Goal: Task Accomplishment & Management: Manage account settings

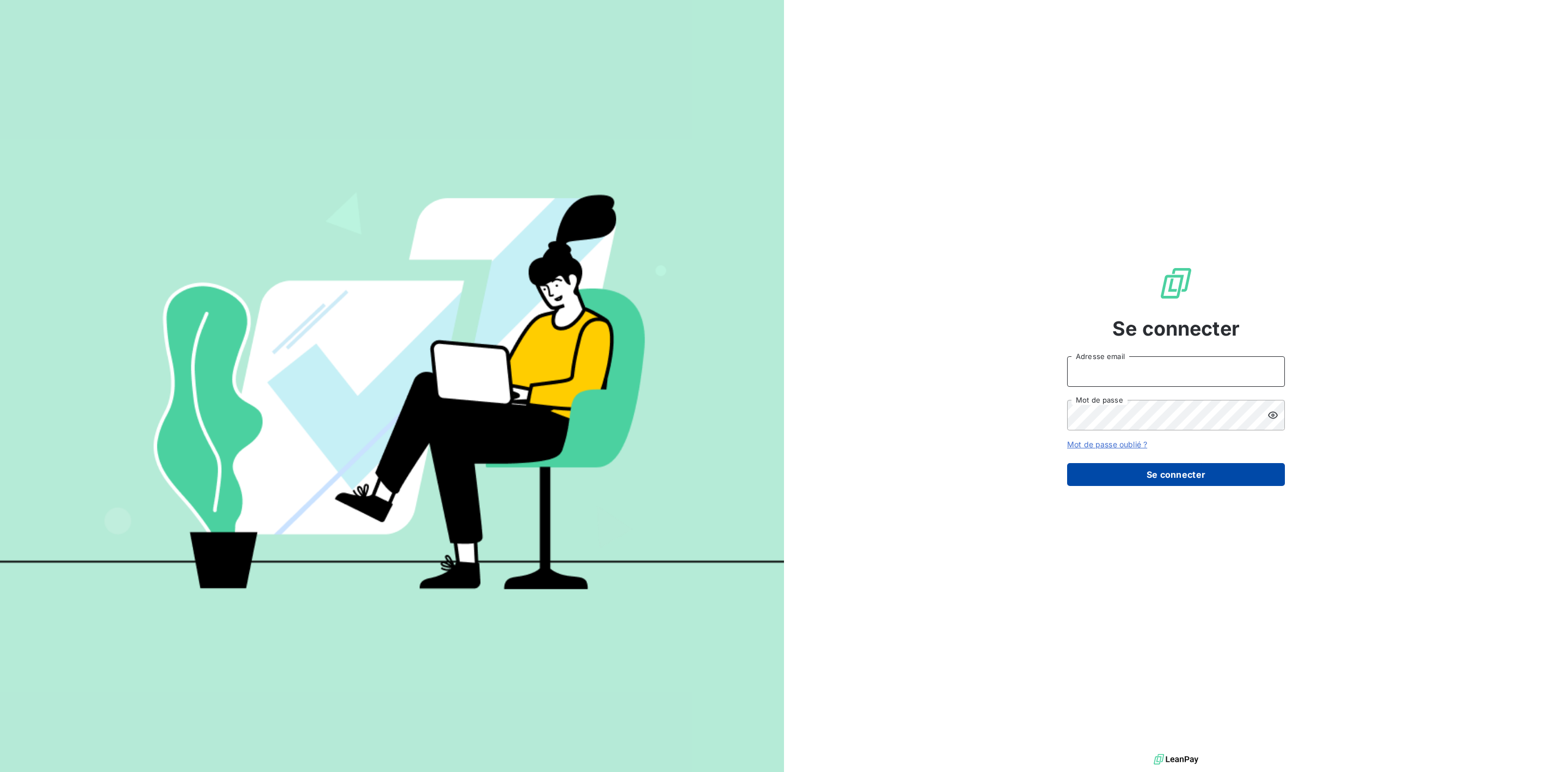
type input "[PERSON_NAME][EMAIL_ADDRESS][DOMAIN_NAME]"
click at [1134, 468] on button "Se connecter" at bounding box center [1176, 474] width 218 height 23
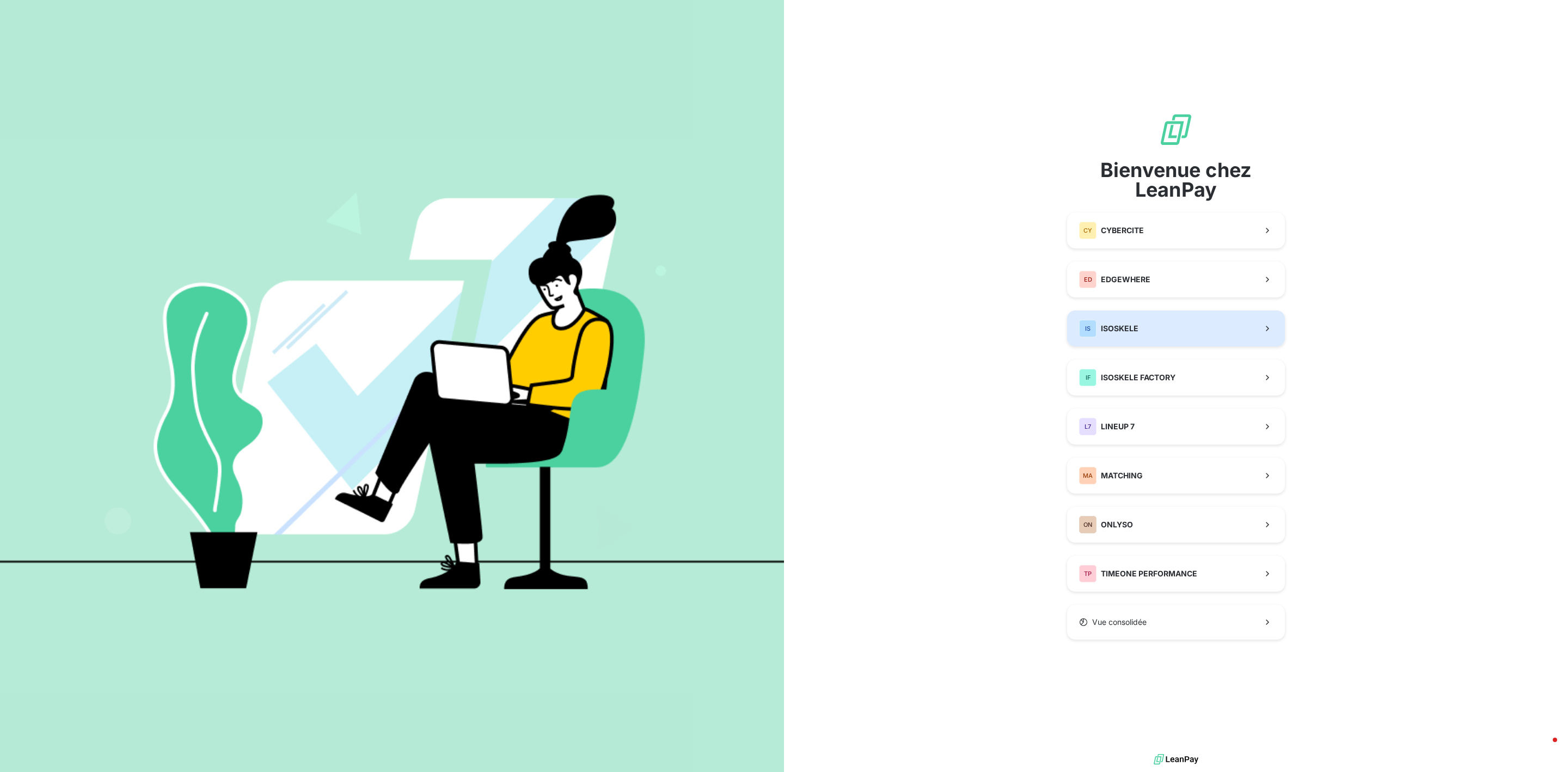
click at [1166, 325] on button "IS ISOSKELE" at bounding box center [1176, 328] width 218 height 36
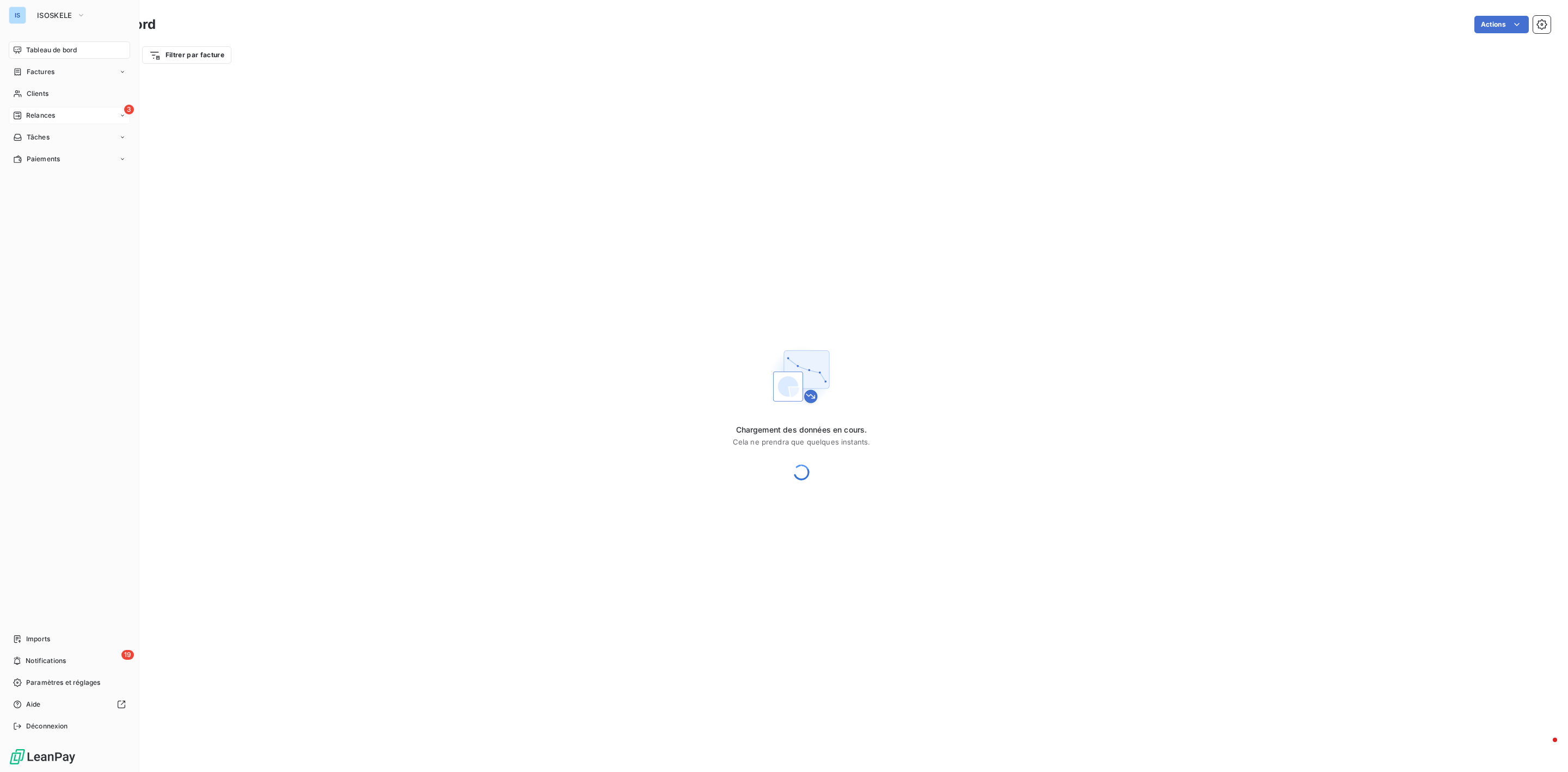
click at [32, 118] on span "Relances" at bounding box center [40, 115] width 29 height 10
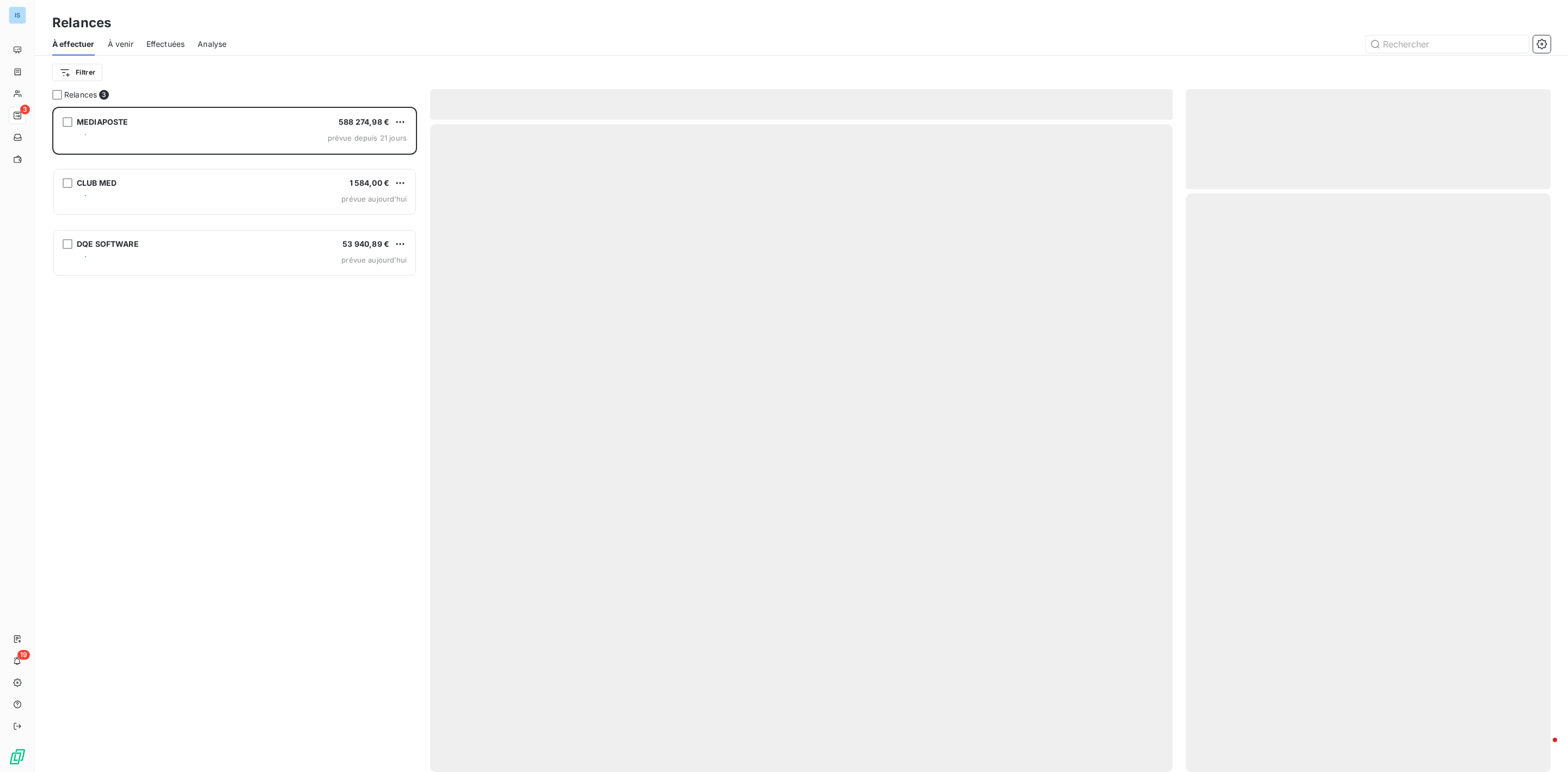
scroll to position [653, 351]
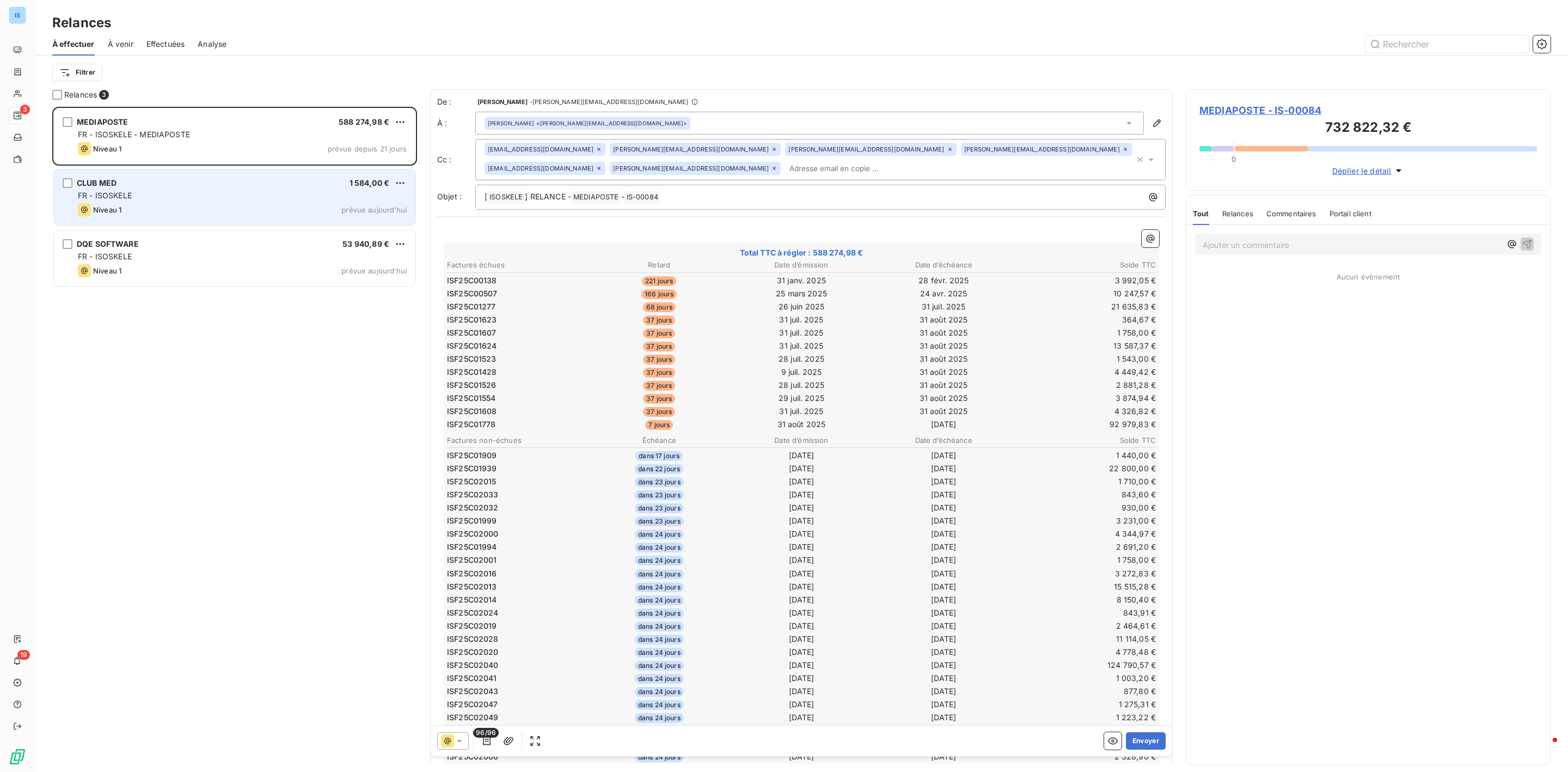
click at [165, 205] on div "Niveau 1 prévue aujourd’hui" at bounding box center [242, 210] width 329 height 13
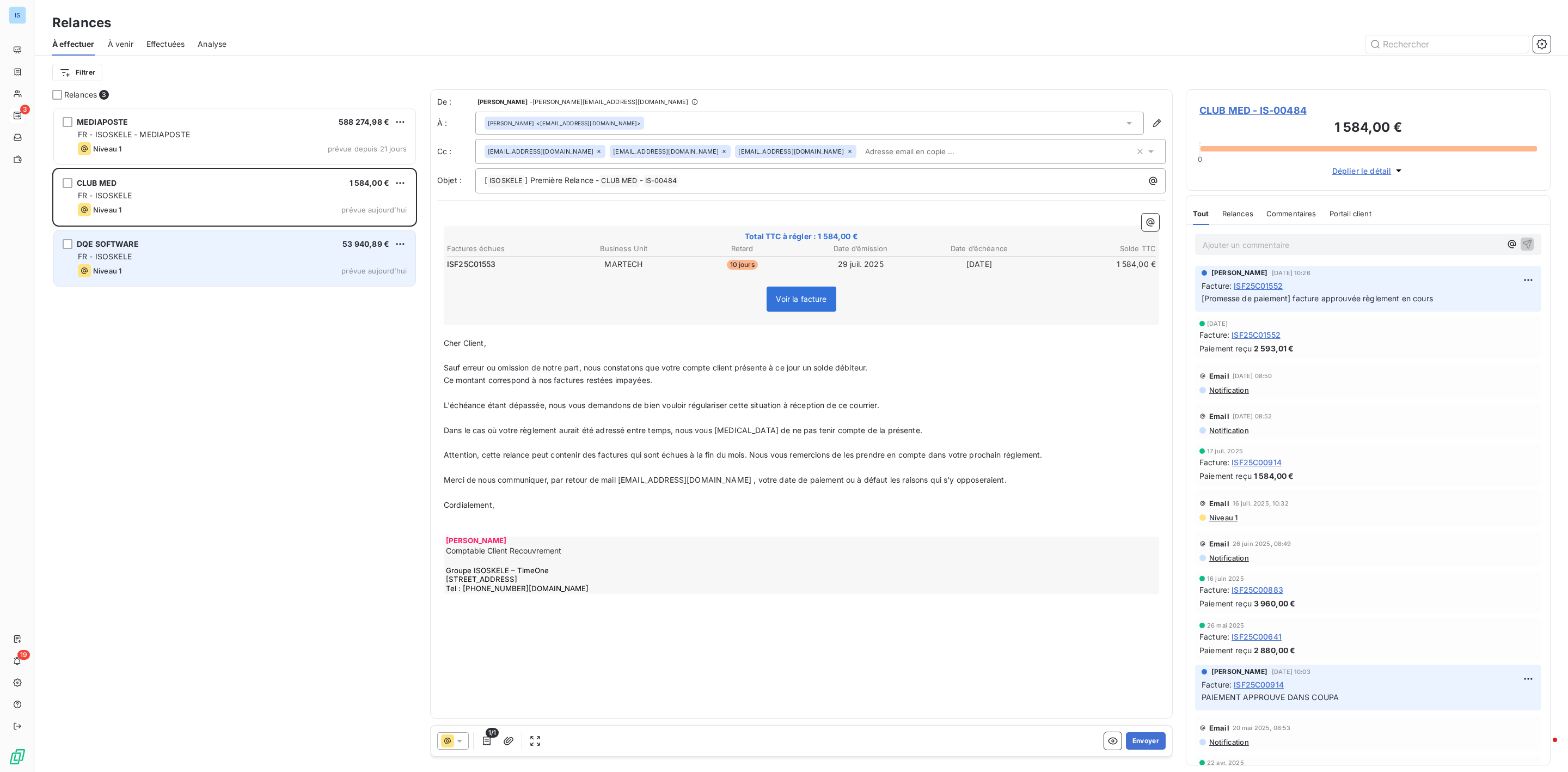
click at [140, 256] on div "FR - ISOSKELE" at bounding box center [242, 256] width 329 height 11
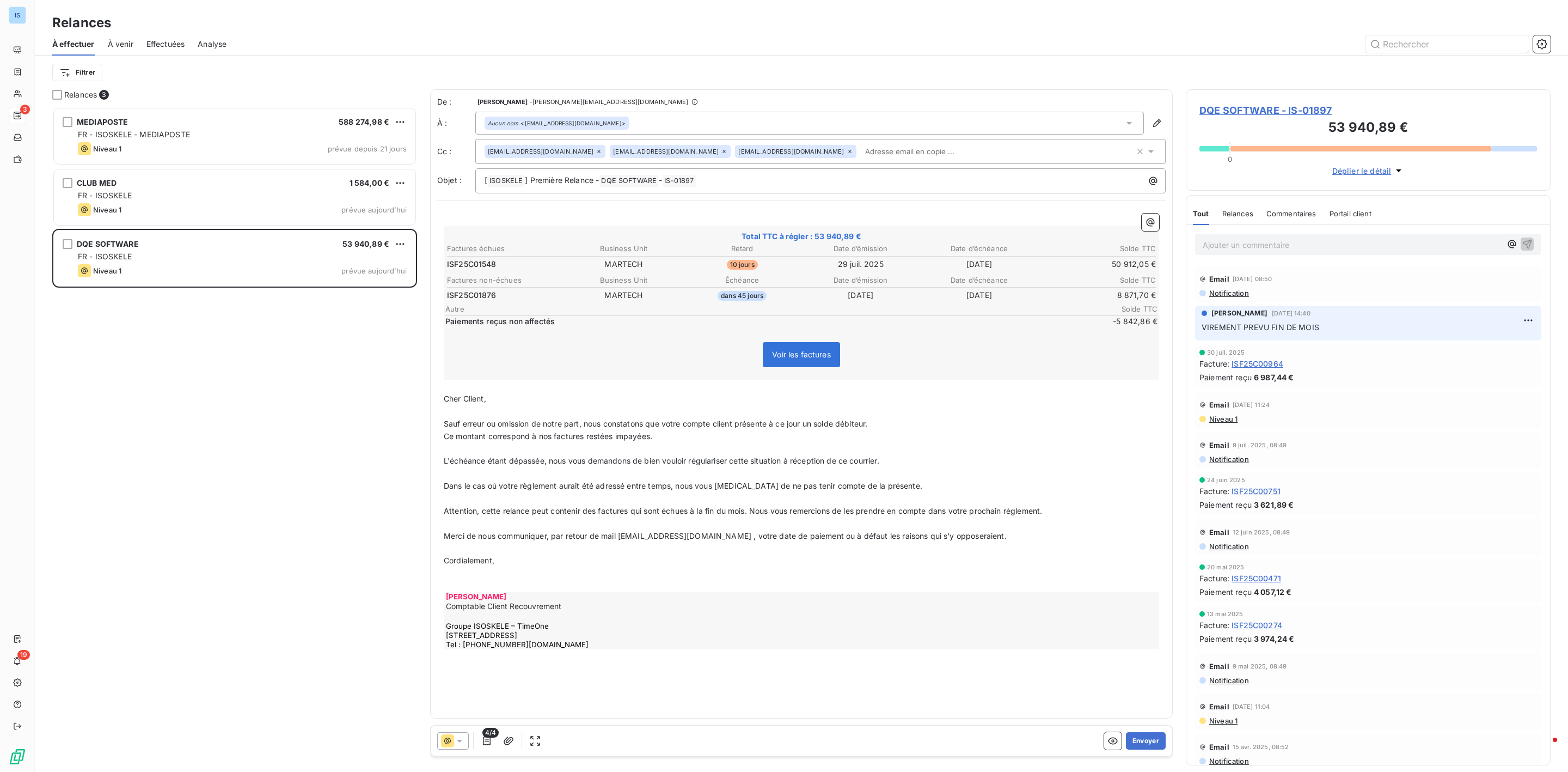
click at [1132, 126] on icon at bounding box center [1129, 123] width 11 height 11
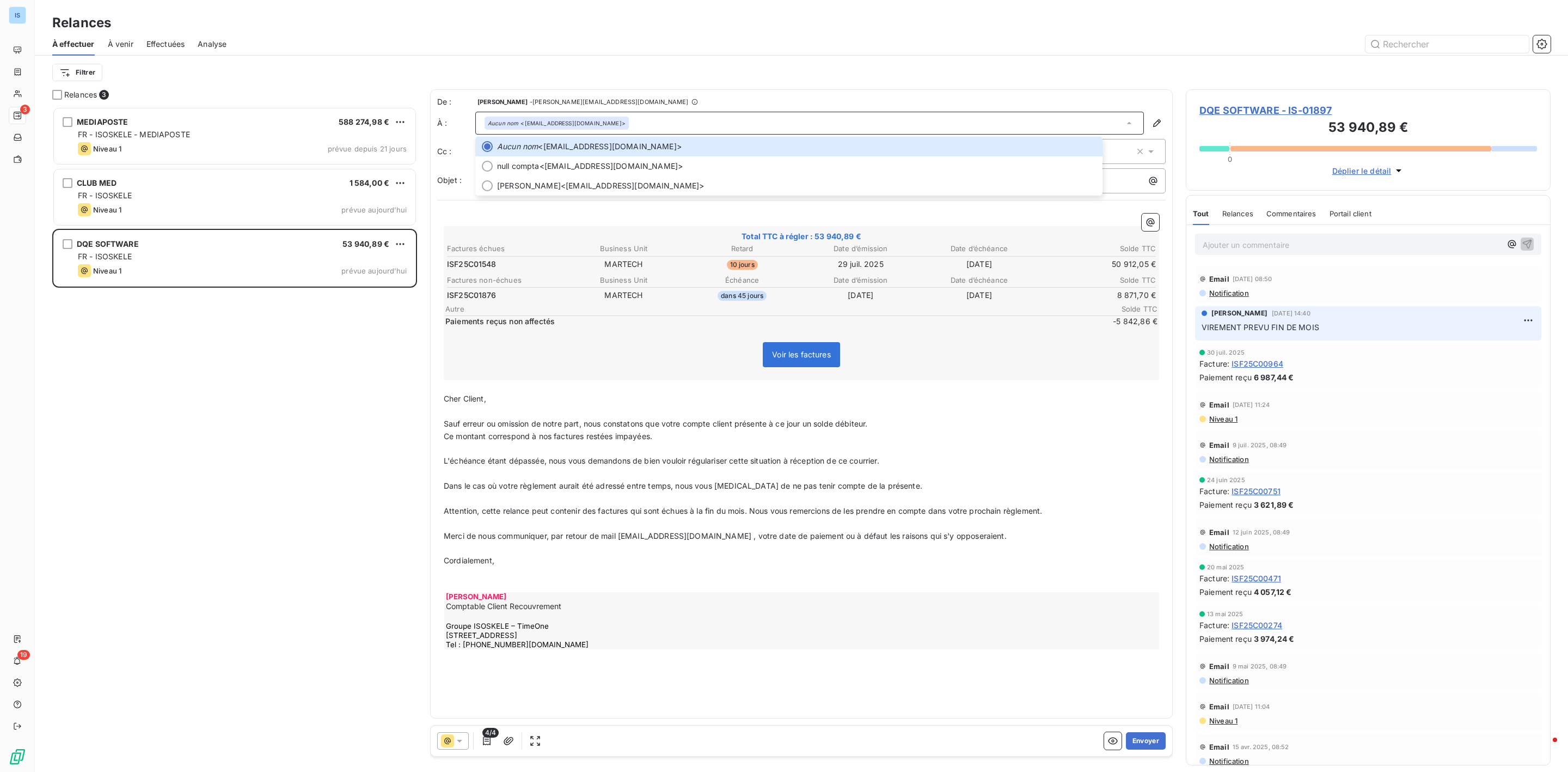
click at [267, 438] on div "MEDIAPOSTE 588 274,98 € FR - ISOSKELE - MEDIAPOSTE Niveau 1 prévue depuis 21 jo…" at bounding box center [234, 439] width 365 height 665
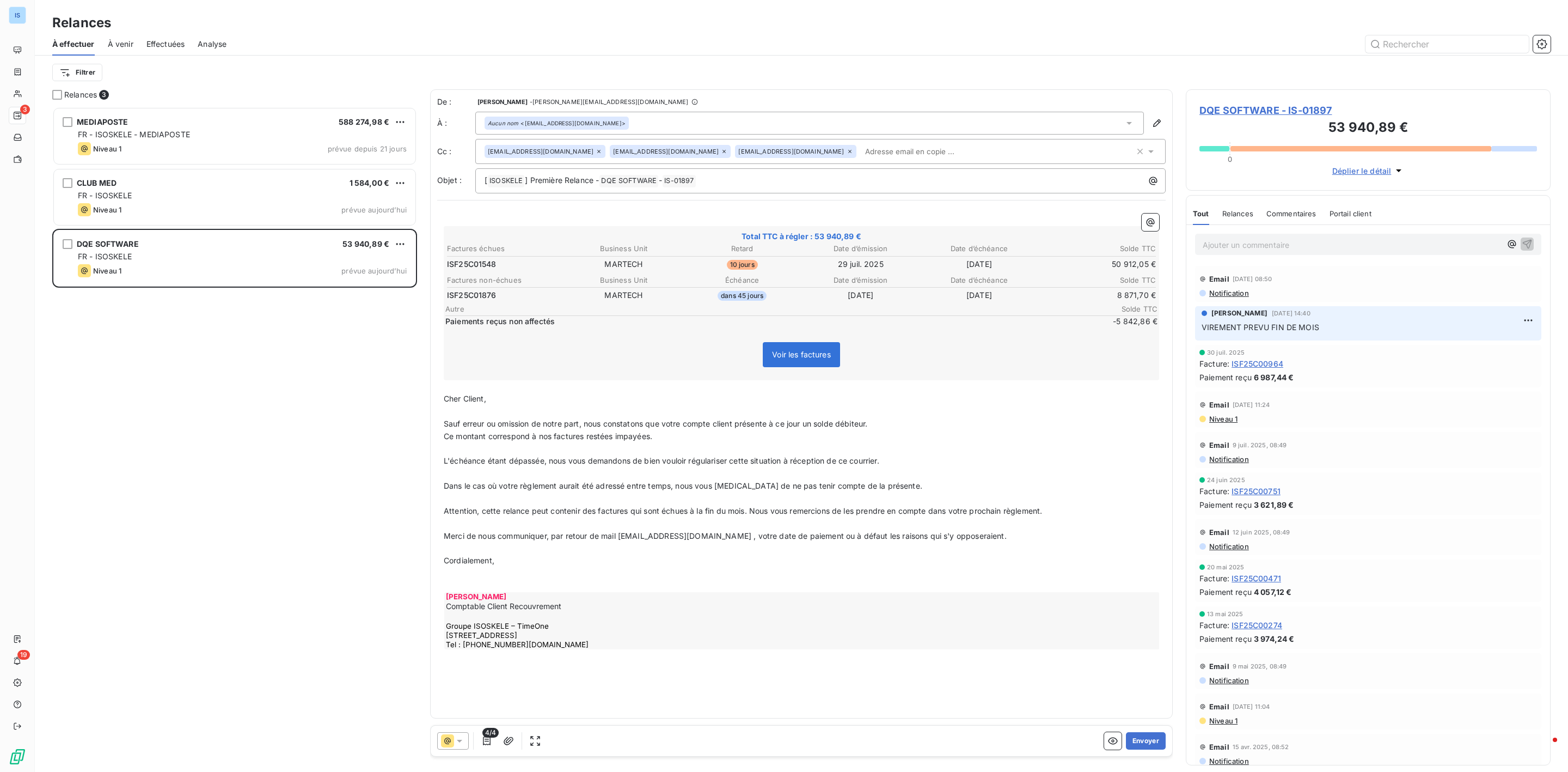
click at [984, 158] on div "[EMAIL_ADDRESS][DOMAIN_NAME] [EMAIL_ADDRESS][DOMAIN_NAME] [EMAIL_ADDRESS][DOMAI…" at bounding box center [809, 151] width 650 height 17
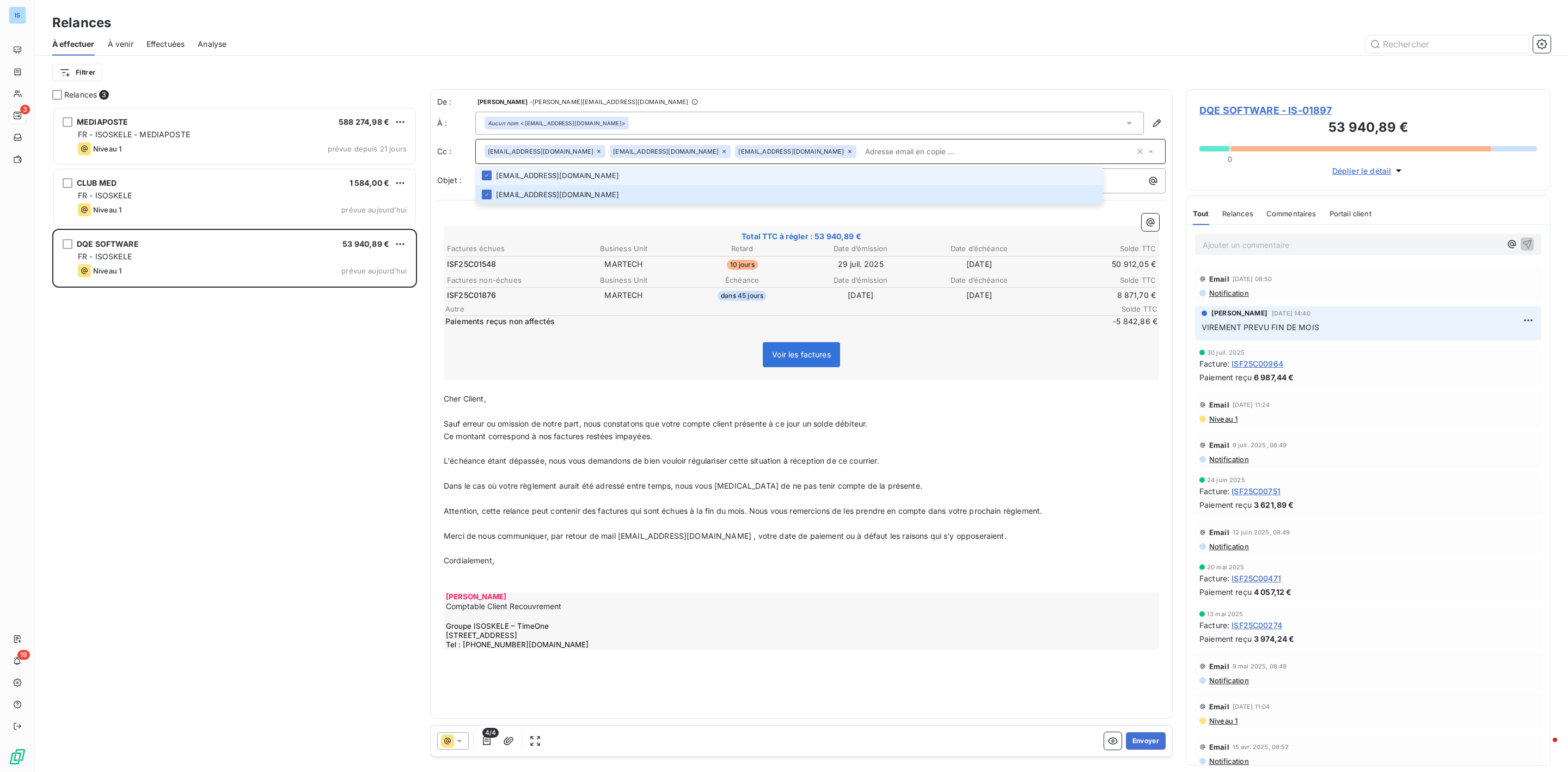
click at [984, 158] on input "text" at bounding box center [998, 151] width 274 height 17
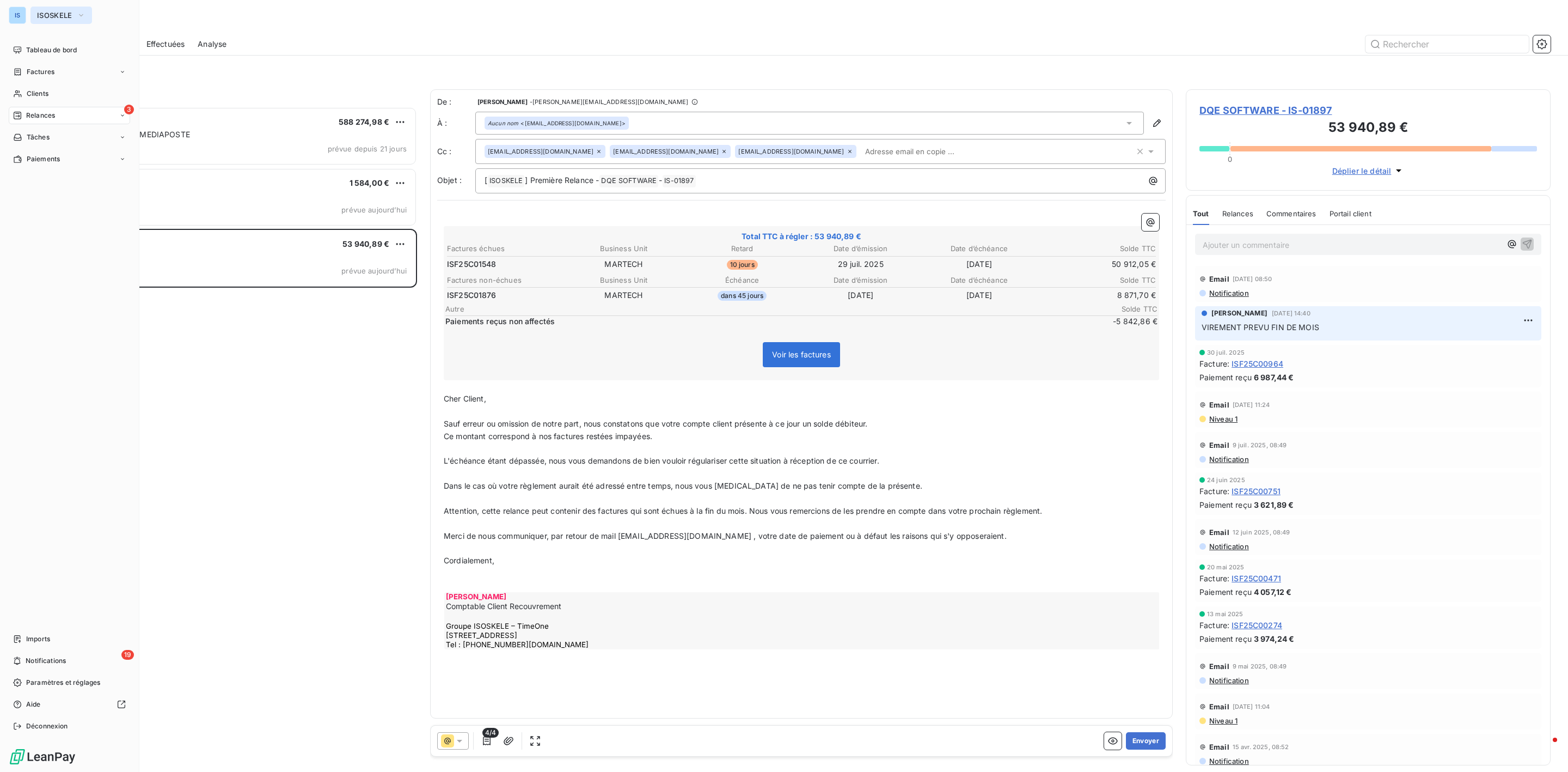
click at [41, 14] on span "ISOSKELE" at bounding box center [54, 15] width 35 height 9
click at [71, 15] on span "ISOSKELE" at bounding box center [54, 15] width 35 height 9
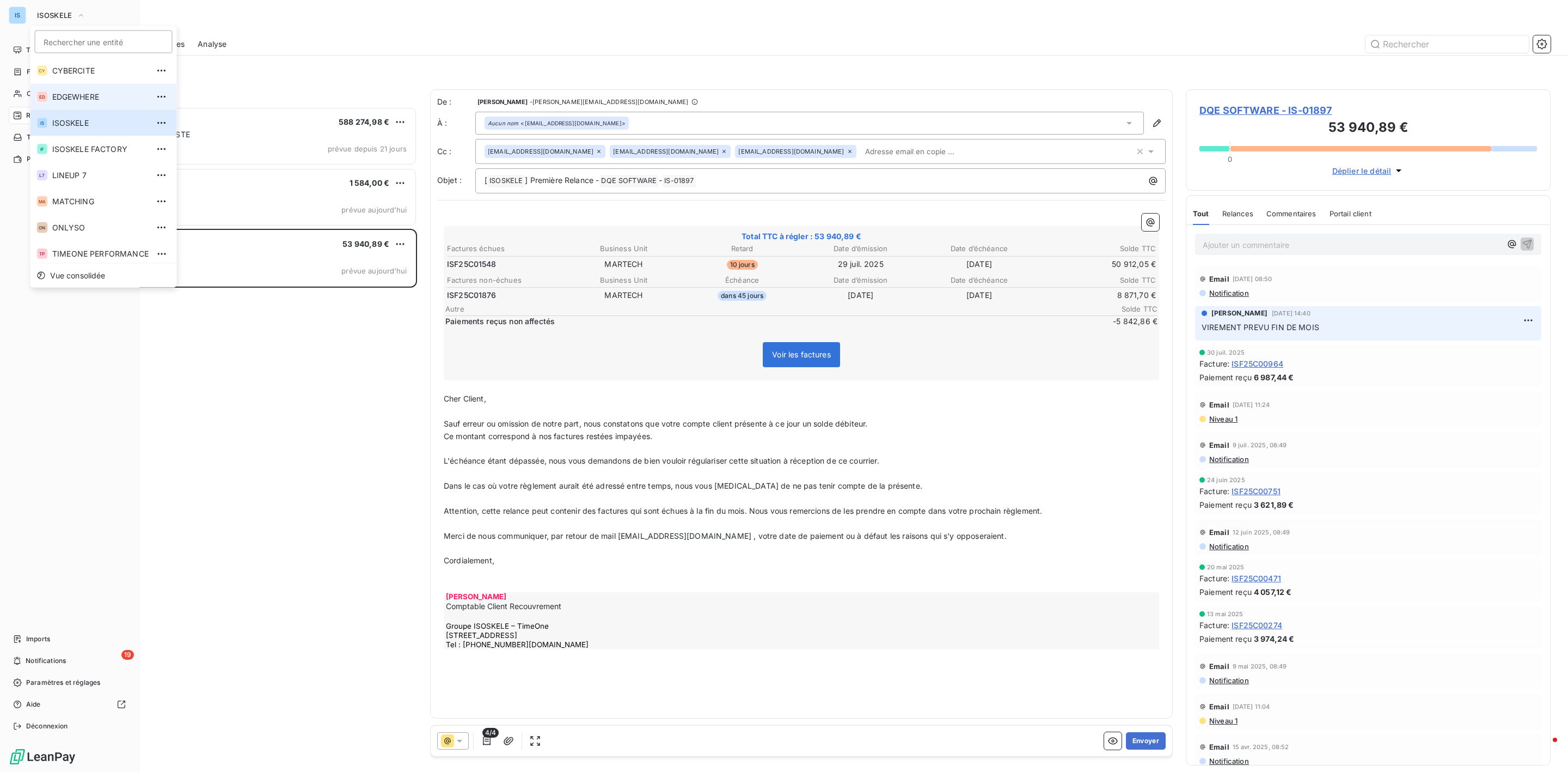
click at [78, 95] on span "EDGEWHERE" at bounding box center [101, 97] width 97 height 11
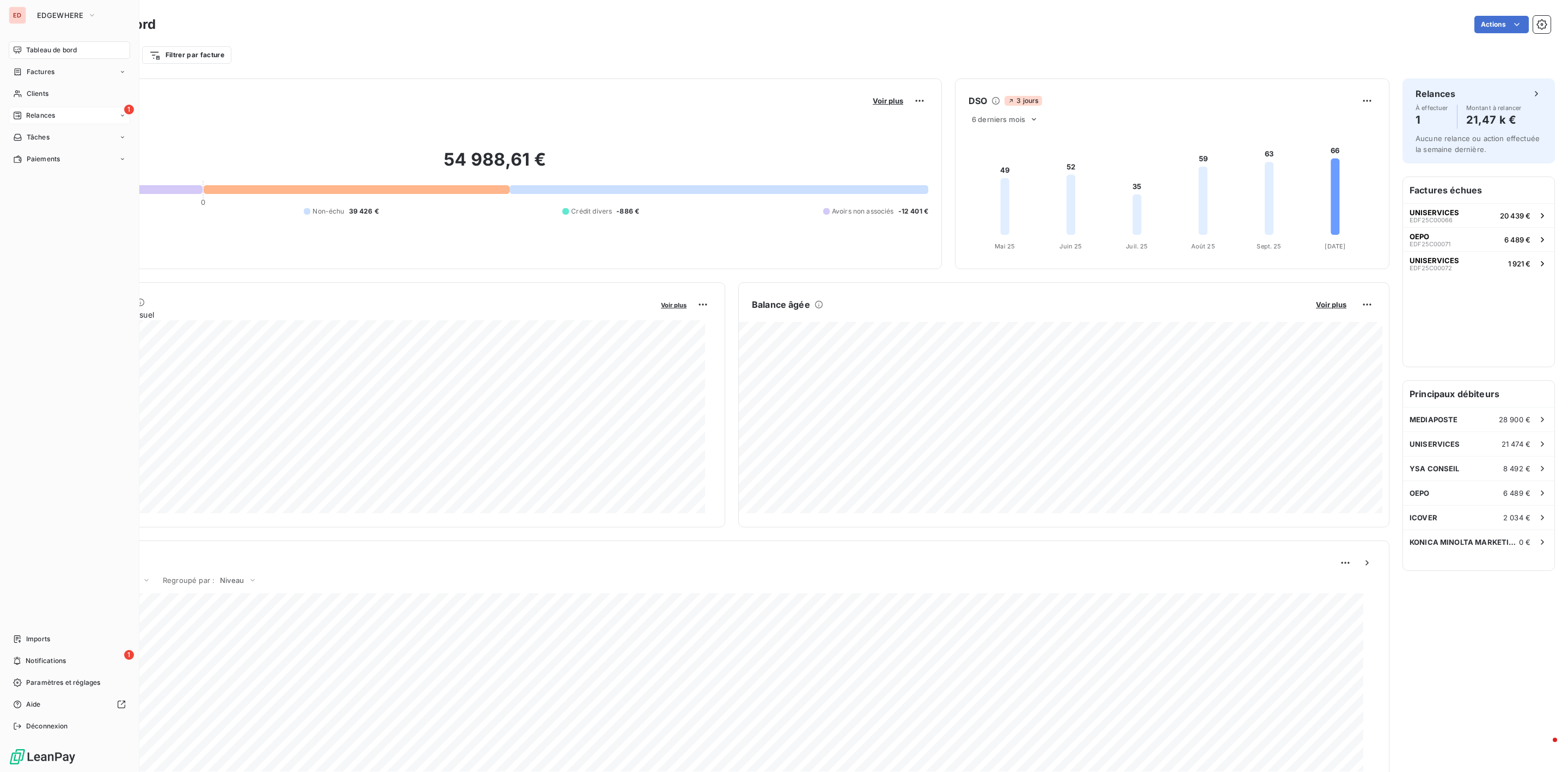
click at [51, 119] on span "Relances" at bounding box center [40, 115] width 29 height 10
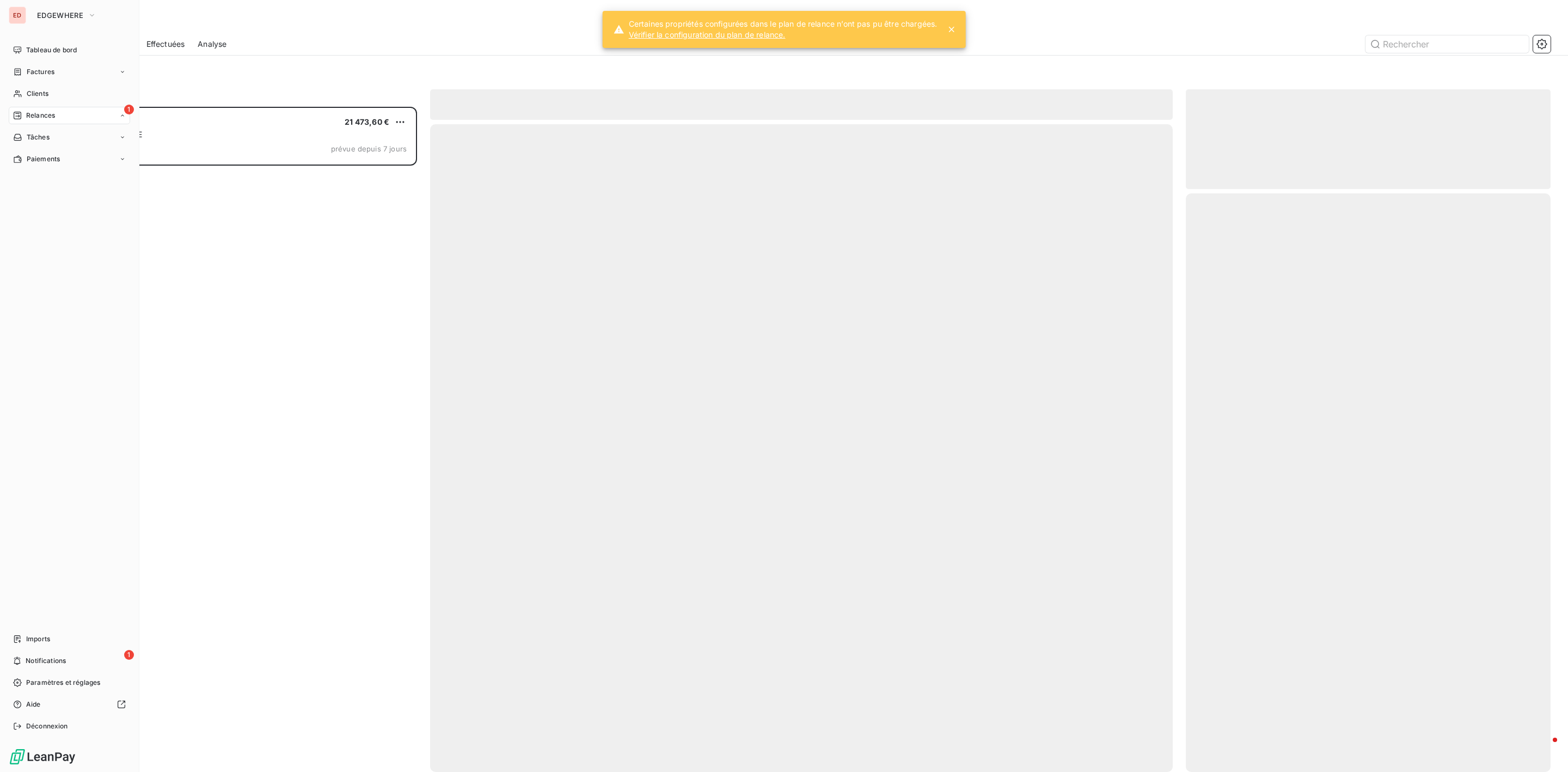
scroll to position [653, 351]
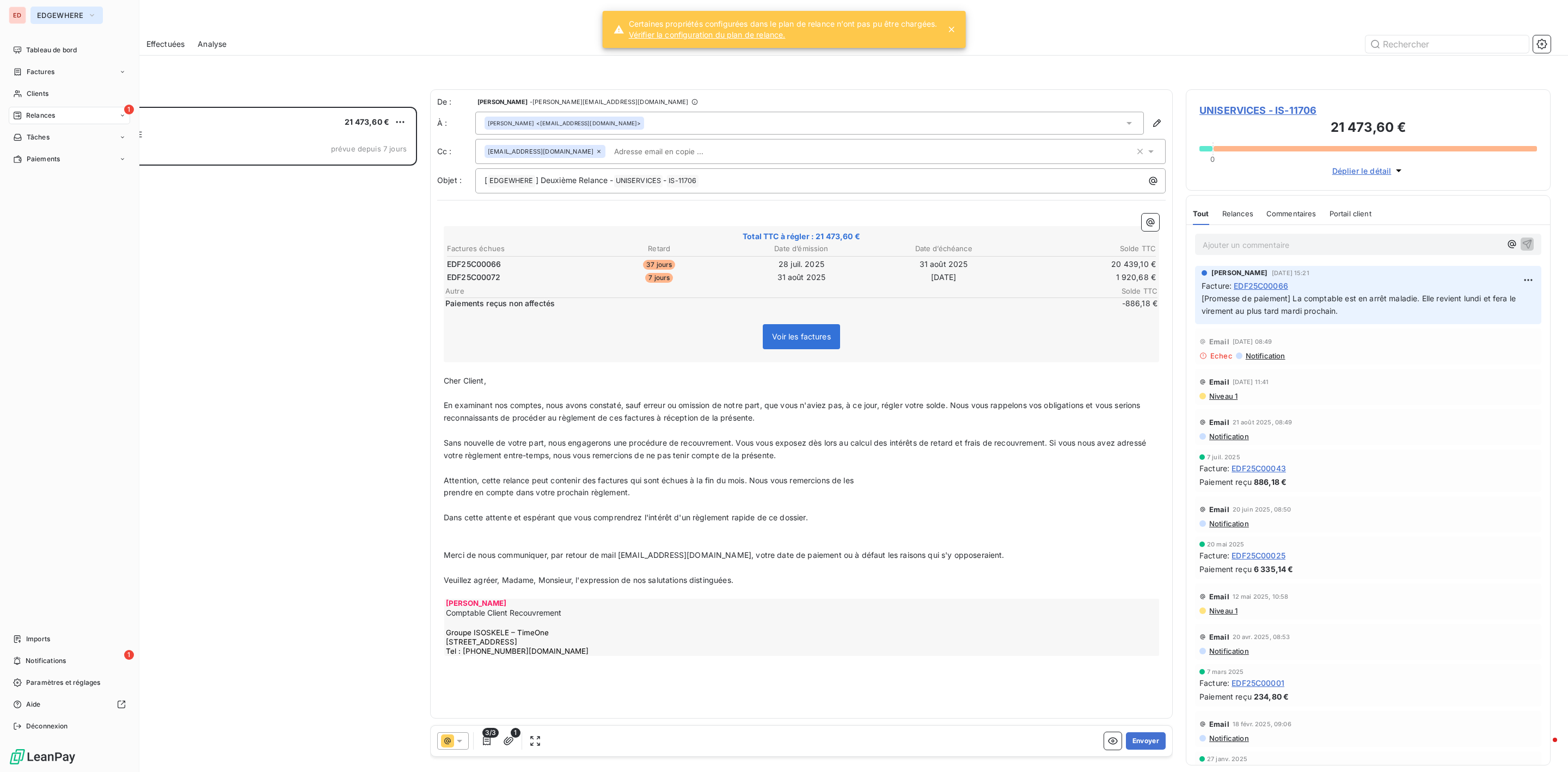
click at [63, 11] on span "EDGEWHERE" at bounding box center [60, 15] width 46 height 9
click at [81, 128] on li "IS ISOSKELE" at bounding box center [103, 122] width 146 height 26
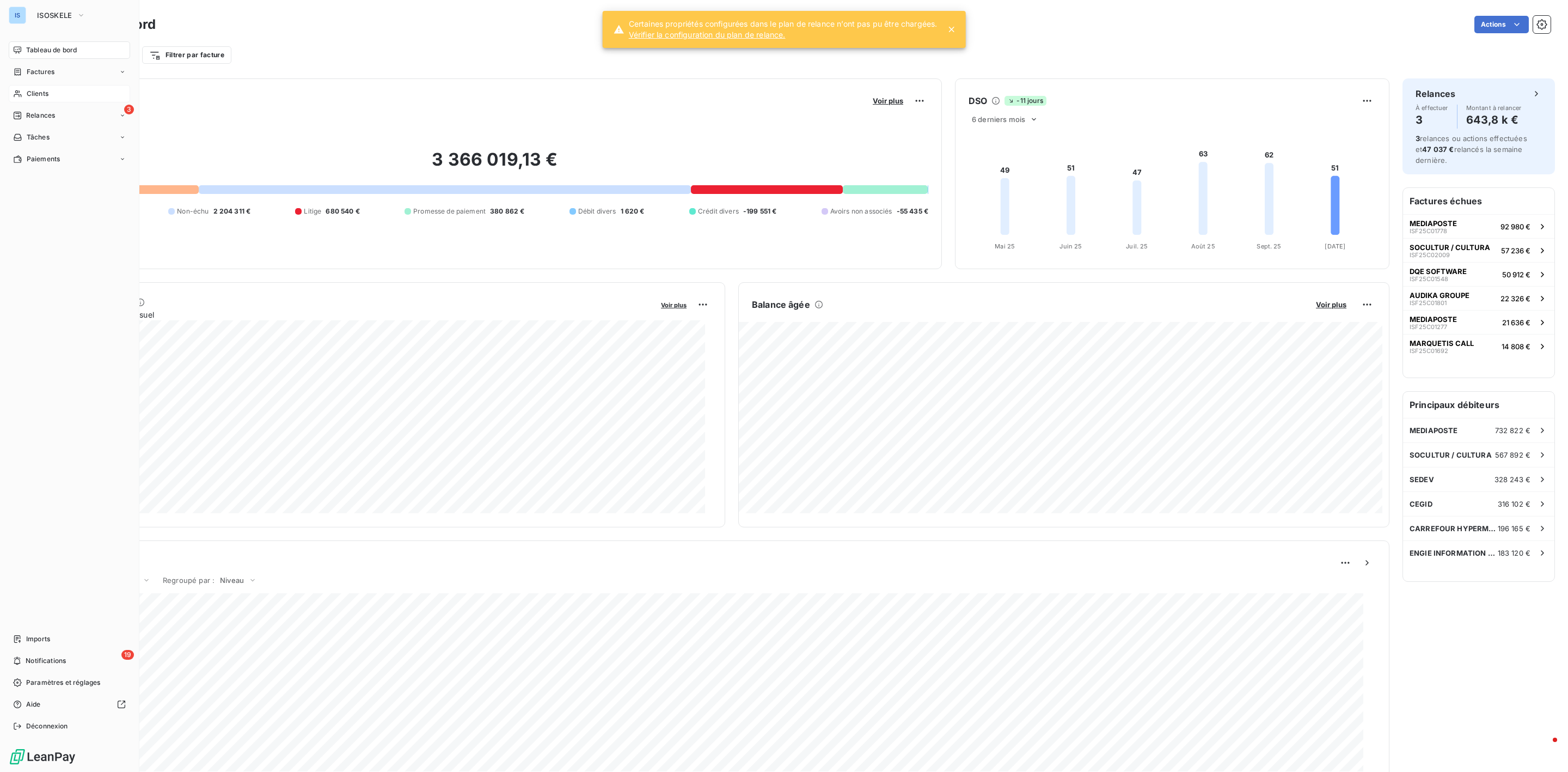
click at [38, 91] on span "Clients" at bounding box center [37, 93] width 22 height 10
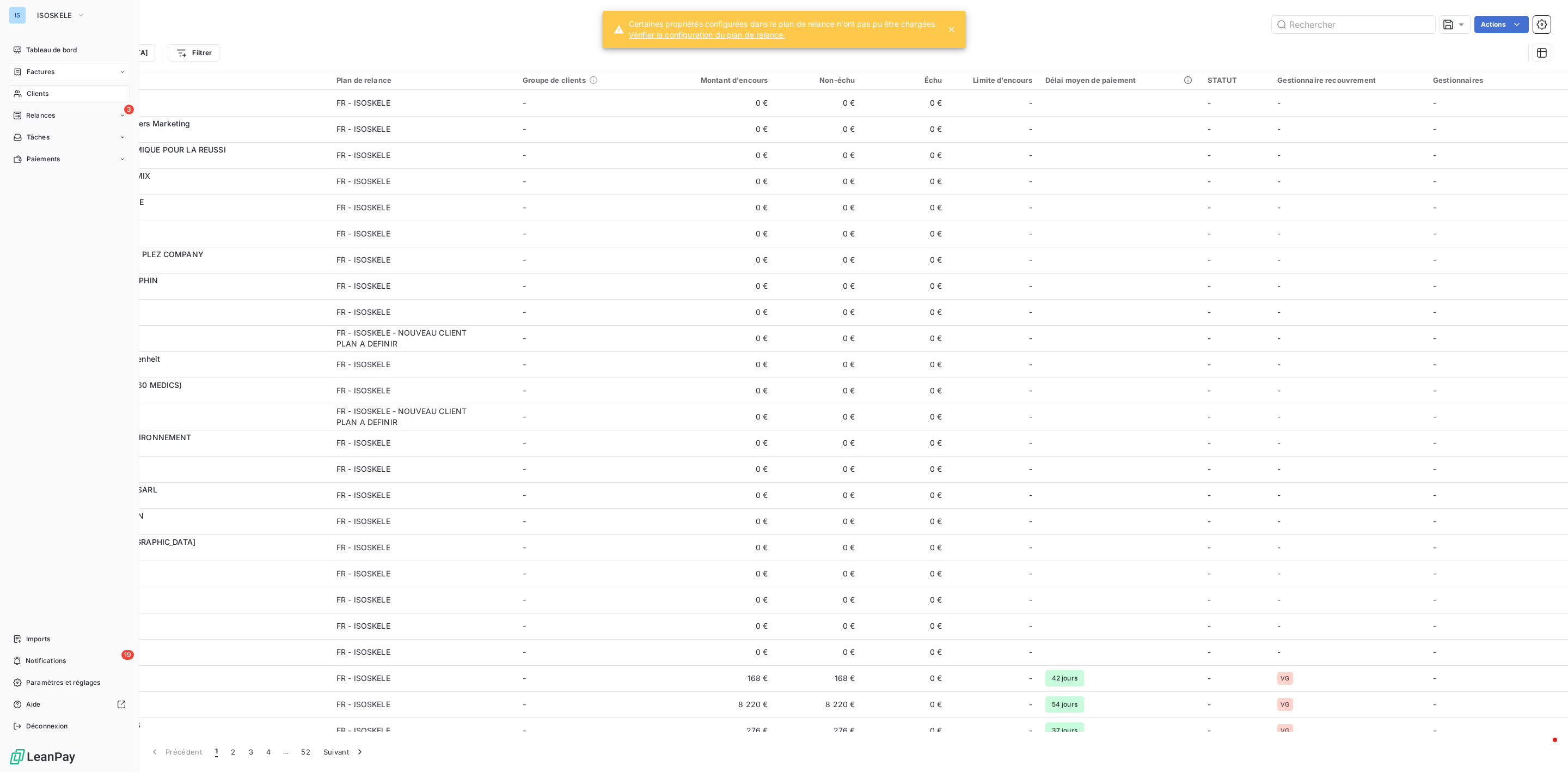
click at [31, 74] on span "Factures" at bounding box center [40, 72] width 28 height 10
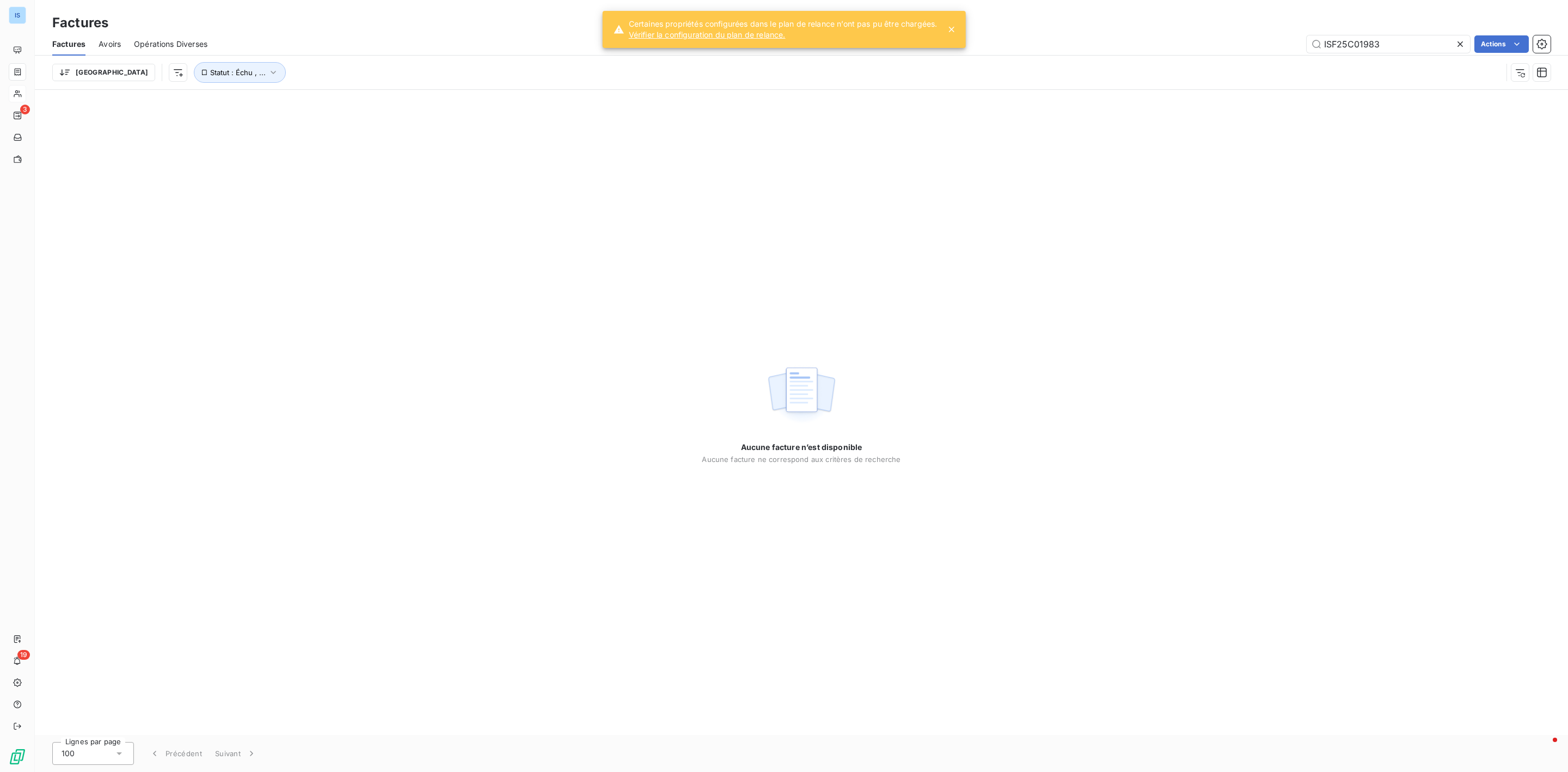
drag, startPoint x: 1392, startPoint y: 41, endPoint x: 1286, endPoint y: 39, distance: 106.0
click at [1286, 39] on div "ISF25C01983 Actions" at bounding box center [886, 44] width 1330 height 17
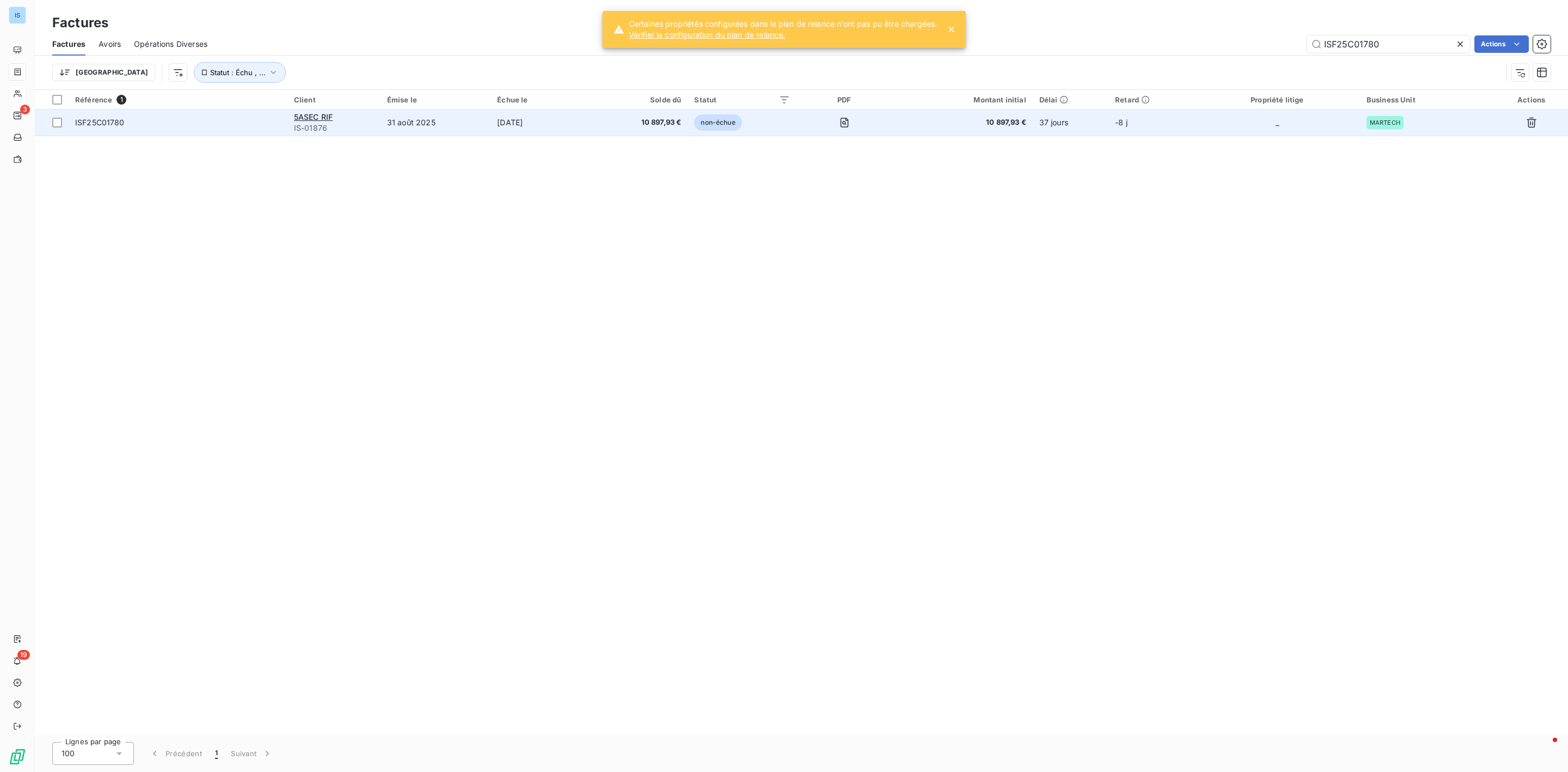
type input "ISF25C01780"
click at [98, 119] on span "ISF25C01780" at bounding box center [100, 122] width 50 height 9
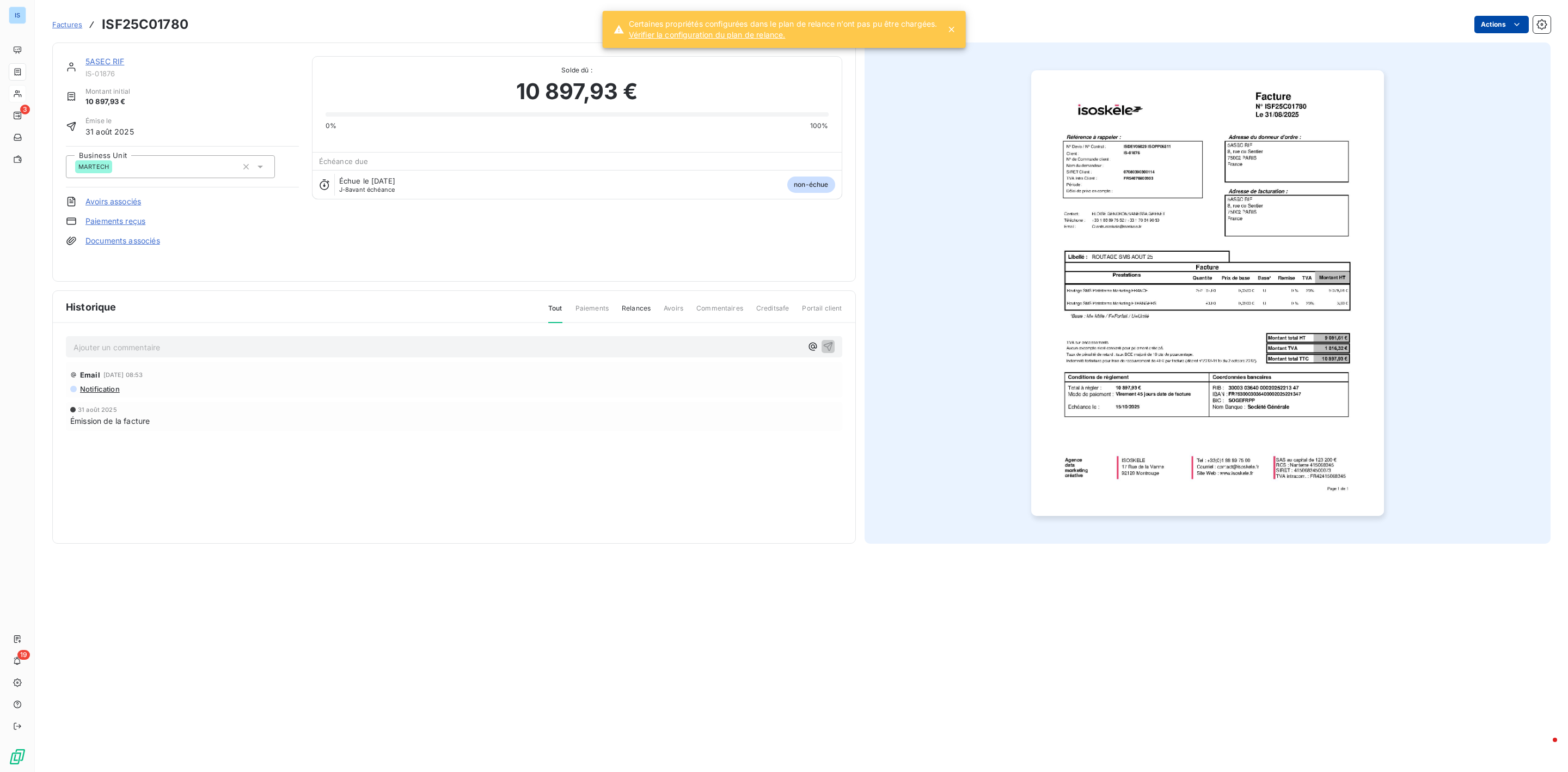
click at [1499, 25] on html "IS 3 19 Factures ISF25C01780 Actions 5ASEC RIF IS-01876 Montant initial 10 897,…" at bounding box center [784, 386] width 1568 height 772
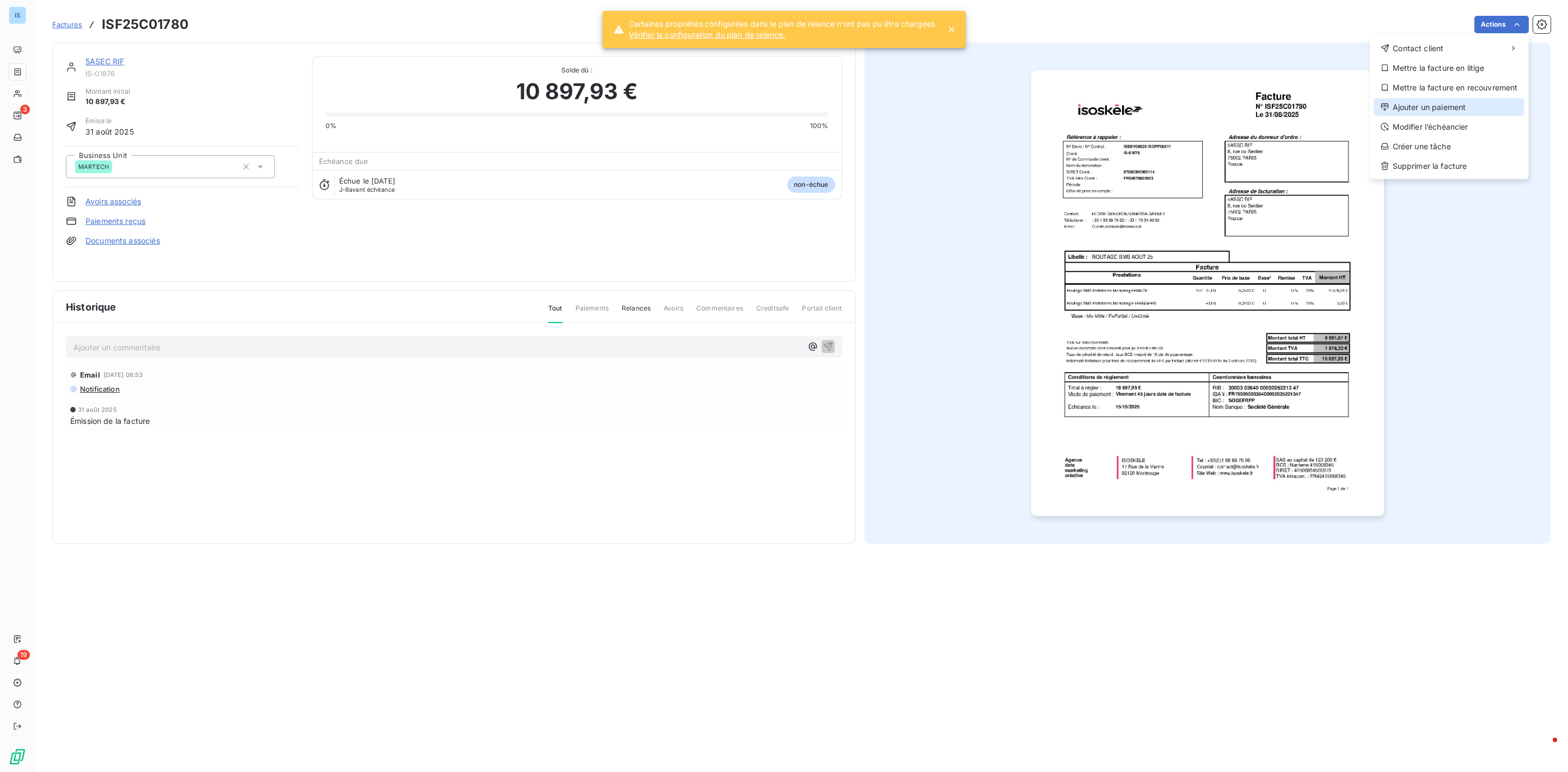
click at [1454, 108] on div "Ajouter un paiement" at bounding box center [1449, 107] width 150 height 17
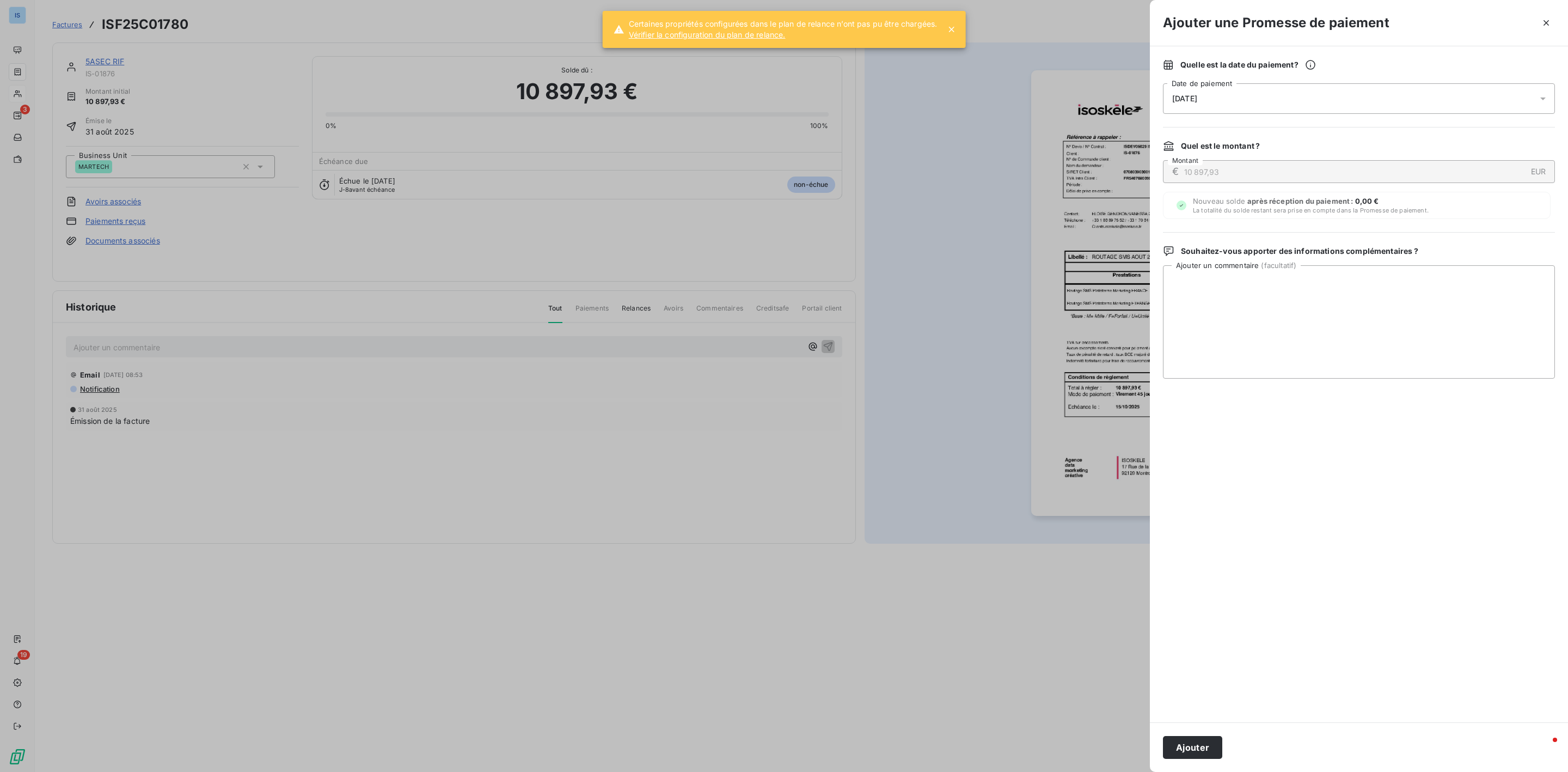
click at [1346, 87] on div "[DATE]" at bounding box center [1359, 99] width 392 height 30
click at [1239, 235] on button "15" at bounding box center [1238, 233] width 22 height 22
click at [1414, 311] on textarea "Ajouter un commentaire ( facultatif )" at bounding box center [1359, 322] width 392 height 113
type textarea "avis de paiement recu"
drag, startPoint x: 1195, startPoint y: 767, endPoint x: 1197, endPoint y: 760, distance: 7.3
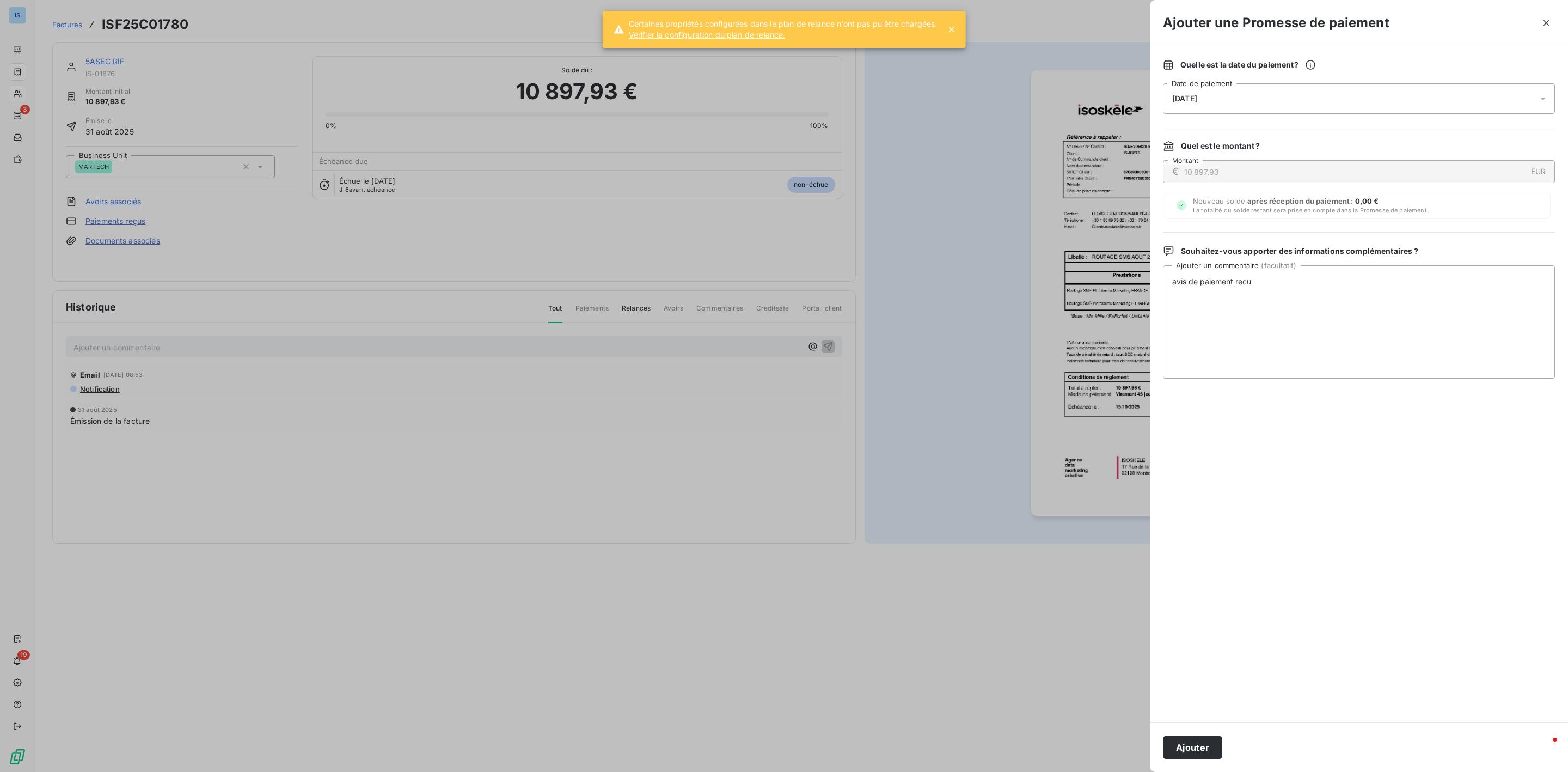
click at [1195, 765] on div "Ajouter" at bounding box center [1360, 747] width 418 height 50
click at [1199, 755] on button "Ajouter" at bounding box center [1193, 747] width 60 height 23
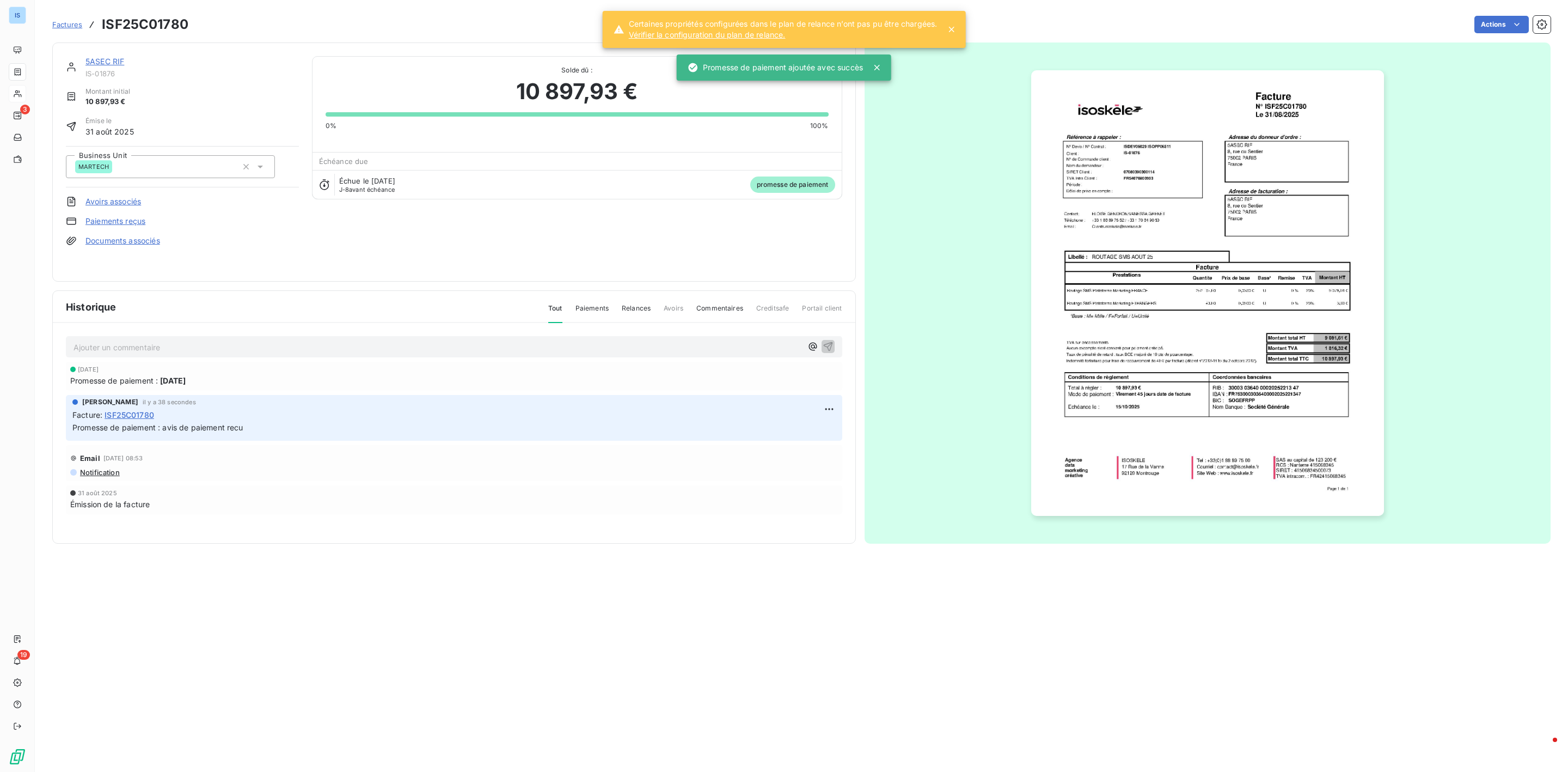
click at [956, 26] on icon at bounding box center [951, 29] width 11 height 11
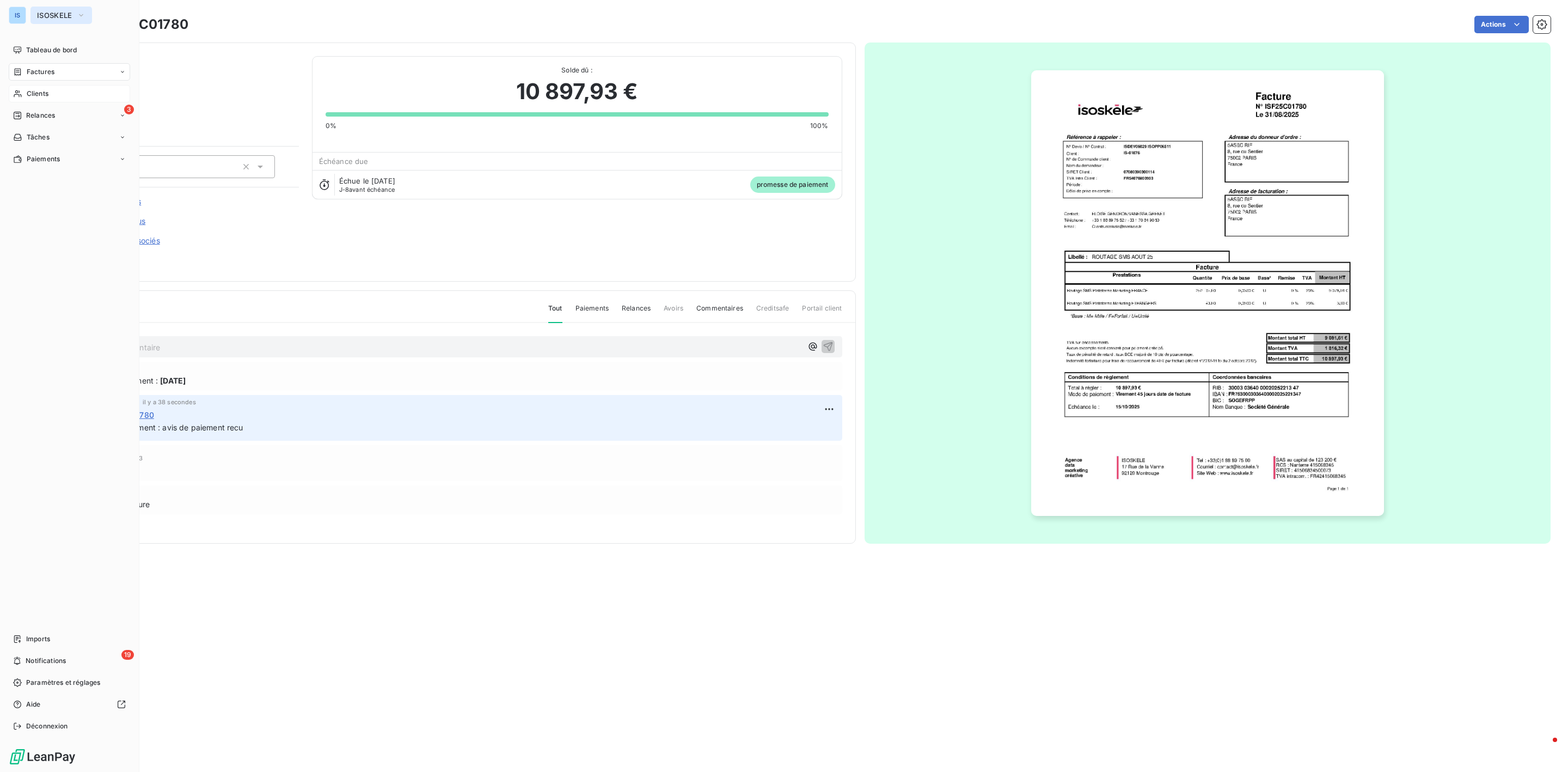
click at [75, 15] on button "ISOSKELE" at bounding box center [61, 15] width 62 height 17
click at [61, 18] on span "ISOSKELE" at bounding box center [54, 15] width 35 height 9
click at [51, 113] on span "Relances" at bounding box center [40, 115] width 29 height 10
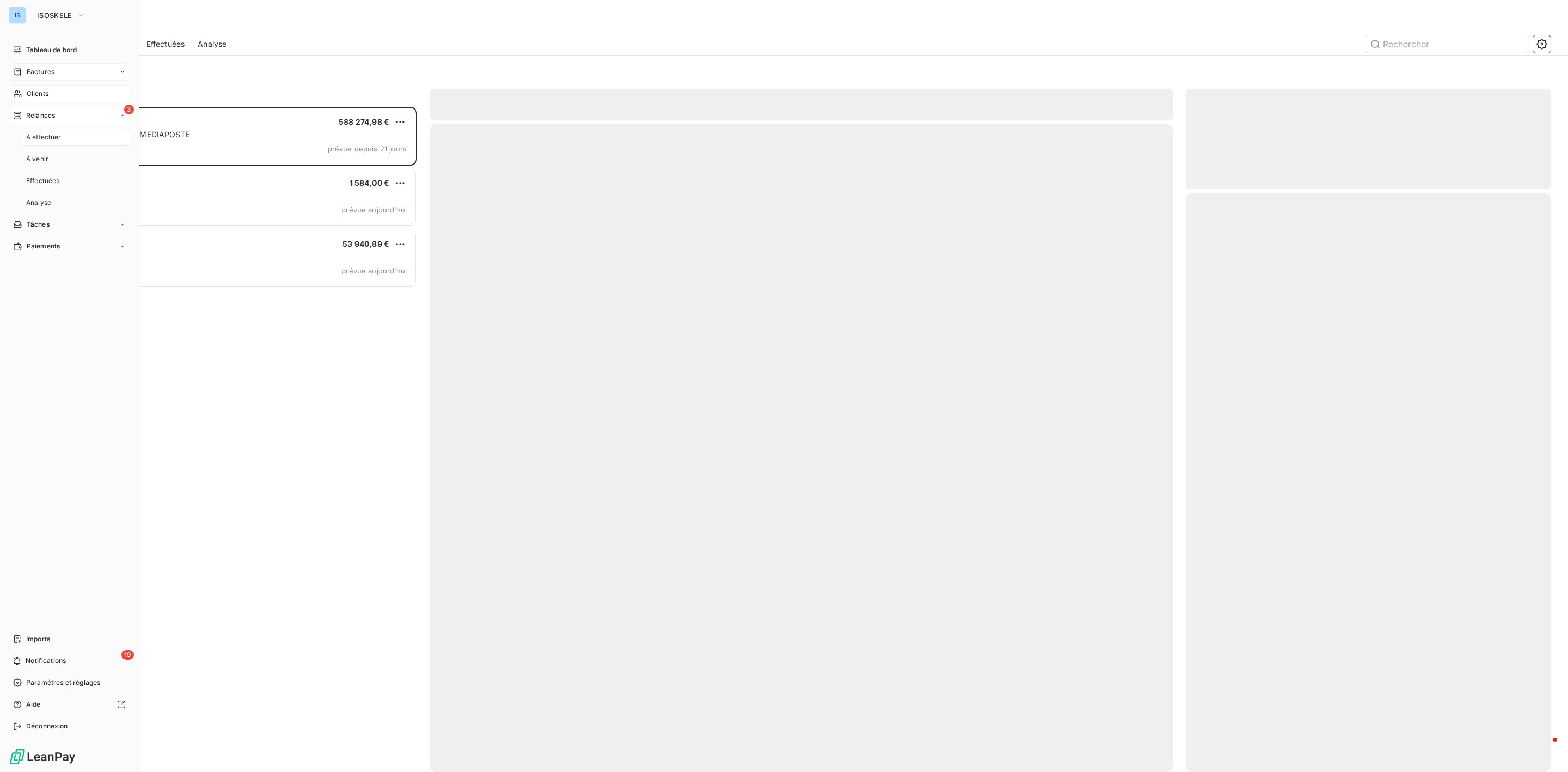
scroll to position [653, 351]
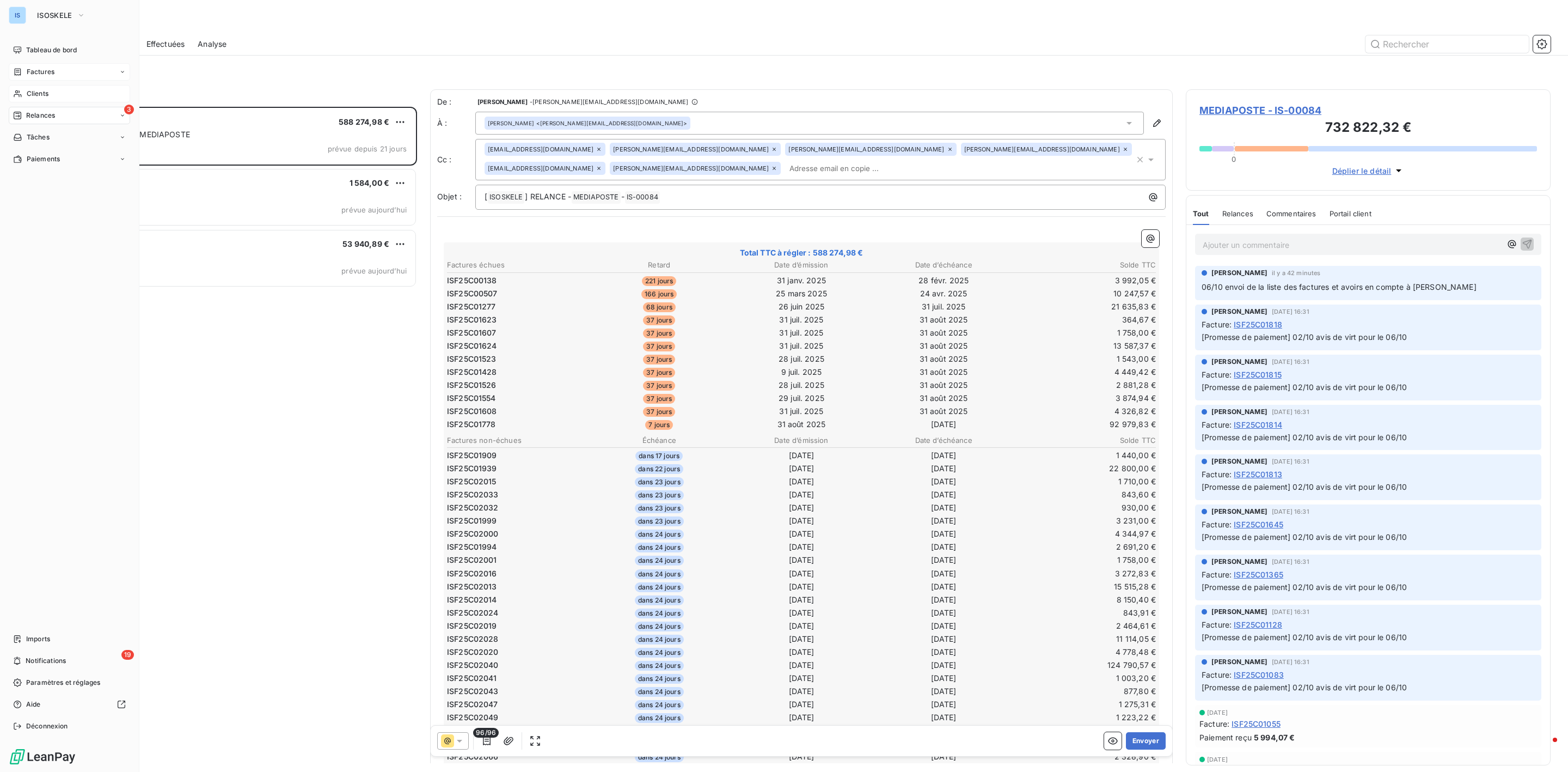
click at [38, 77] on div "Factures" at bounding box center [69, 72] width 121 height 17
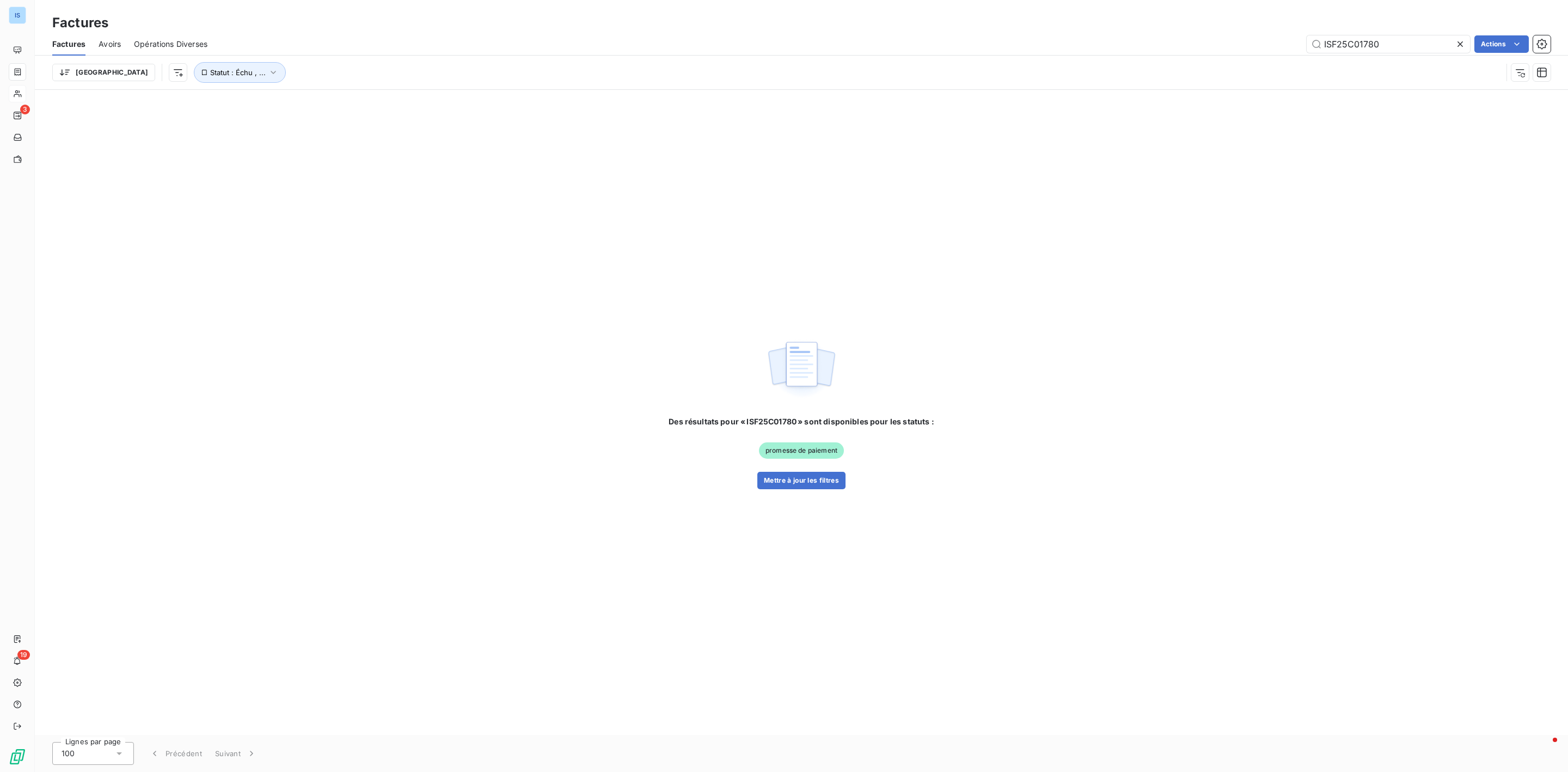
drag, startPoint x: 1426, startPoint y: 42, endPoint x: 1258, endPoint y: 20, distance: 169.4
click at [1228, 26] on div "Factures Factures Avoirs Opérations Diverses ISF25C01780 Actions Trier Statut :…" at bounding box center [802, 45] width 1534 height 90
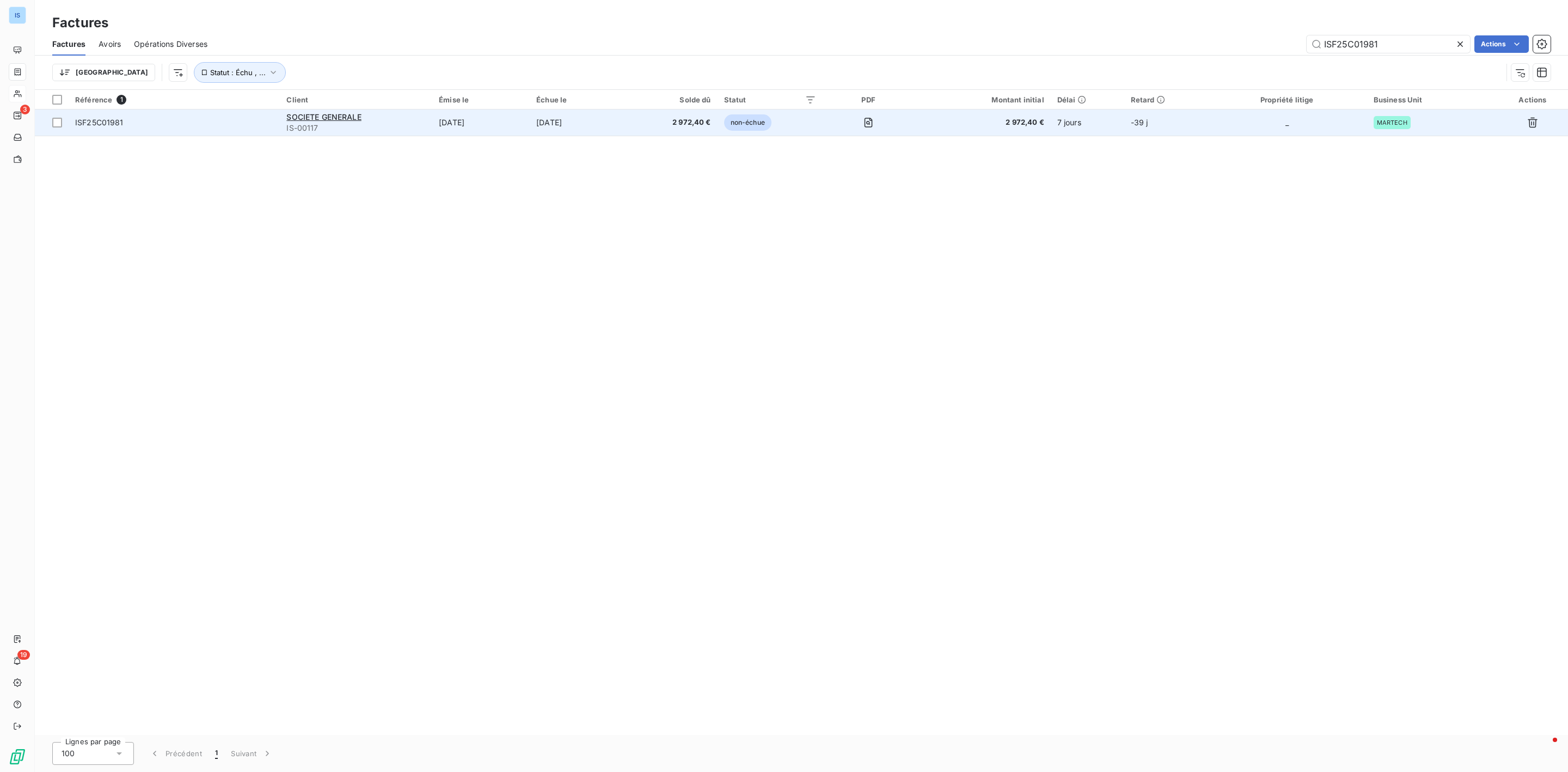
type input "ISF25C01981"
click at [120, 124] on span "ISF25C01981" at bounding box center [99, 122] width 48 height 9
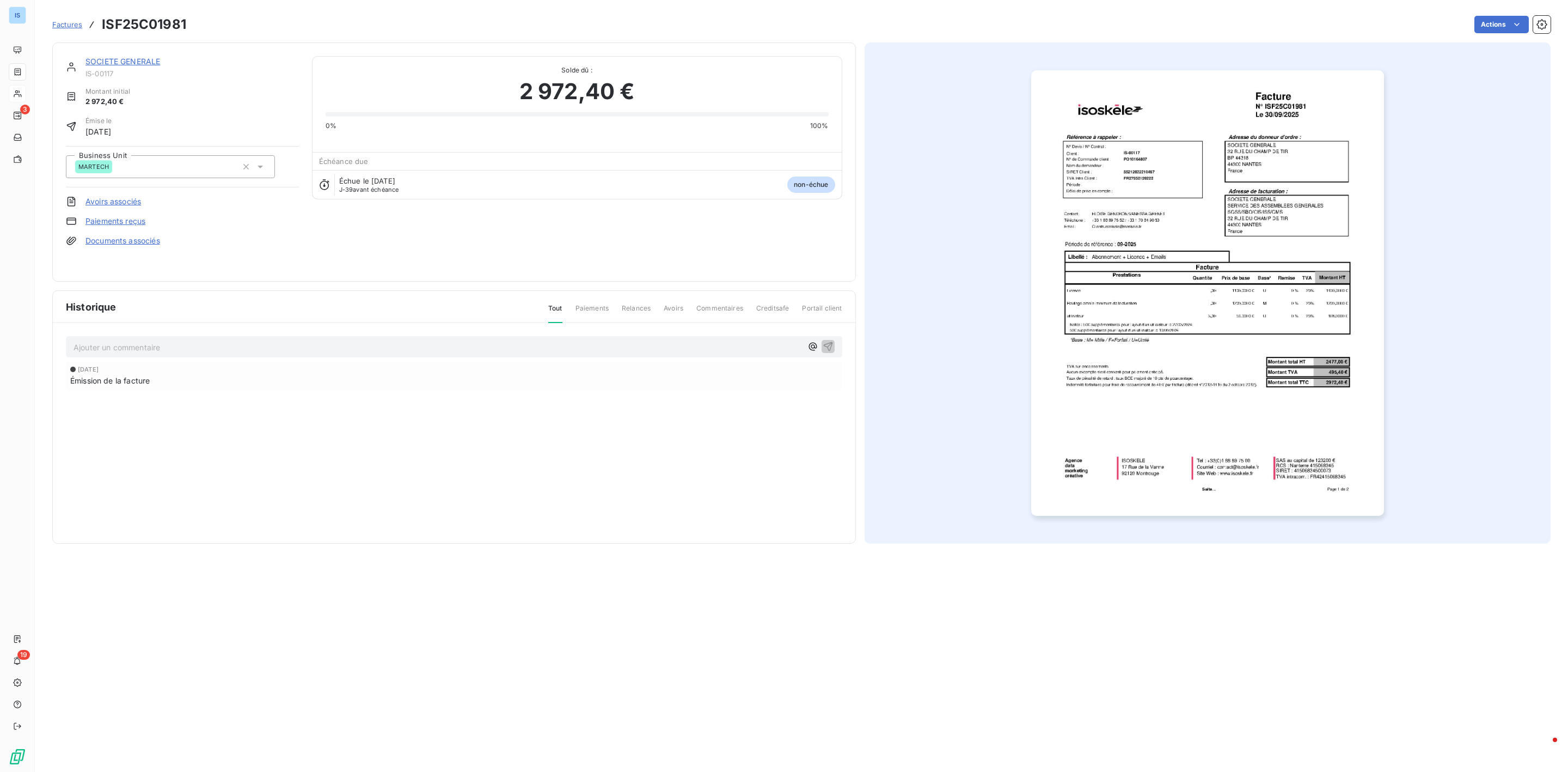
click at [188, 340] on div "Ajouter un commentaire ﻿" at bounding box center [438, 347] width 729 height 15
click at [165, 336] on div "Ajouter un commentaire ﻿" at bounding box center [454, 347] width 776 height 21
click at [163, 346] on p "Ajouter un commentaire ﻿" at bounding box center [438, 347] width 729 height 14
click at [830, 345] on icon "button" at bounding box center [828, 346] width 11 height 11
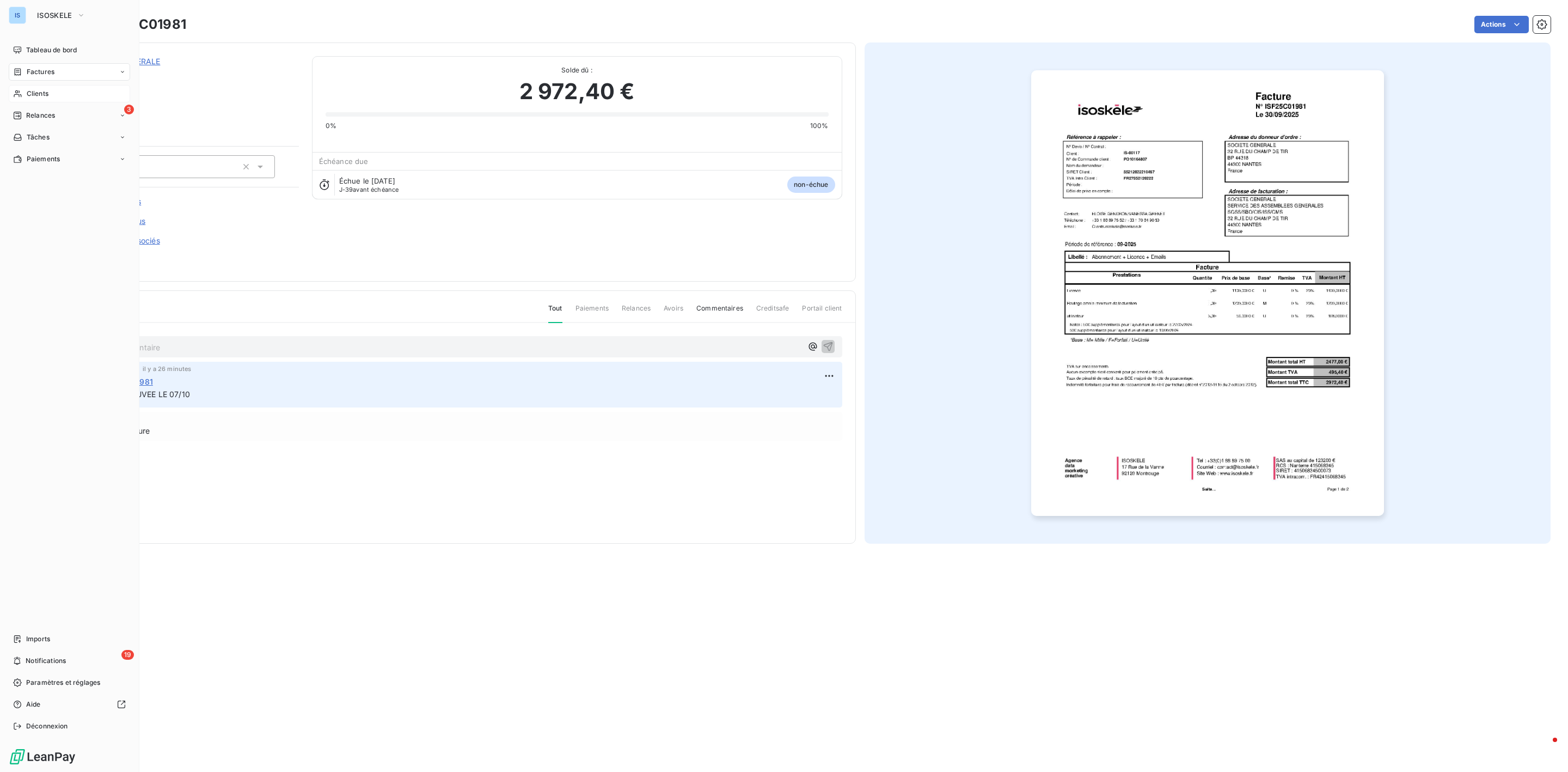
click at [48, 93] on span "Clients" at bounding box center [37, 93] width 22 height 10
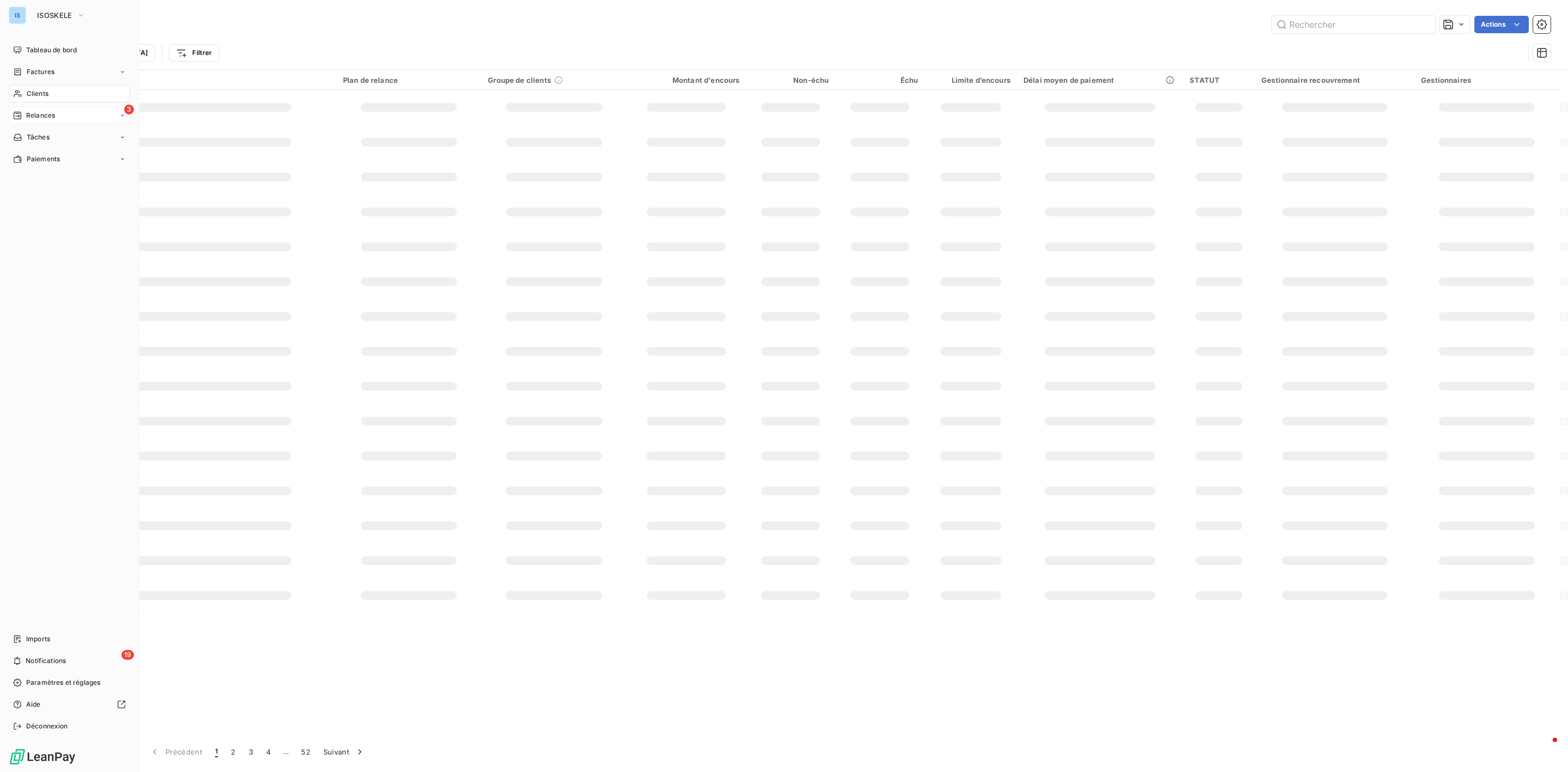
click at [63, 120] on div "3 Relances" at bounding box center [69, 115] width 121 height 17
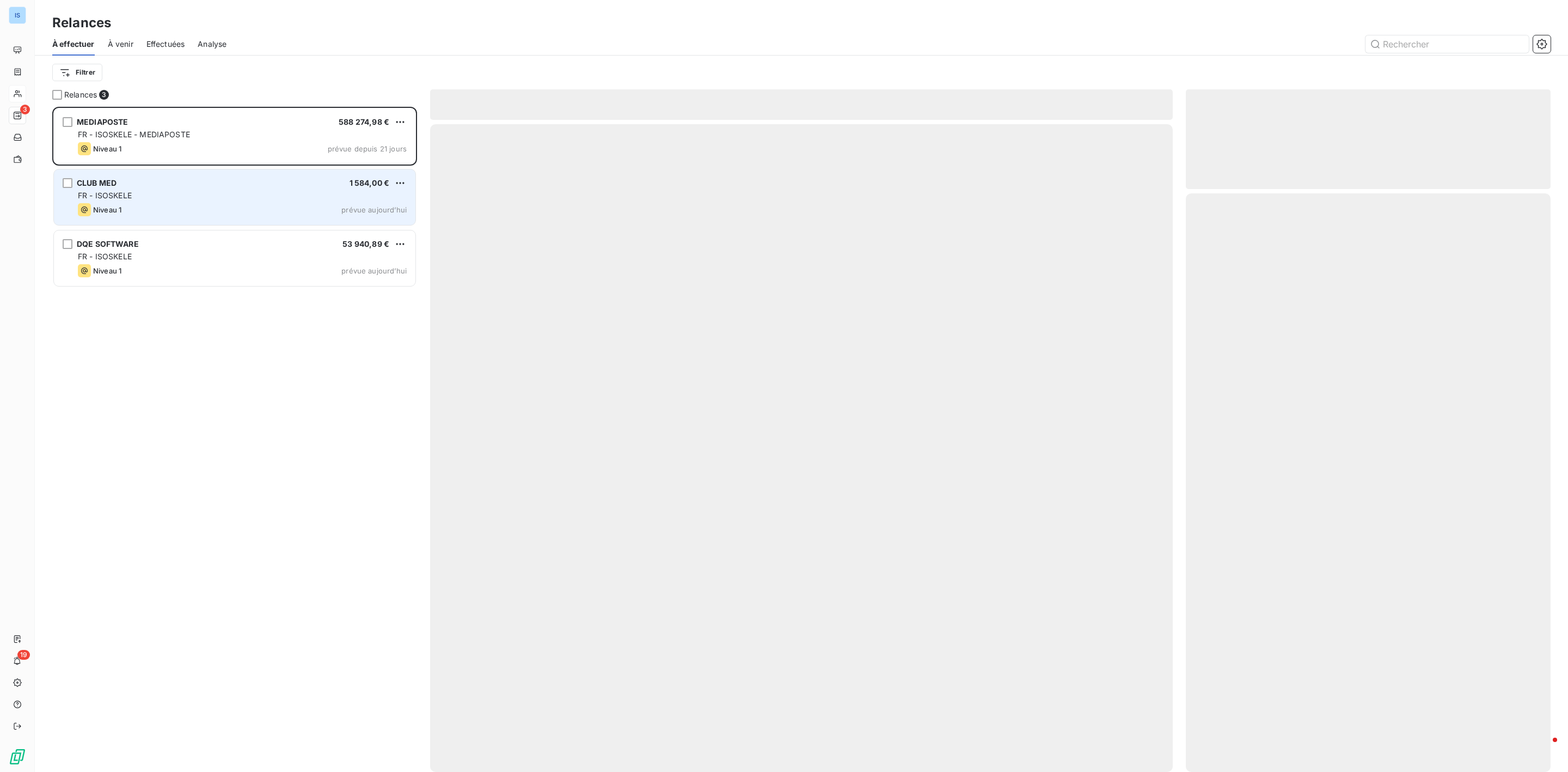
scroll to position [653, 351]
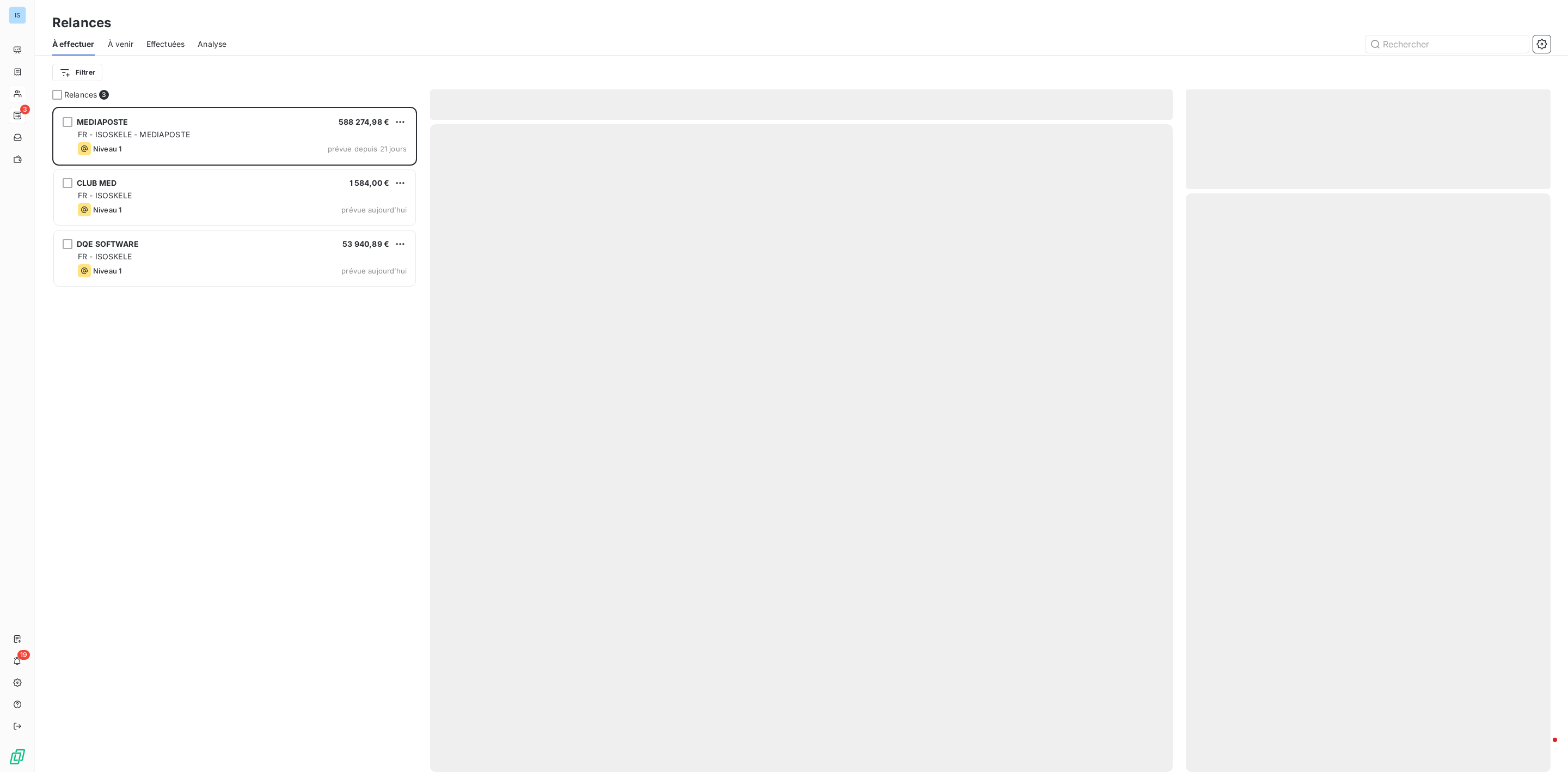
click at [183, 44] on span "Effectuées" at bounding box center [165, 44] width 38 height 11
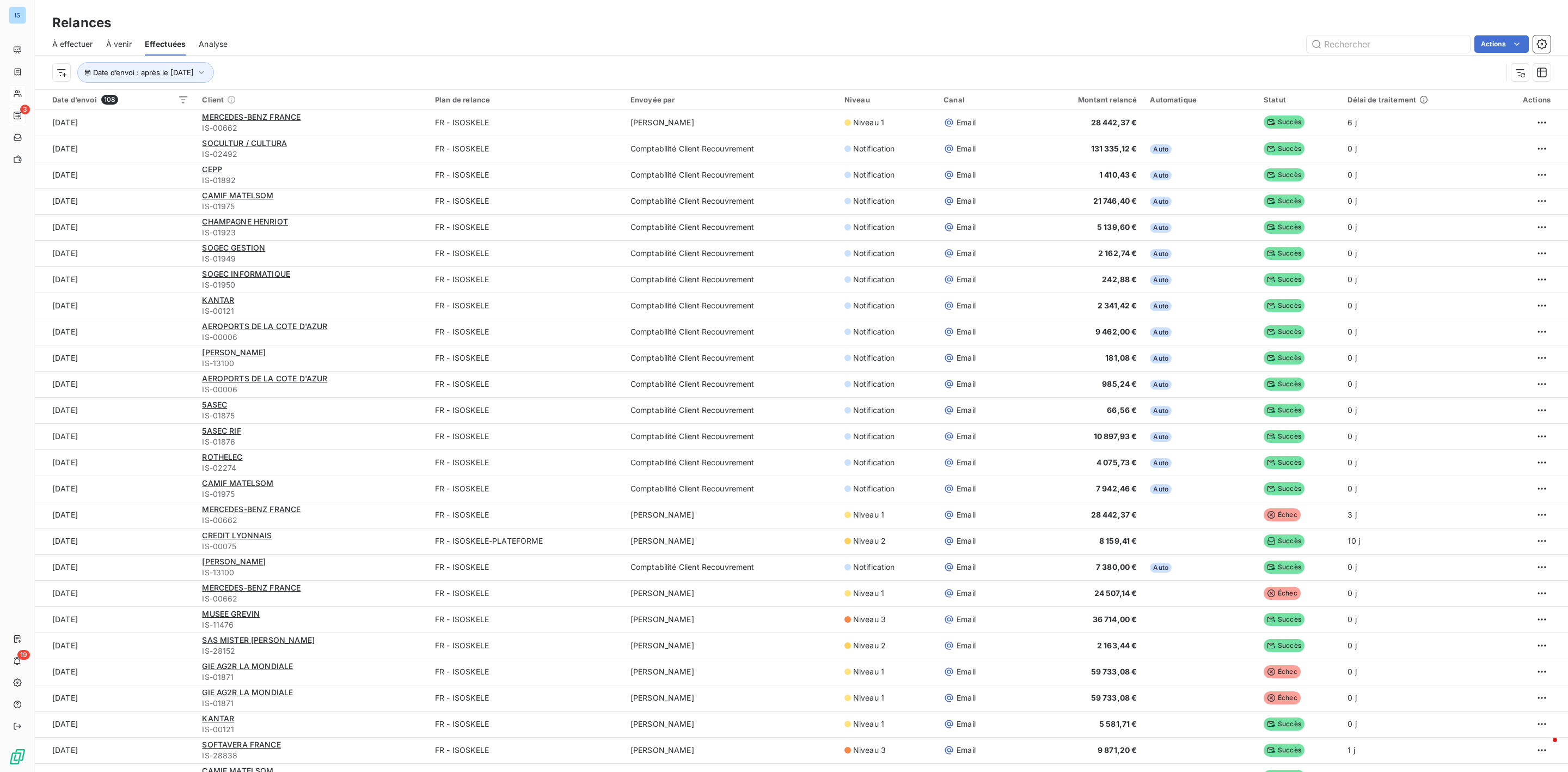
click at [232, 74] on div "Date d’envoi : après le [DATE]" at bounding box center [777, 72] width 1450 height 21
click at [207, 72] on icon "button" at bounding box center [201, 72] width 11 height 11
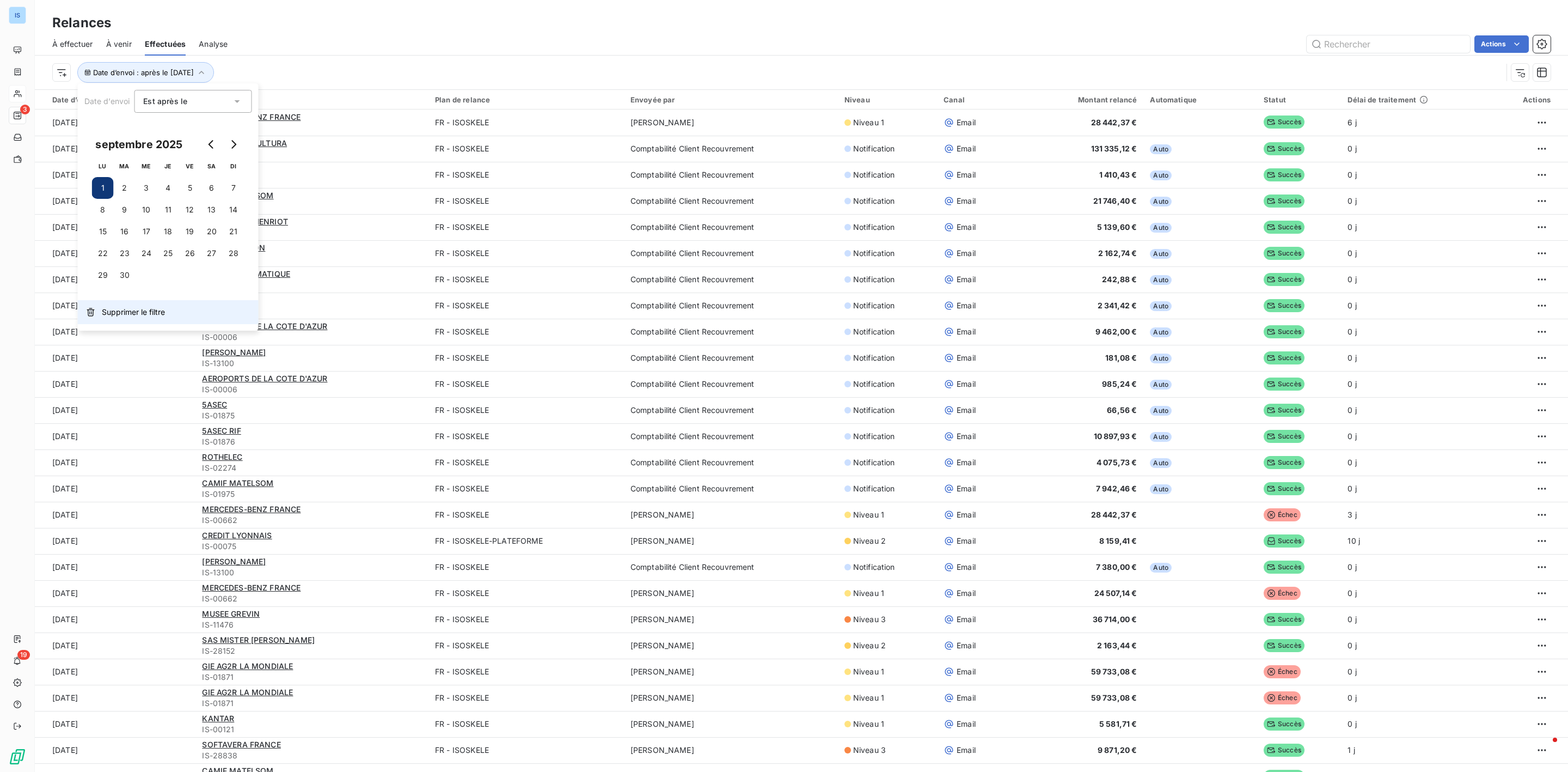
click at [144, 324] on button "Supprimer le filtre" at bounding box center [168, 312] width 181 height 24
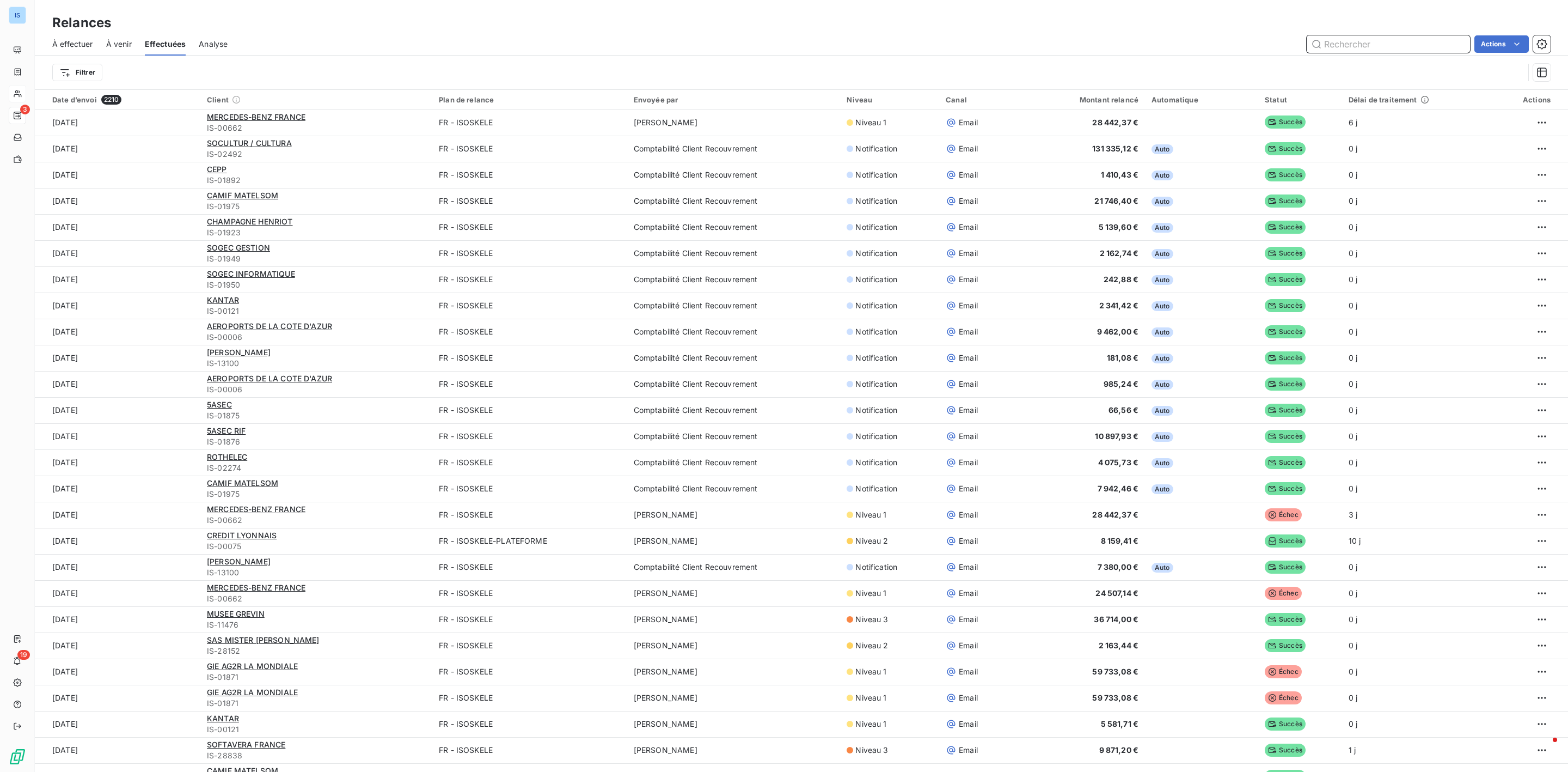
click at [1376, 44] on input "text" at bounding box center [1388, 44] width 163 height 17
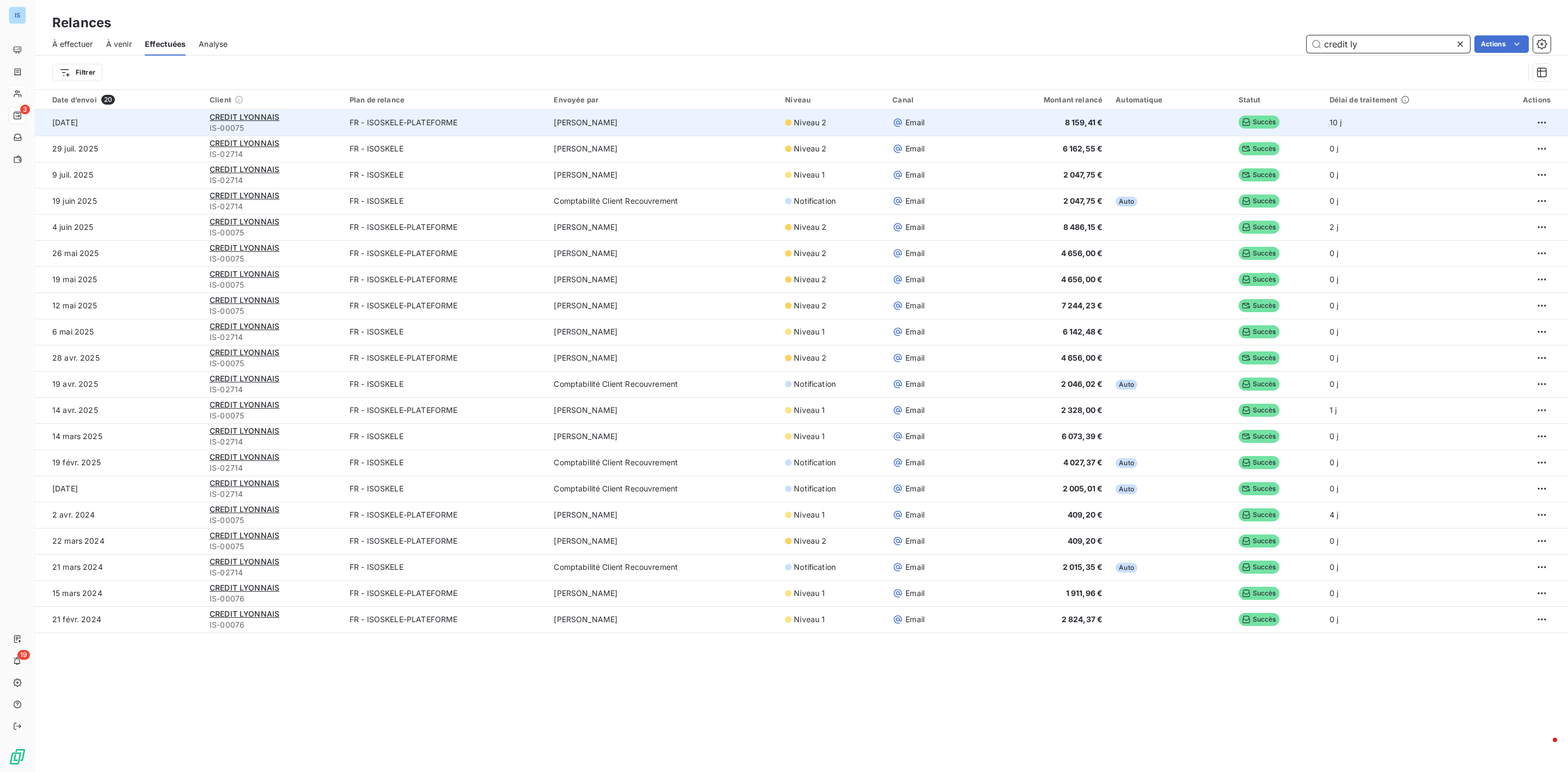
type input "credit ly"
click at [124, 121] on td "[DATE]" at bounding box center [119, 122] width 168 height 26
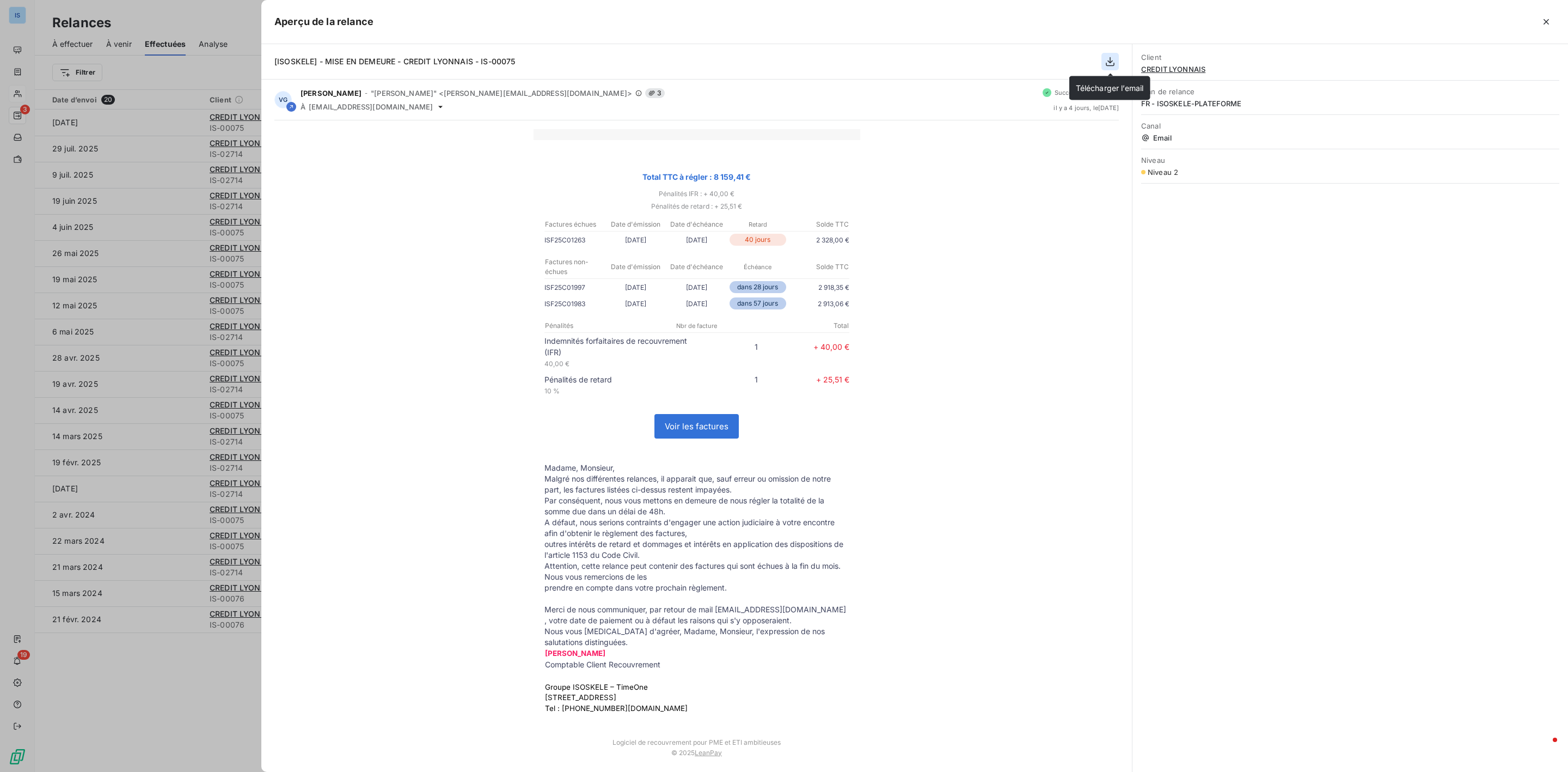
click at [1109, 62] on icon "button" at bounding box center [1110, 62] width 9 height 9
click at [1109, 69] on button "button" at bounding box center [1110, 62] width 17 height 17
click at [201, 7] on div at bounding box center [784, 386] width 1568 height 772
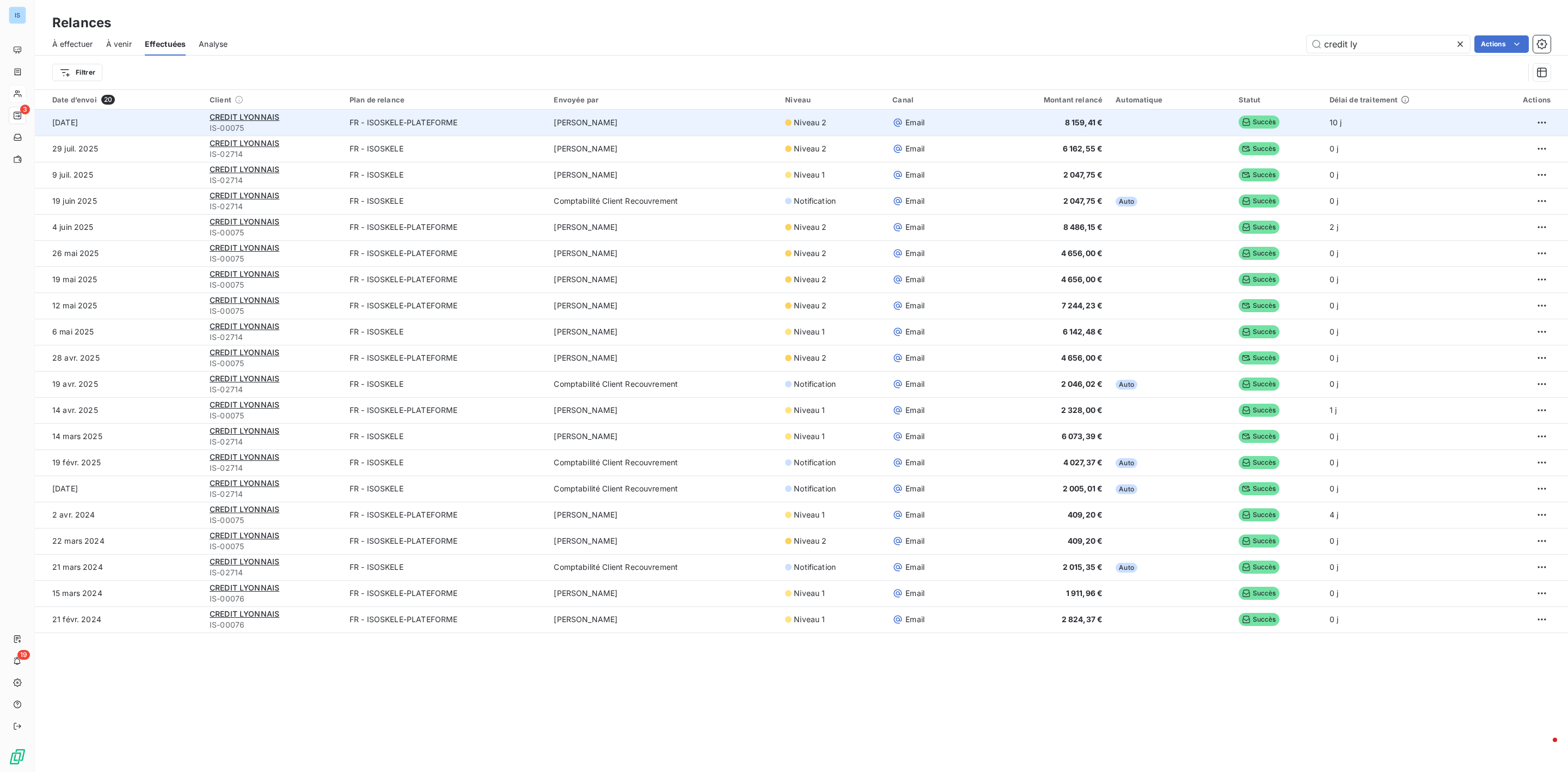
click at [160, 122] on td "[DATE]" at bounding box center [119, 122] width 168 height 26
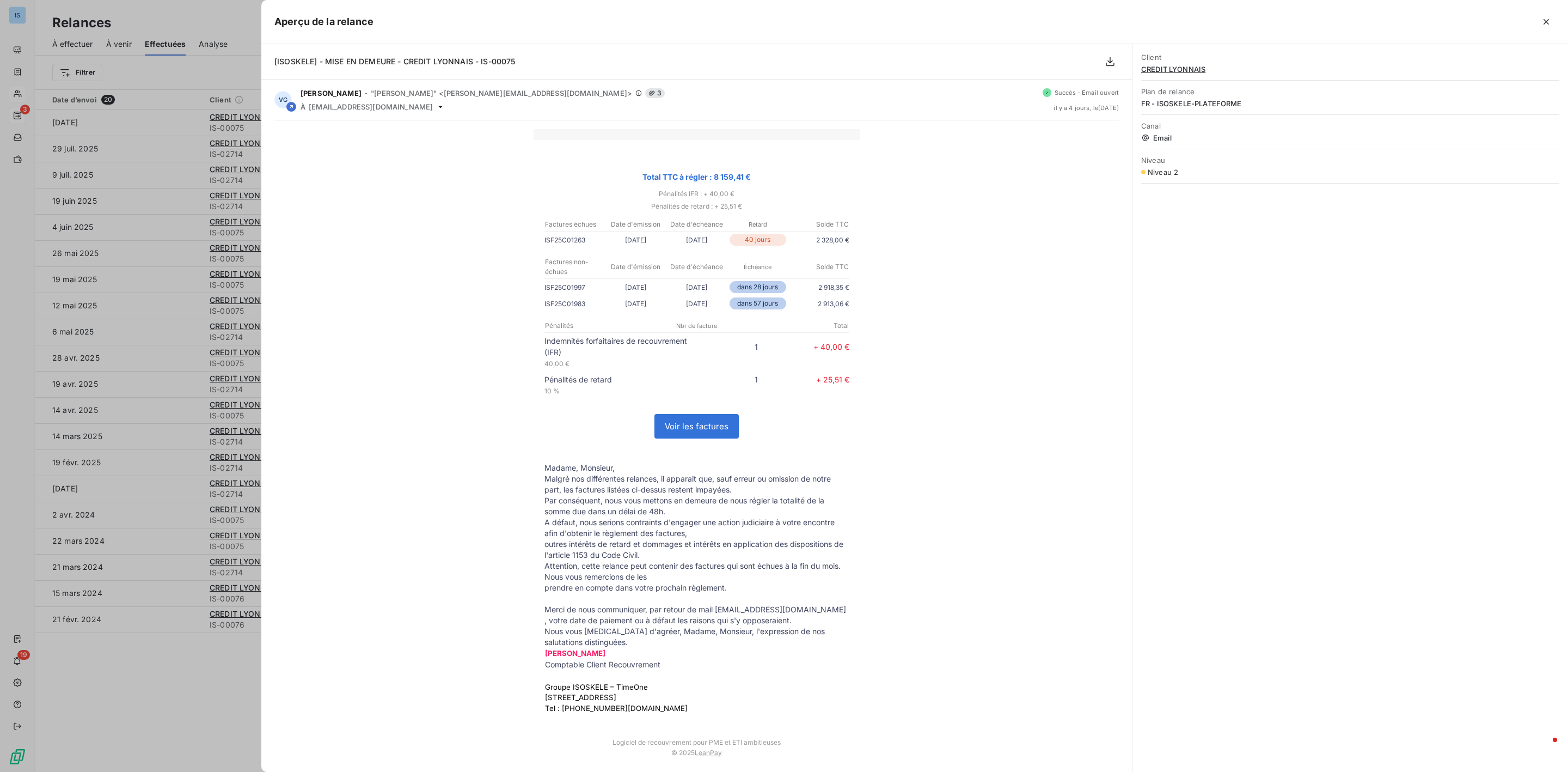
drag, startPoint x: 1211, startPoint y: 178, endPoint x: 1206, endPoint y: 201, distance: 23.5
click at [1206, 201] on div "Client CREDIT LYONNAIS Plan de relance FR - ISOSKELE-PLATEFORME Canal Email Niv…" at bounding box center [1350, 408] width 436 height 728
click at [1219, 164] on span "Niveau" at bounding box center [1350, 160] width 418 height 9
drag, startPoint x: 1216, startPoint y: 121, endPoint x: 1218, endPoint y: 185, distance: 64.0
click at [1218, 185] on div "Client CREDIT LYONNAIS Plan de relance FR - ISOSKELE-PLATEFORME Canal Email Niv…" at bounding box center [1350, 115] width 436 height 142
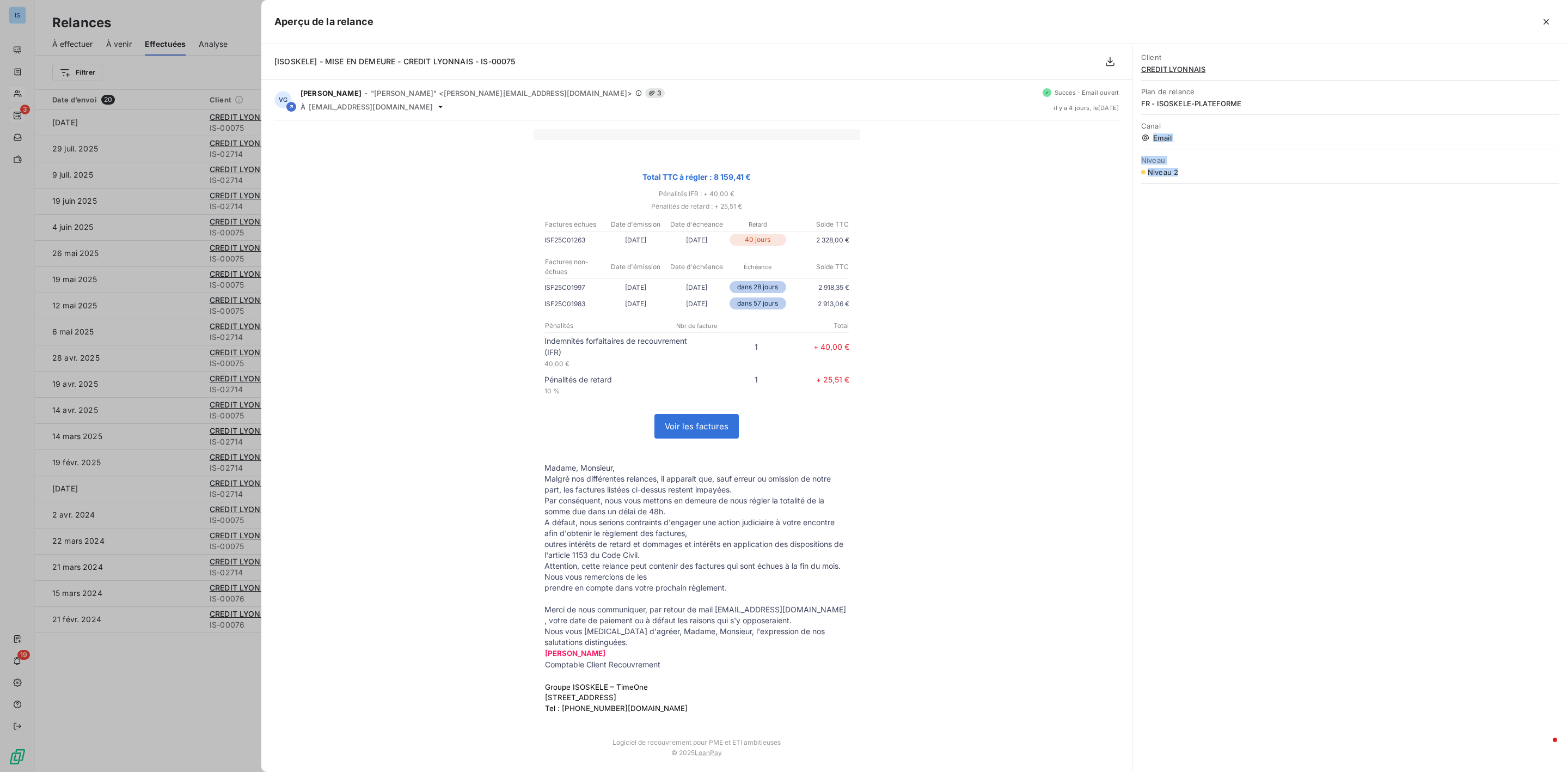
click at [1354, 139] on span "Email" at bounding box center [1350, 138] width 418 height 9
click at [1544, 14] on button "button" at bounding box center [1546, 22] width 17 height 17
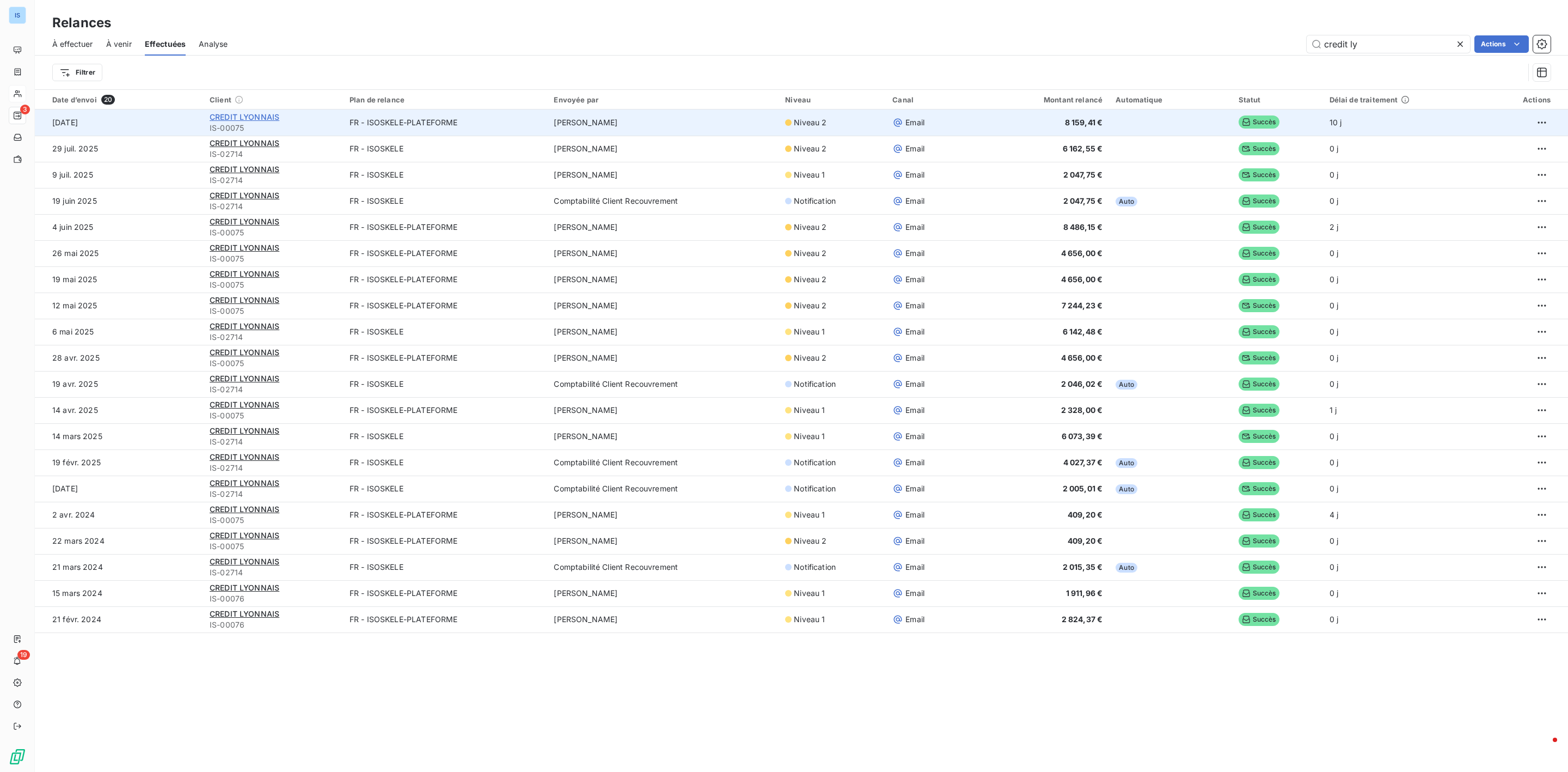
click at [273, 119] on span "CREDIT LYONNAIS" at bounding box center [244, 117] width 69 height 9
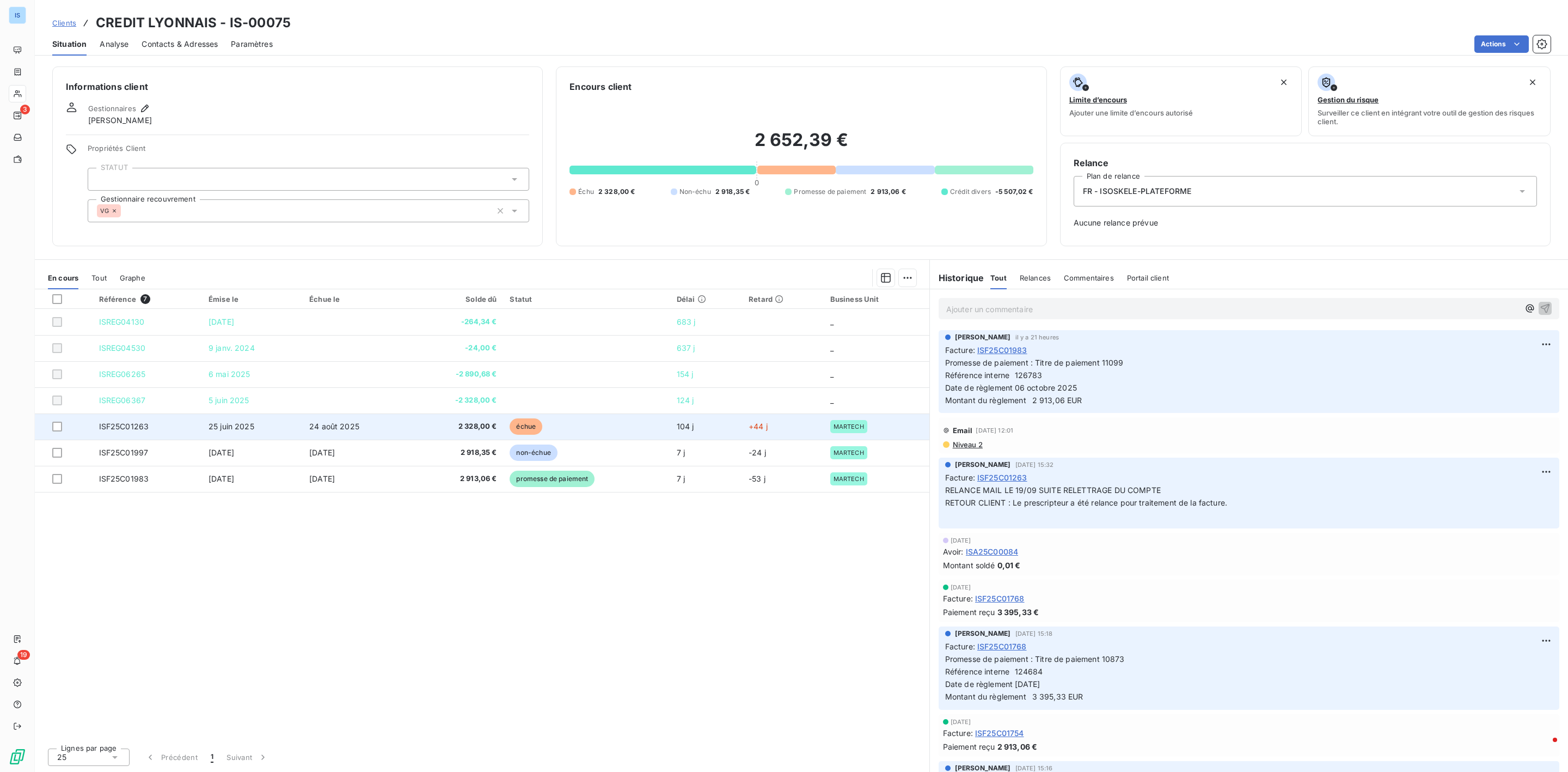
click at [149, 428] on td "ISF25C01263" at bounding box center [147, 426] width 109 height 26
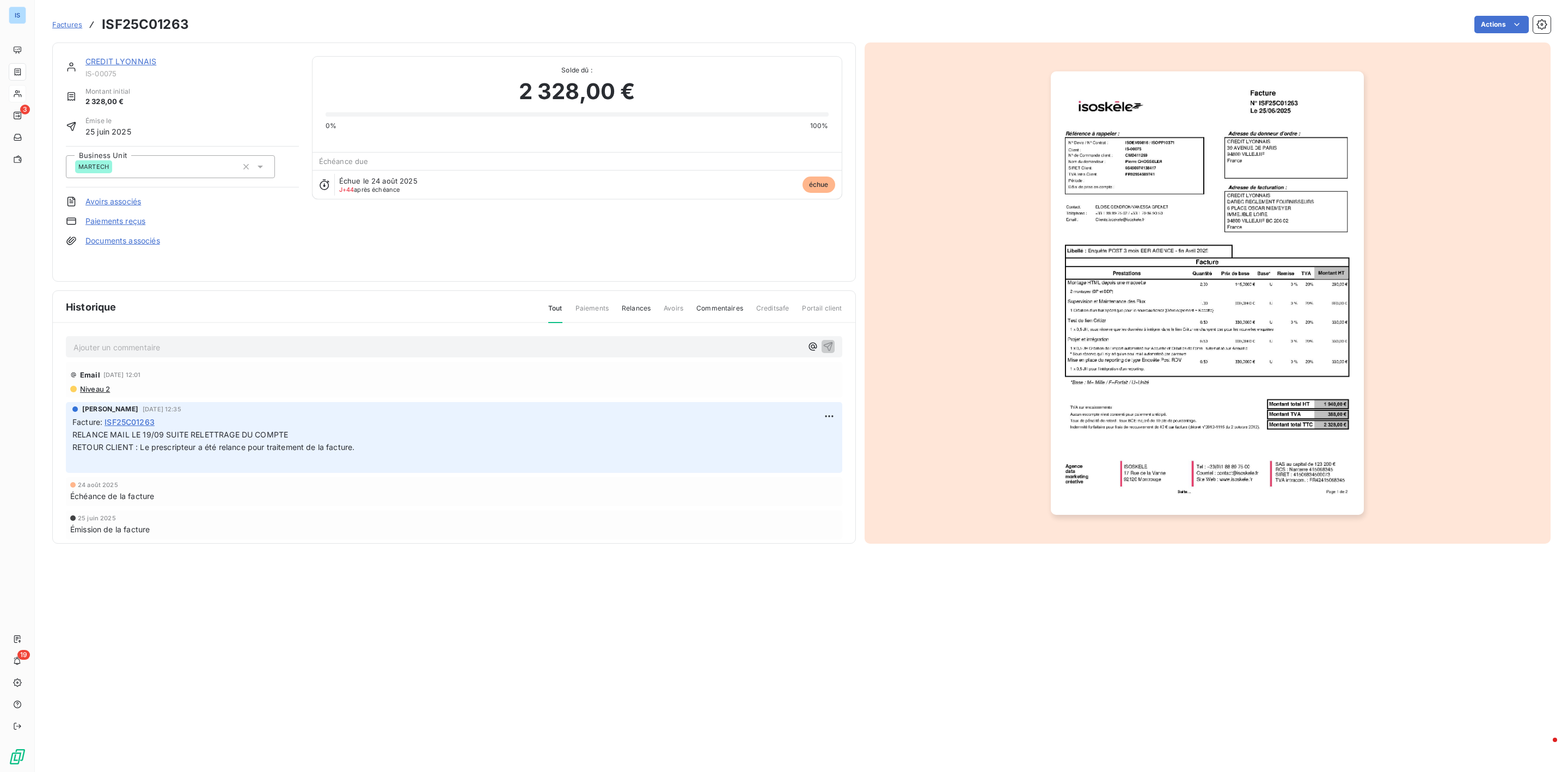
click at [291, 342] on p "Ajouter un commentaire ﻿" at bounding box center [438, 347] width 729 height 14
click at [823, 342] on icon "button" at bounding box center [828, 346] width 11 height 11
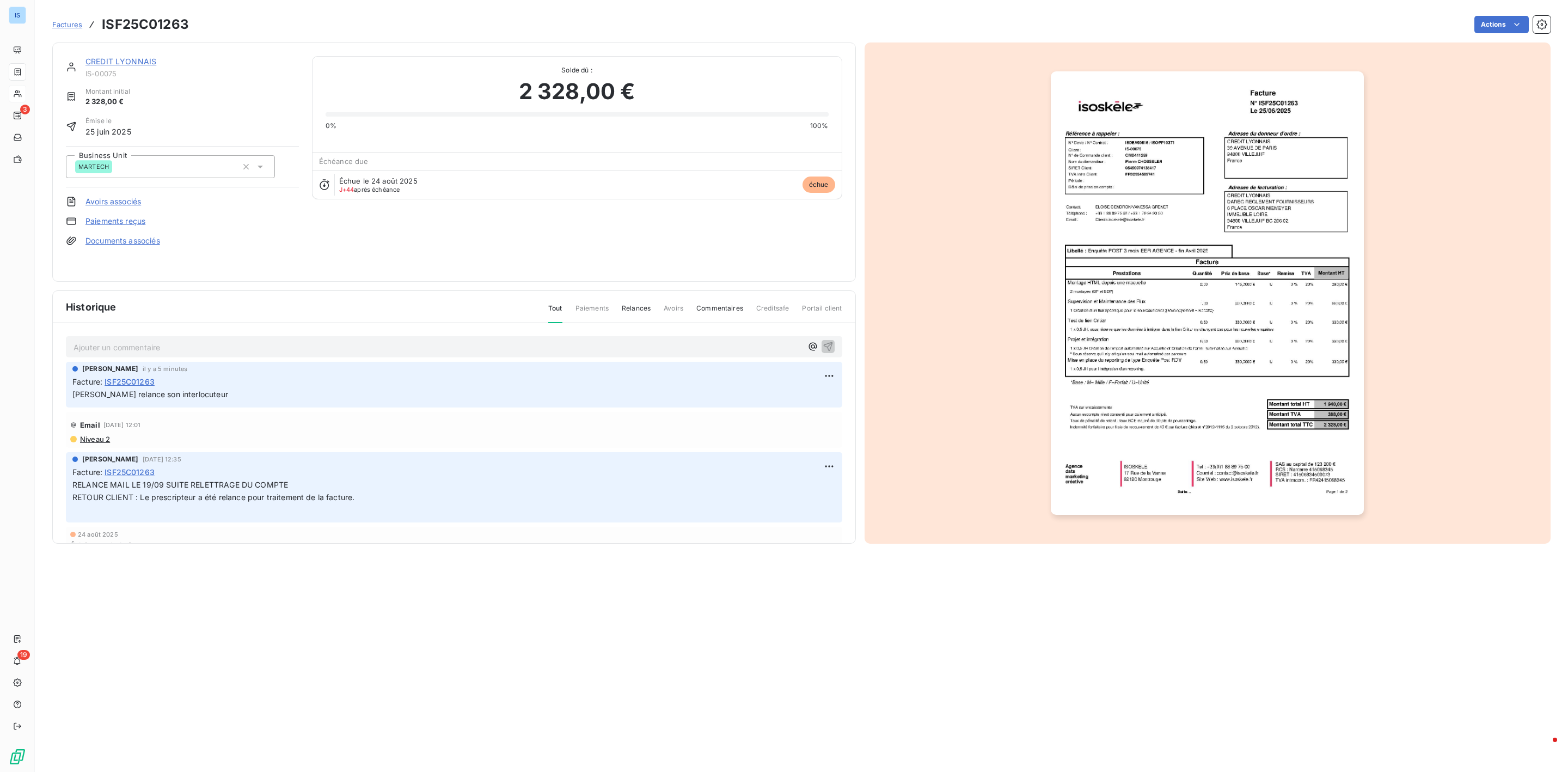
click at [388, 491] on p "RELANCE MAIL LE 19/09 SUITE RELETTRAGE DU COMPTE RETOUR CLIENT : Le prescripteu…" at bounding box center [453, 497] width 763 height 38
click at [371, 481] on p "RELANCE MAIL LE 19/09 SUITE RELETTRAGE DU COMPTE RETOUR CLIENT : Le prescripteu…" at bounding box center [453, 497] width 763 height 38
click at [91, 438] on span "Niveau 2" at bounding box center [94, 439] width 31 height 9
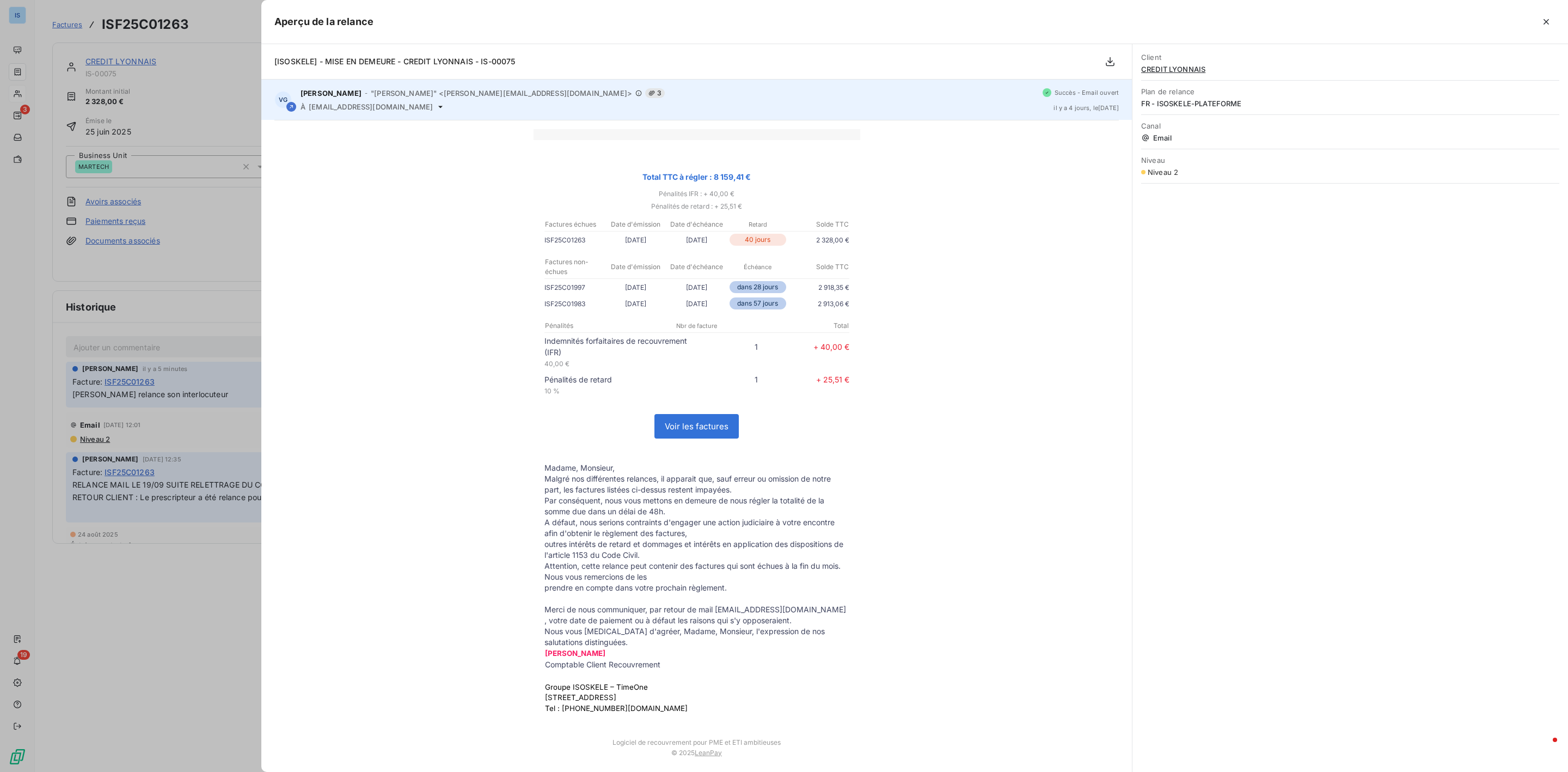
click at [645, 92] on span "3" at bounding box center [655, 93] width 20 height 10
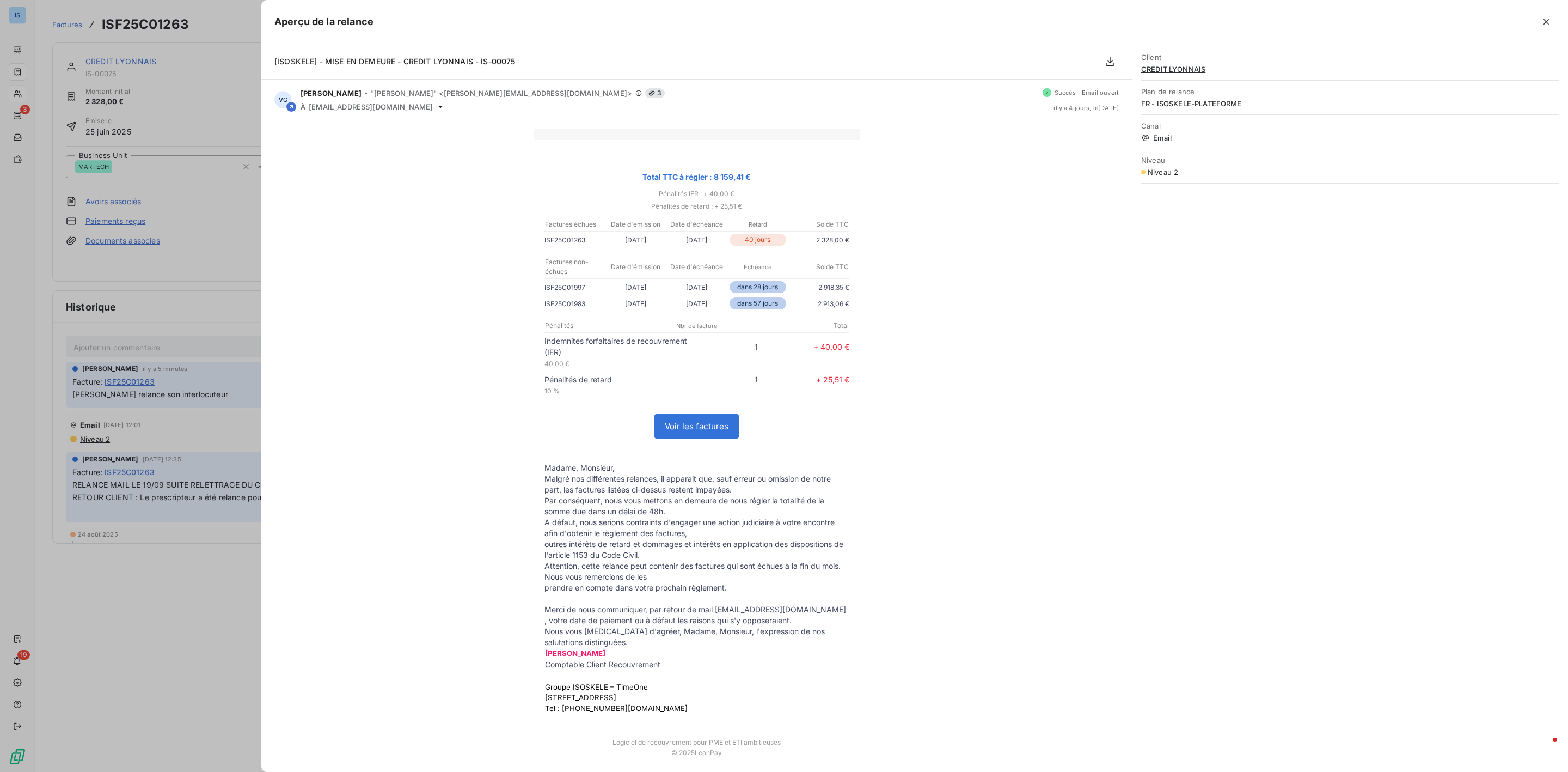
click at [191, 239] on div at bounding box center [784, 386] width 1568 height 772
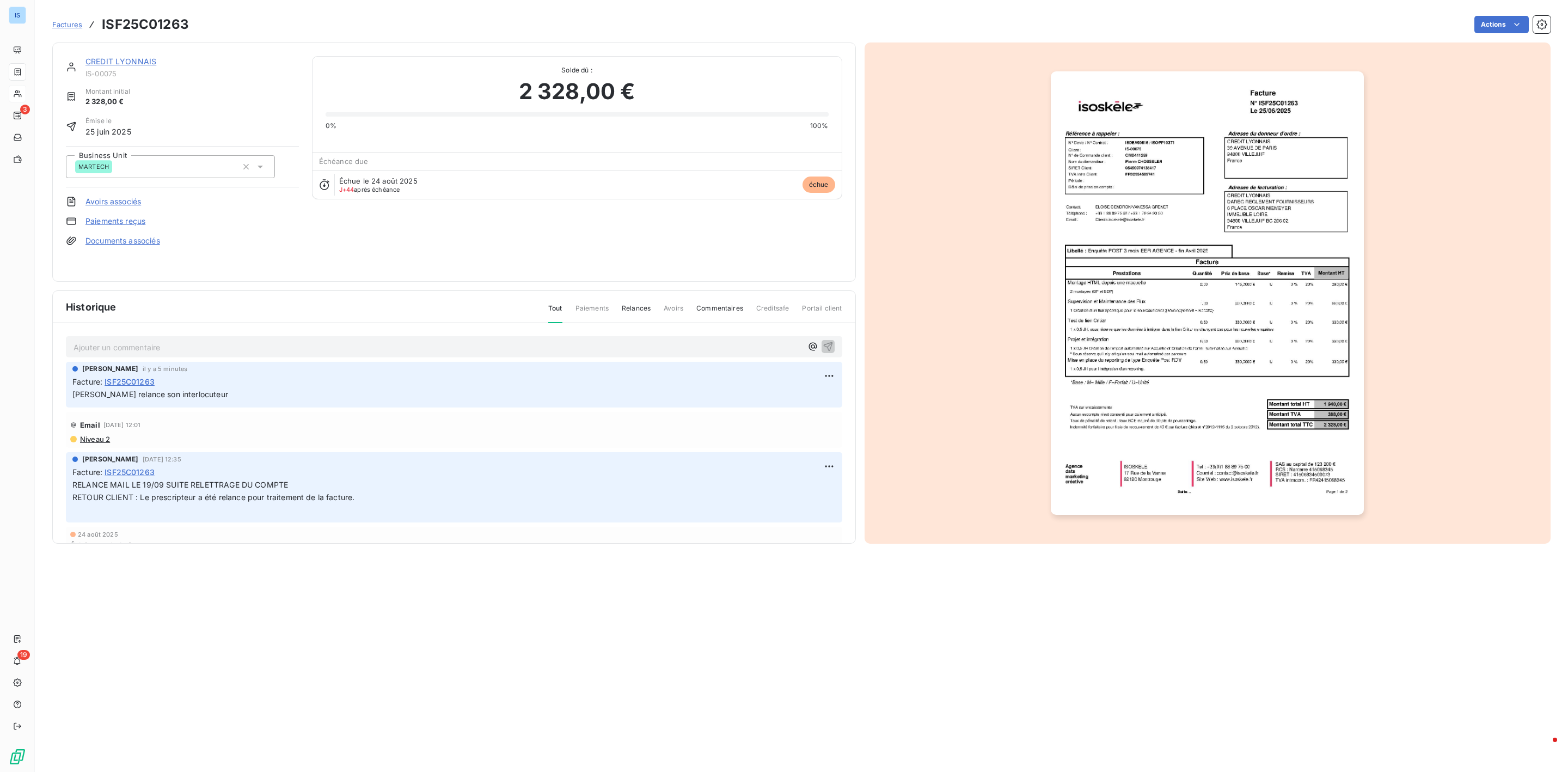
click at [67, 25] on span "Factures" at bounding box center [67, 24] width 30 height 9
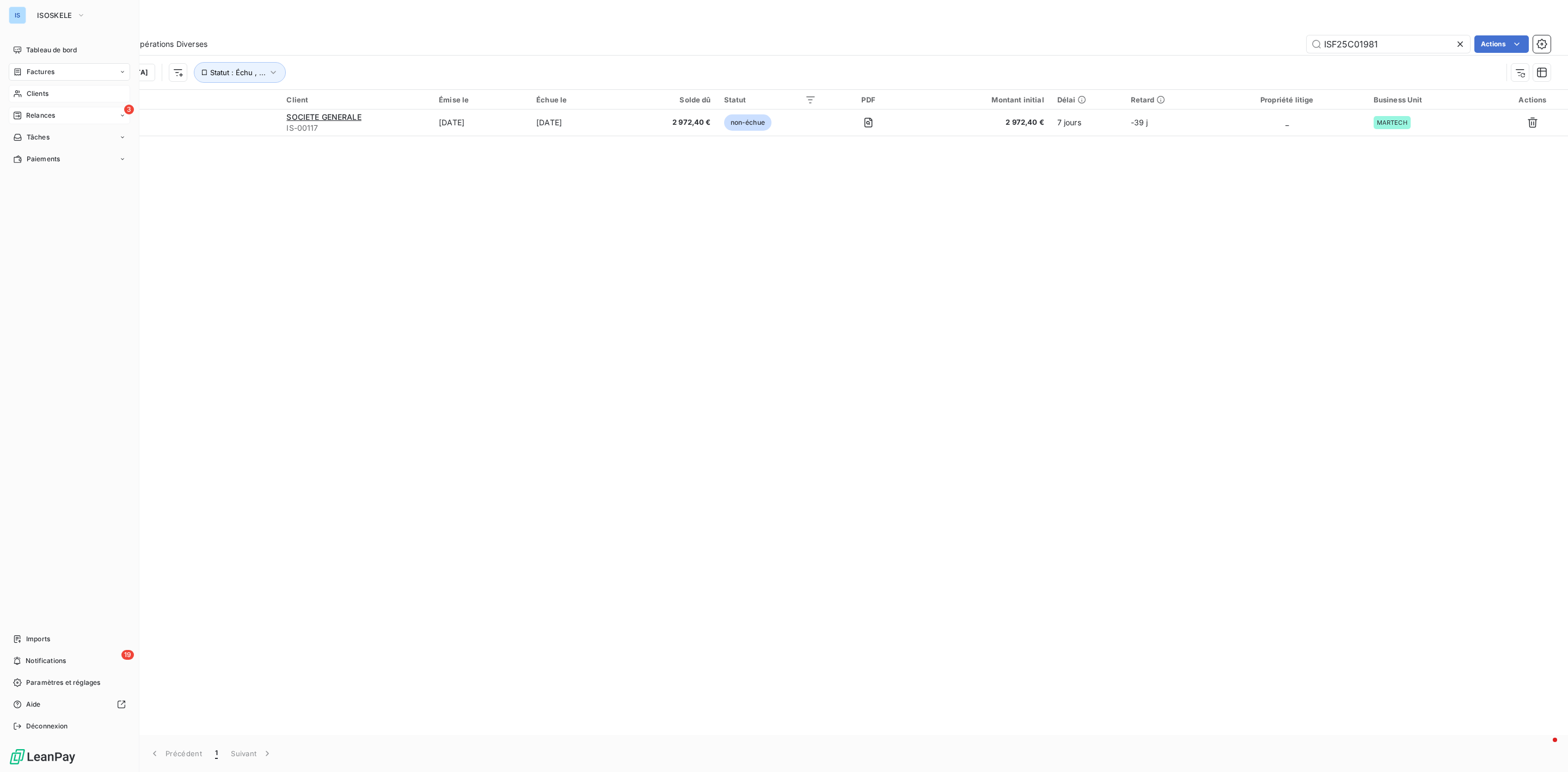
click at [23, 118] on div "Relances" at bounding box center [34, 115] width 42 height 10
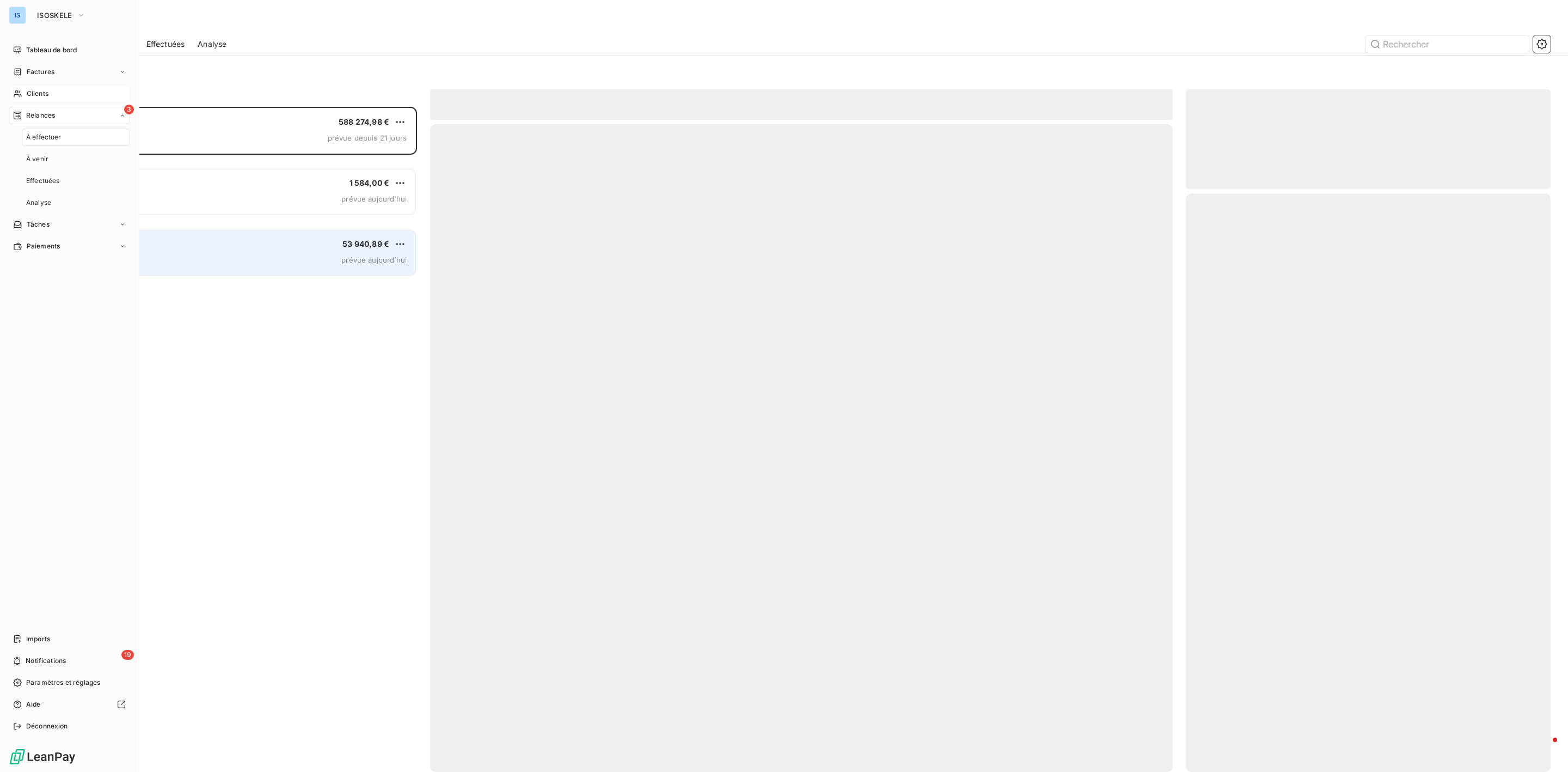
scroll to position [653, 351]
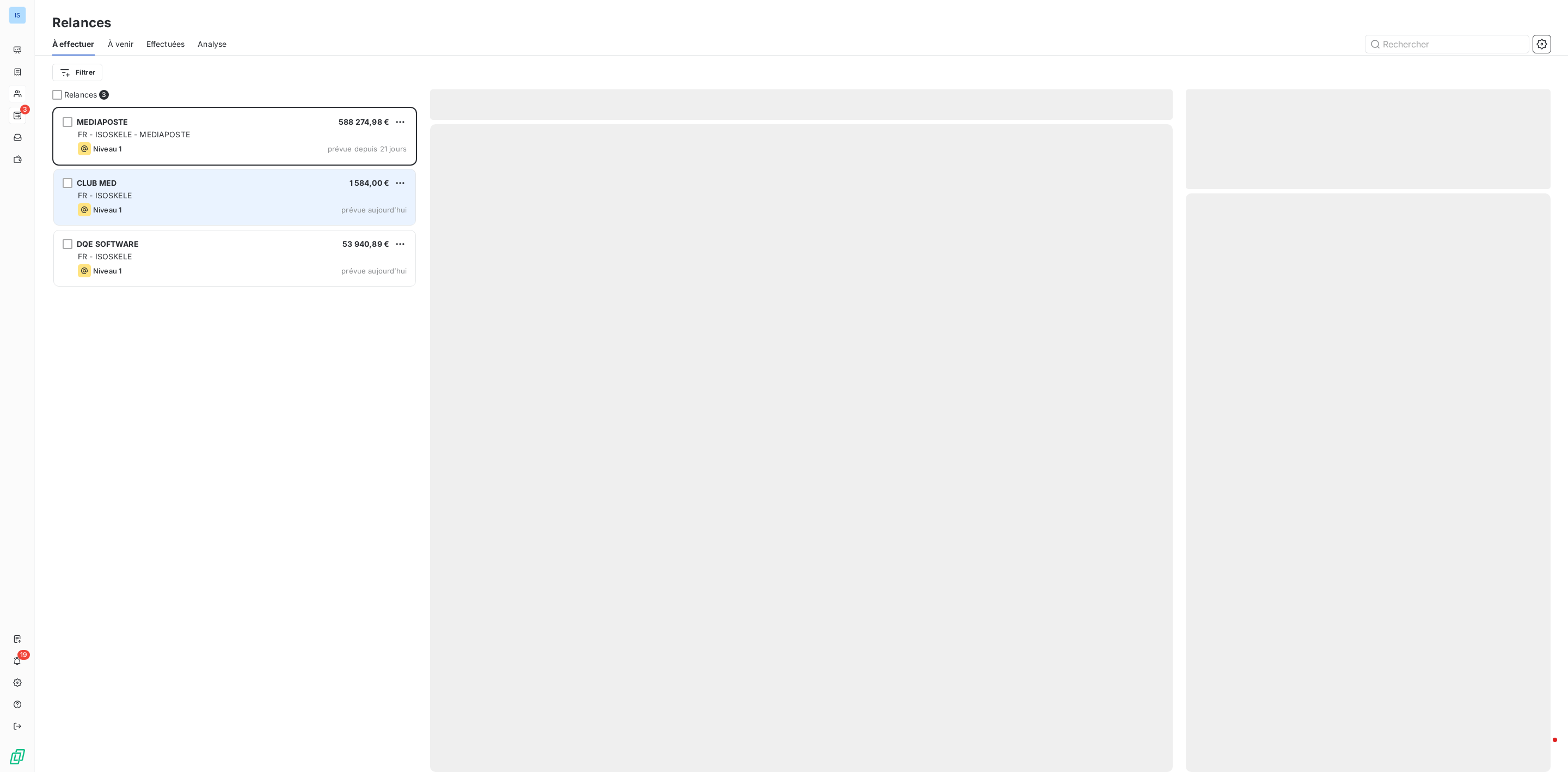
click at [213, 199] on div "FR - ISOSKELE" at bounding box center [242, 195] width 329 height 11
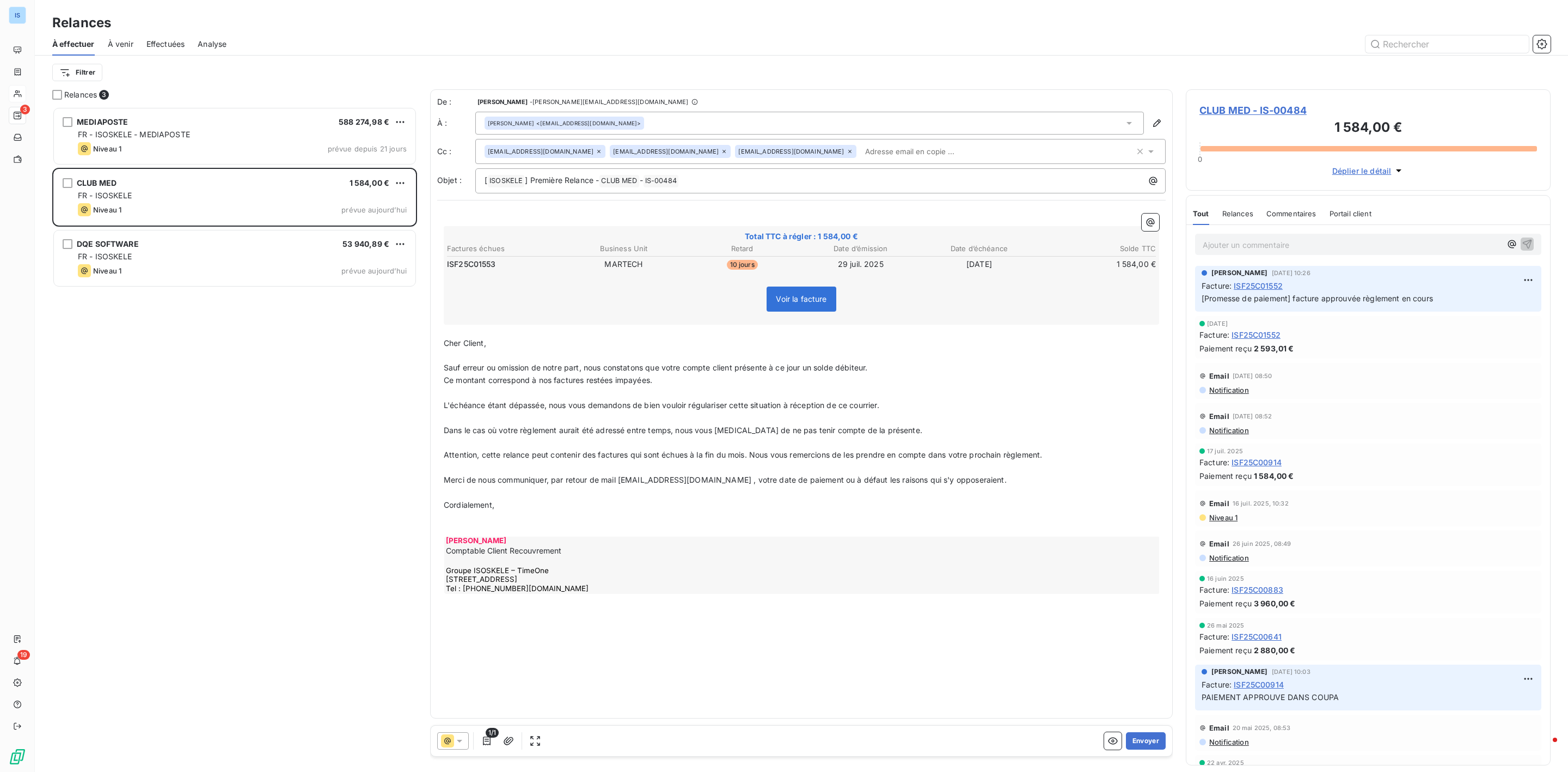
click at [508, 260] on td "ISF25C01553" at bounding box center [506, 264] width 118 height 12
drag, startPoint x: 503, startPoint y: 260, endPoint x: 443, endPoint y: 260, distance: 60.0
click at [443, 260] on div "﻿ Total TTC à régler : 1 584,00 € Factures échues Business Unit Retard Date d’é…" at bounding box center [802, 405] width 729 height 395
click at [461, 265] on span "ISF25C01553" at bounding box center [471, 264] width 49 height 11
drag, startPoint x: 500, startPoint y: 265, endPoint x: 447, endPoint y: 267, distance: 53.0
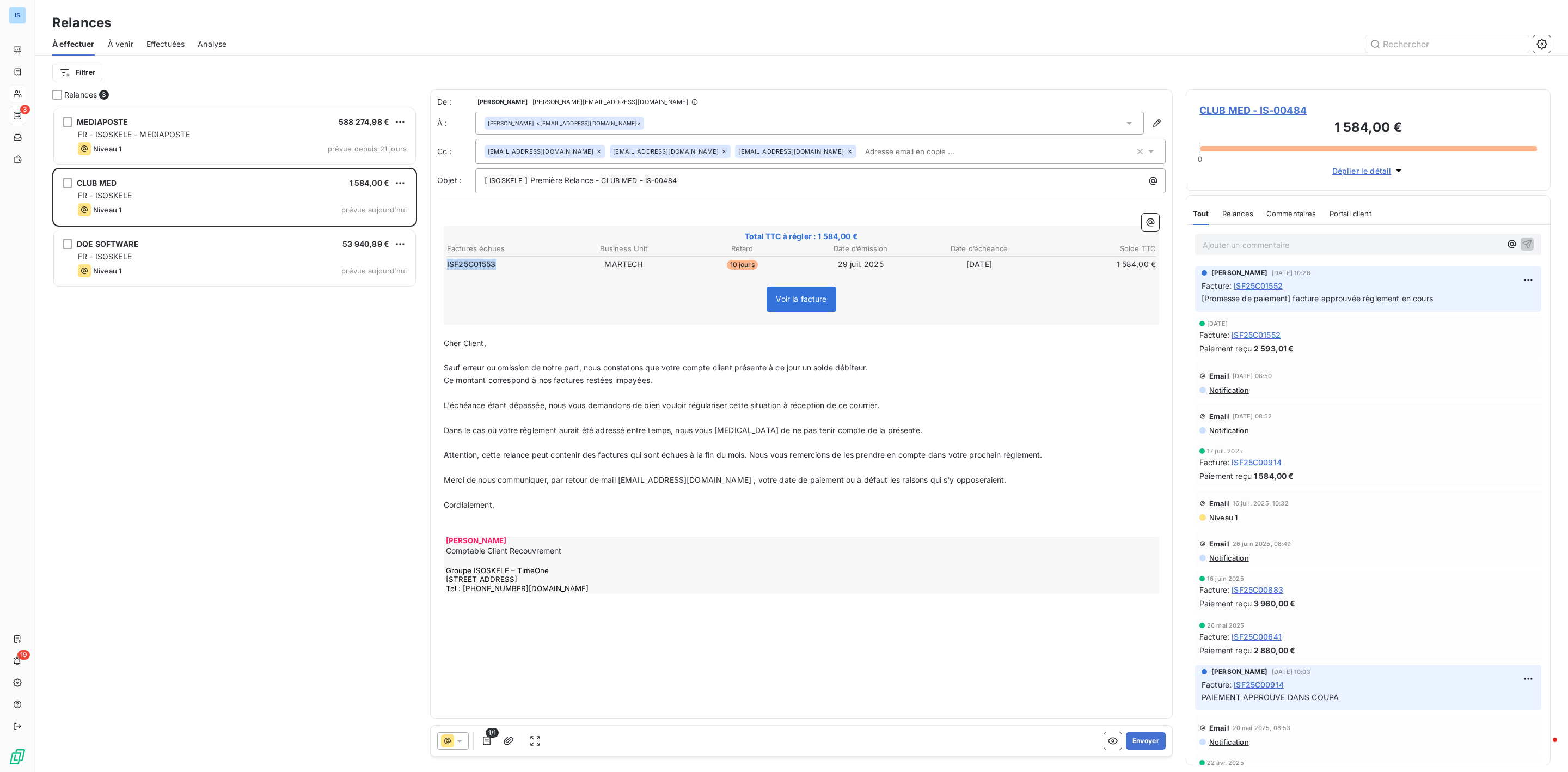
click at [447, 267] on td "ISF25C01553" at bounding box center [506, 264] width 118 height 12
drag, startPoint x: 456, startPoint y: 267, endPoint x: 500, endPoint y: 263, distance: 44.2
click at [500, 263] on td "ISF25C01553" at bounding box center [506, 264] width 118 height 12
drag, startPoint x: 500, startPoint y: 263, endPoint x: 447, endPoint y: 263, distance: 53.0
click at [447, 263] on td "ISF25C01553" at bounding box center [506, 264] width 118 height 12
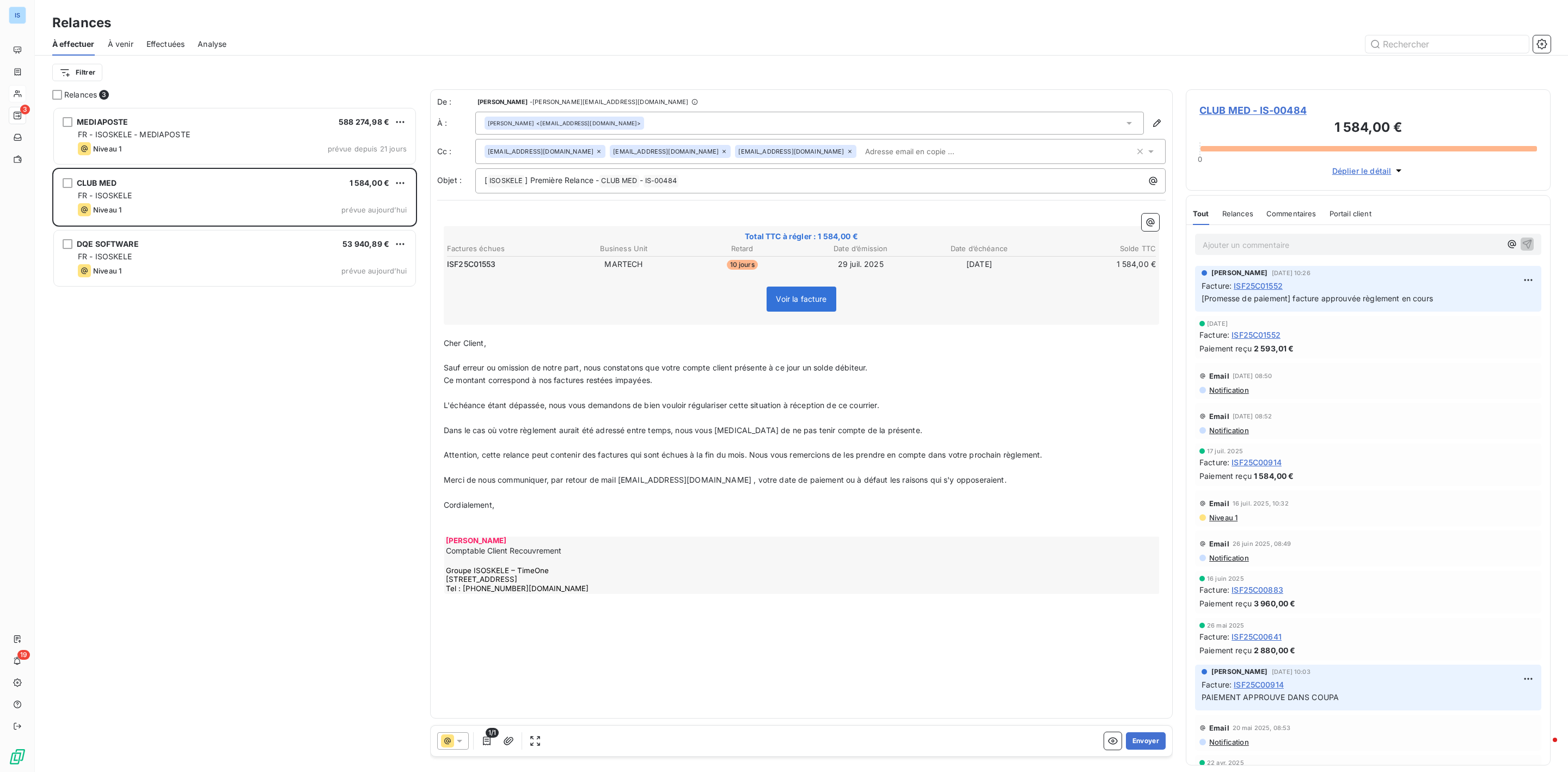
click at [453, 263] on span "ISF25C01553" at bounding box center [471, 264] width 49 height 11
drag, startPoint x: 449, startPoint y: 260, endPoint x: 492, endPoint y: 265, distance: 43.3
click at [492, 265] on span "ISF25C01553" at bounding box center [471, 264] width 49 height 11
drag, startPoint x: 492, startPoint y: 265, endPoint x: 443, endPoint y: 260, distance: 49.3
click at [443, 260] on div "﻿ Total TTC à régler : 1 584,00 € Factures échues Business Unit Retard Date d’é…" at bounding box center [802, 405] width 729 height 395
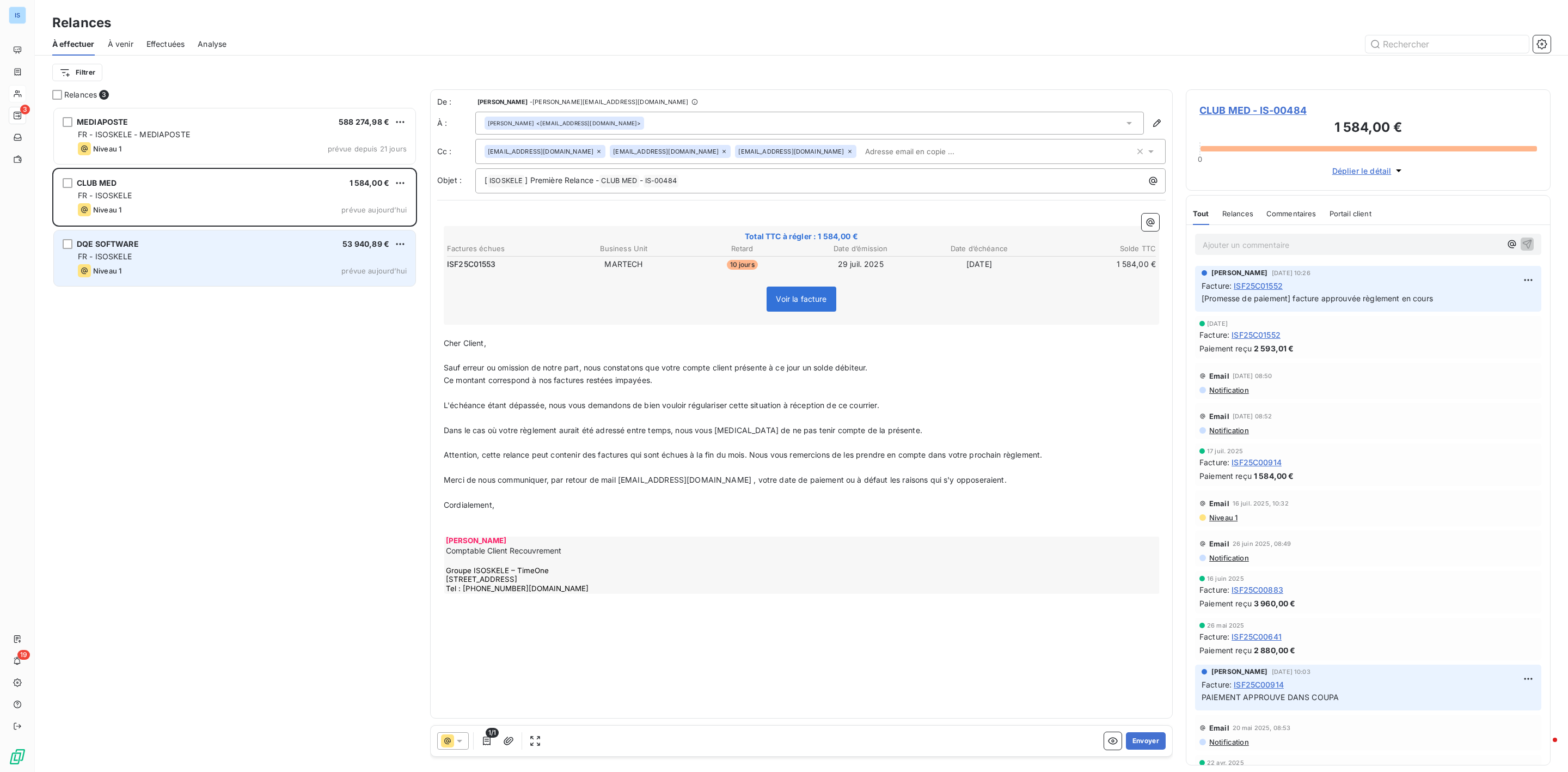
click at [224, 268] on div "Niveau 1 prévue aujourd’hui" at bounding box center [242, 271] width 329 height 13
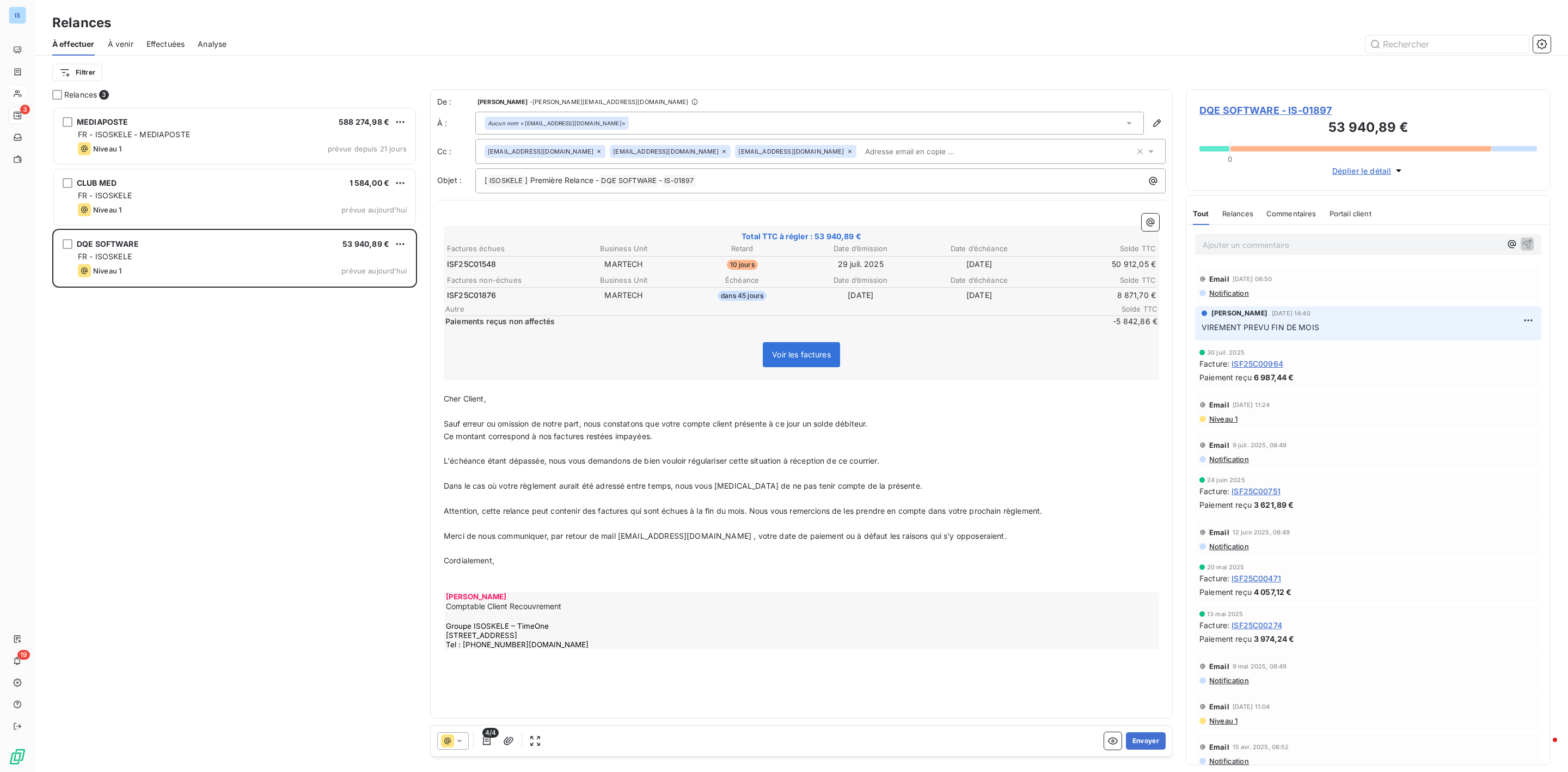
click at [861, 147] on input "text" at bounding box center [924, 151] width 126 height 17
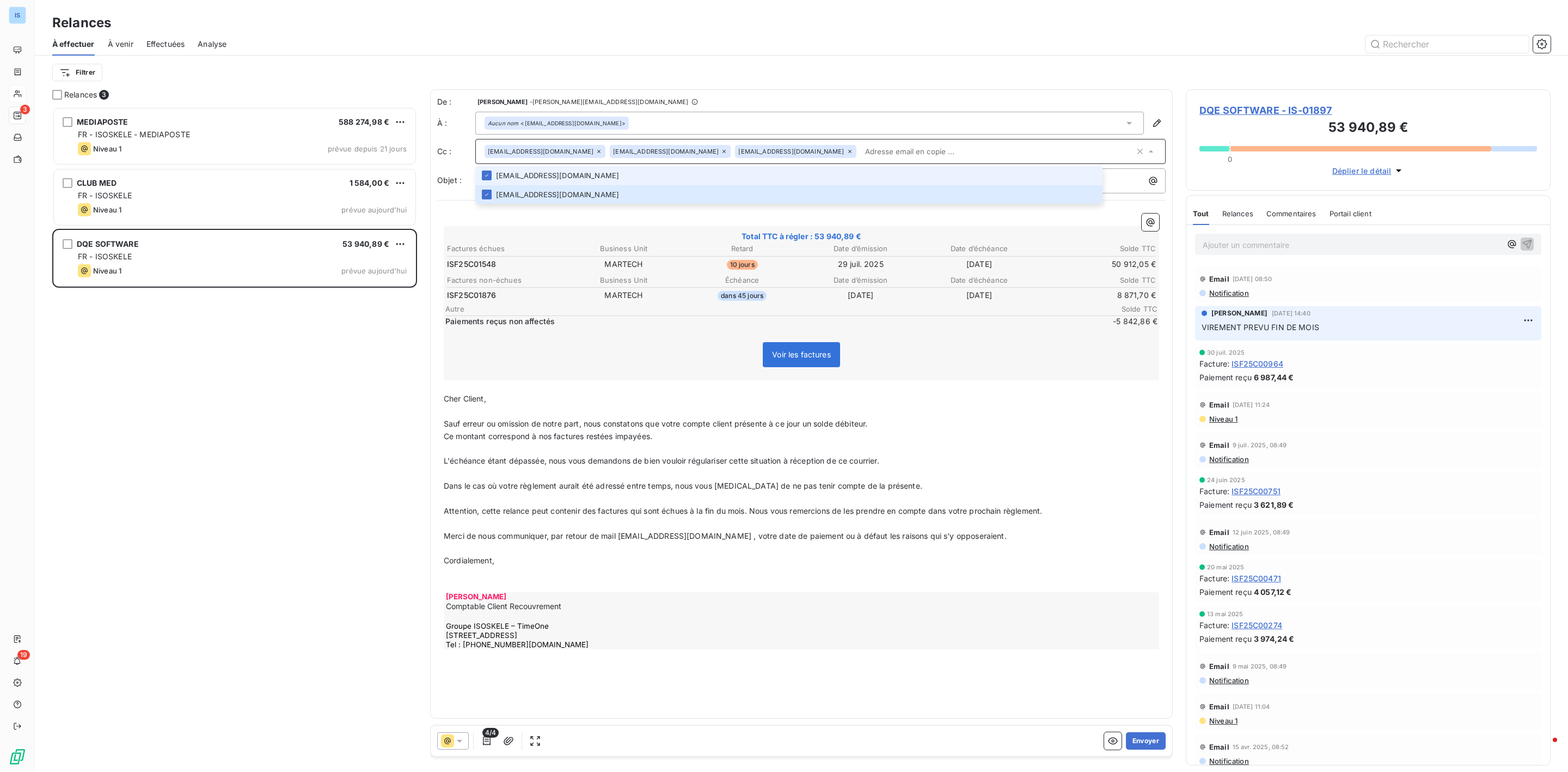
paste input "[EMAIL_ADDRESS][DOMAIN_NAME]"
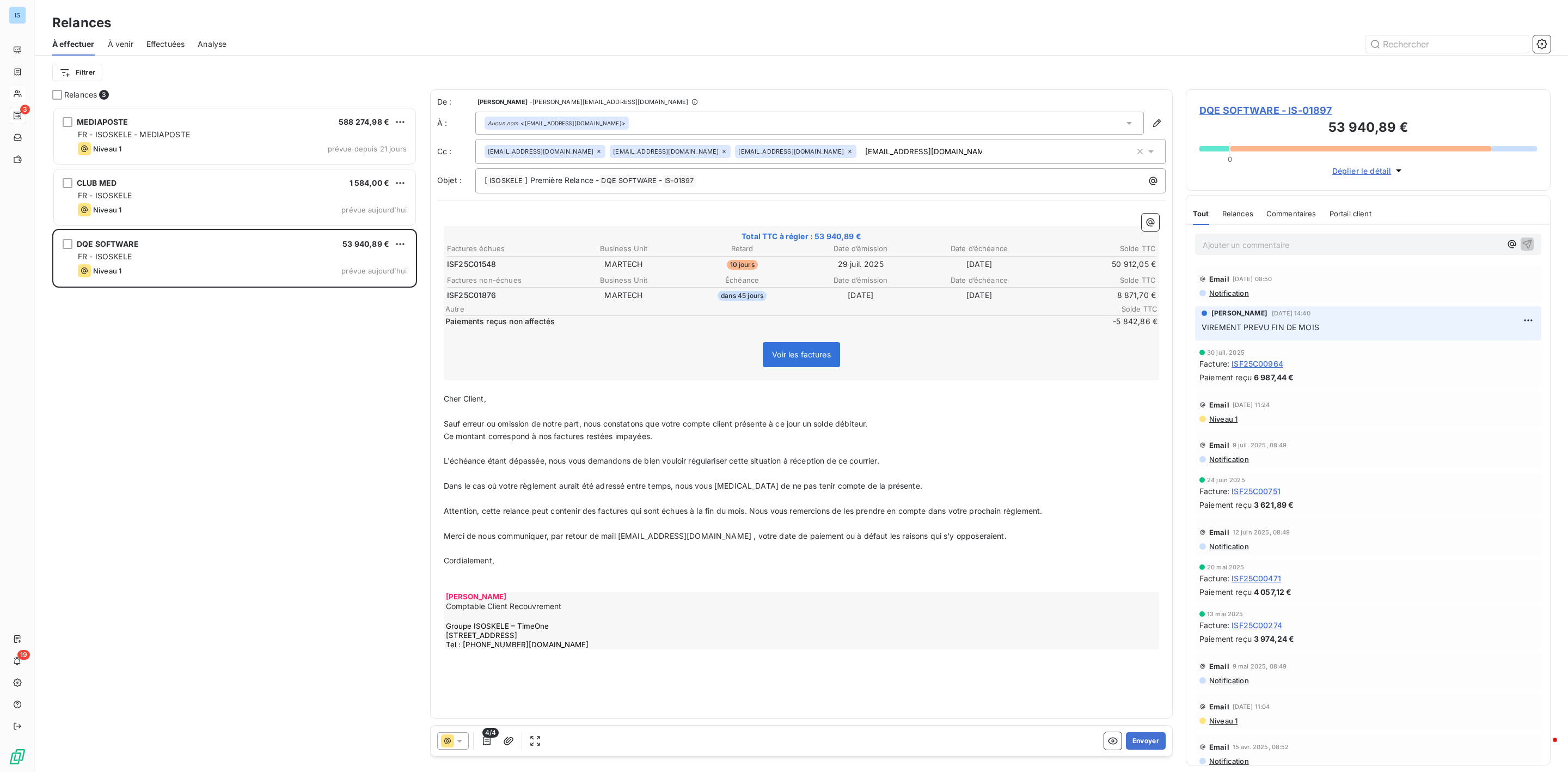
click at [930, 154] on div "[EMAIL_ADDRESS][DOMAIN_NAME] [EMAIL_ADDRESS][DOMAIN_NAME] [EMAIL_ADDRESS][DOMAI…" at bounding box center [809, 151] width 650 height 17
type input "[EMAIL_ADDRESS][DOMAIN_NAME]"
click at [576, 175] on li "[EMAIL_ADDRESS][DOMAIN_NAME]" at bounding box center [789, 175] width 627 height 19
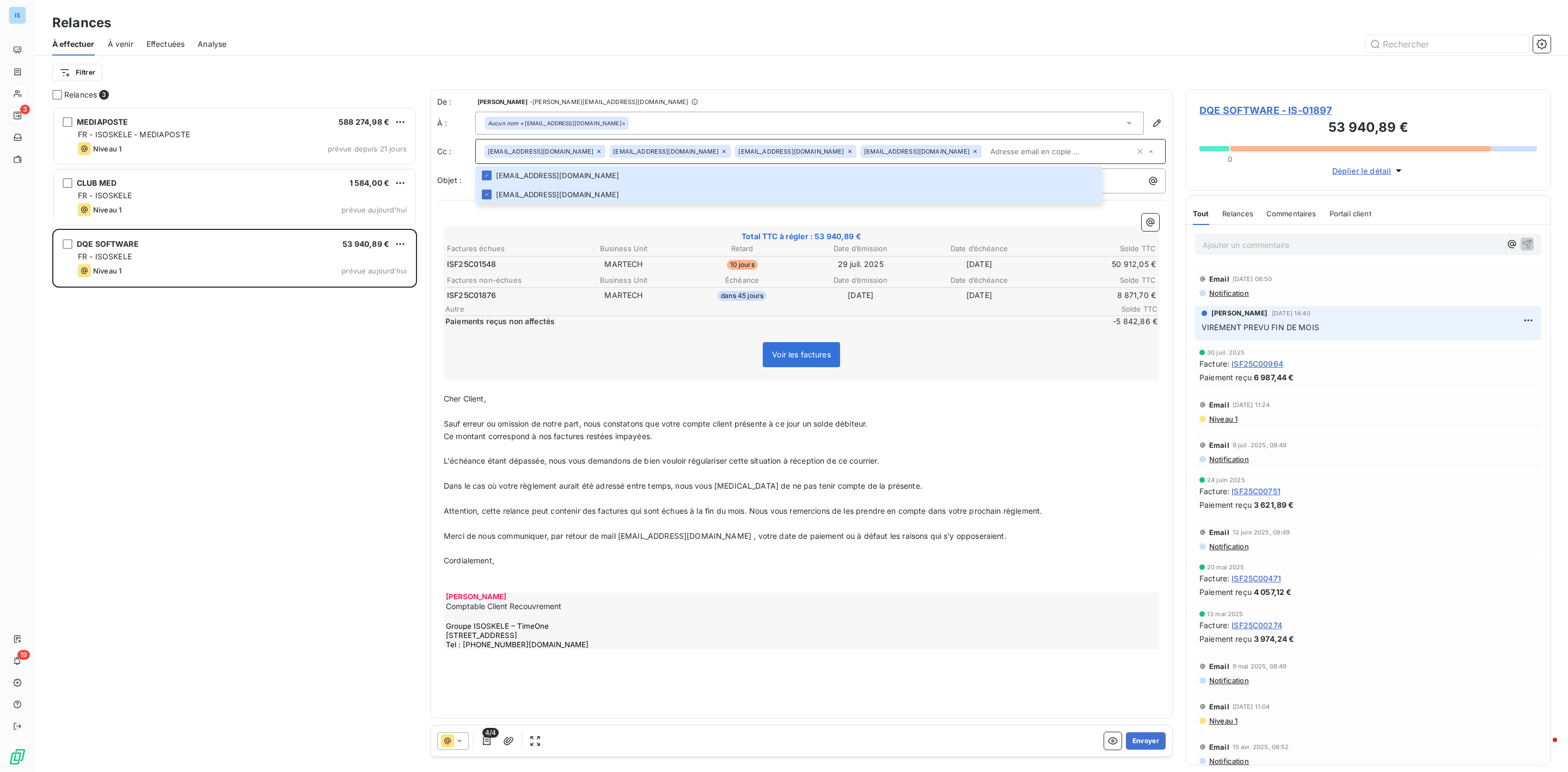
paste input ""[PERSON_NAME]" <[EMAIL_ADDRESS][DOMAIN_NAME]>"
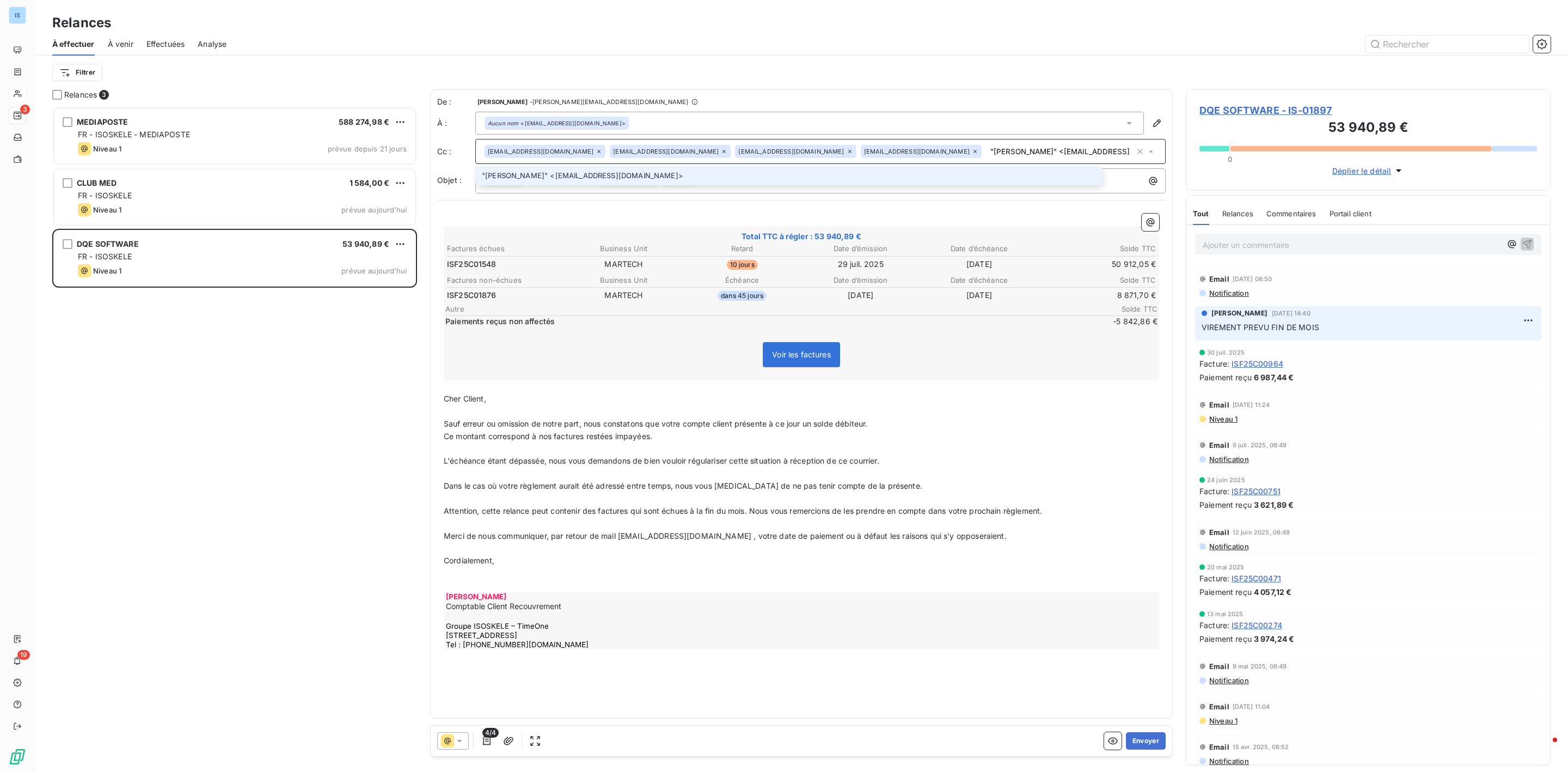
type input ""[PERSON_NAME]" <[EMAIL_ADDRESS][DOMAIN_NAME]>"
click at [640, 172] on li ""[PERSON_NAME]" <[EMAIL_ADDRESS][DOMAIN_NAME]>" at bounding box center [789, 175] width 627 height 19
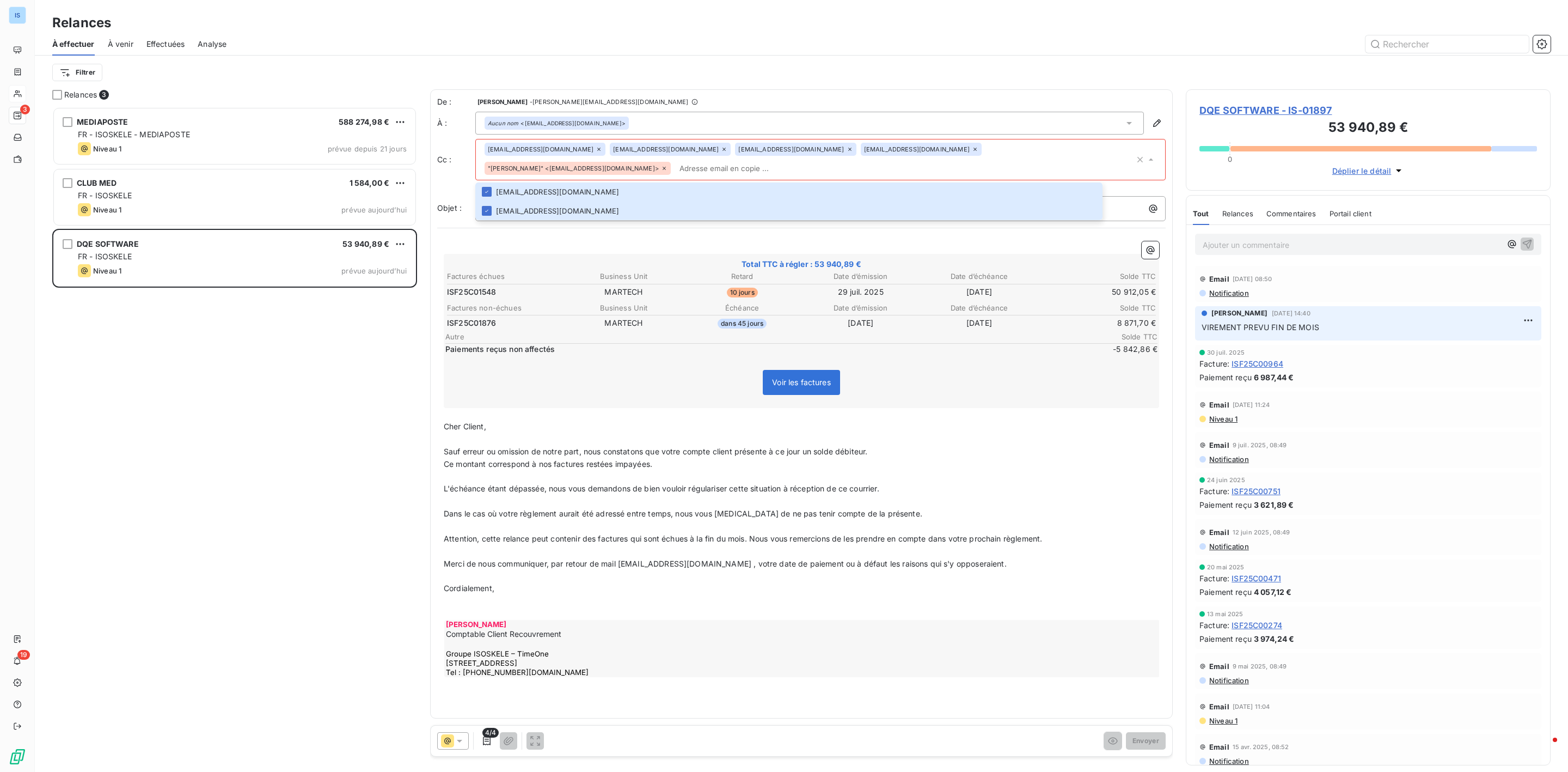
click at [659, 165] on span ""[PERSON_NAME]" <[EMAIL_ADDRESS][DOMAIN_NAME]>" at bounding box center [573, 168] width 171 height 7
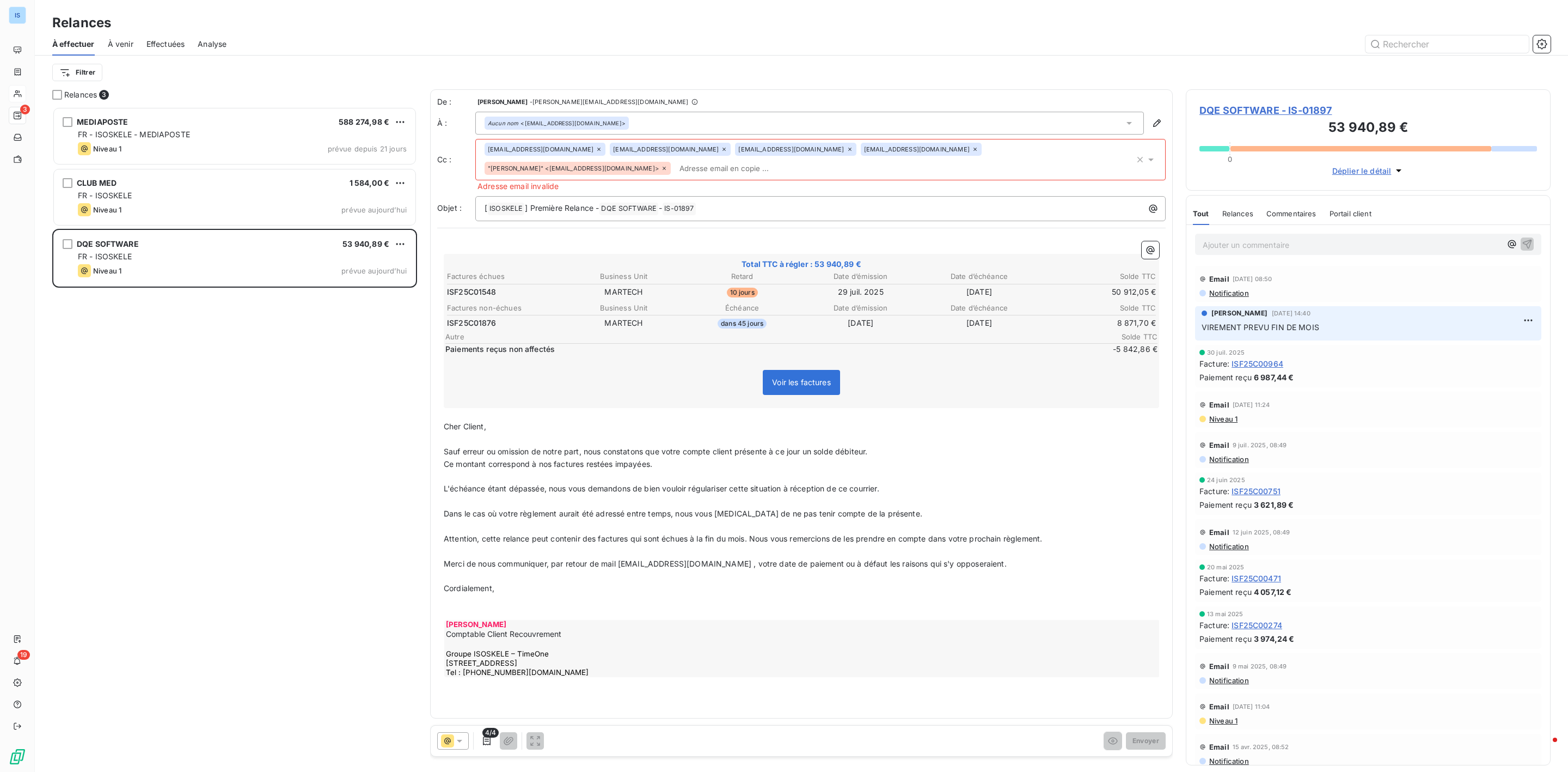
drag, startPoint x: 964, startPoint y: 150, endPoint x: 1059, endPoint y: 147, distance: 95.0
click at [668, 165] on icon at bounding box center [665, 168] width 7 height 7
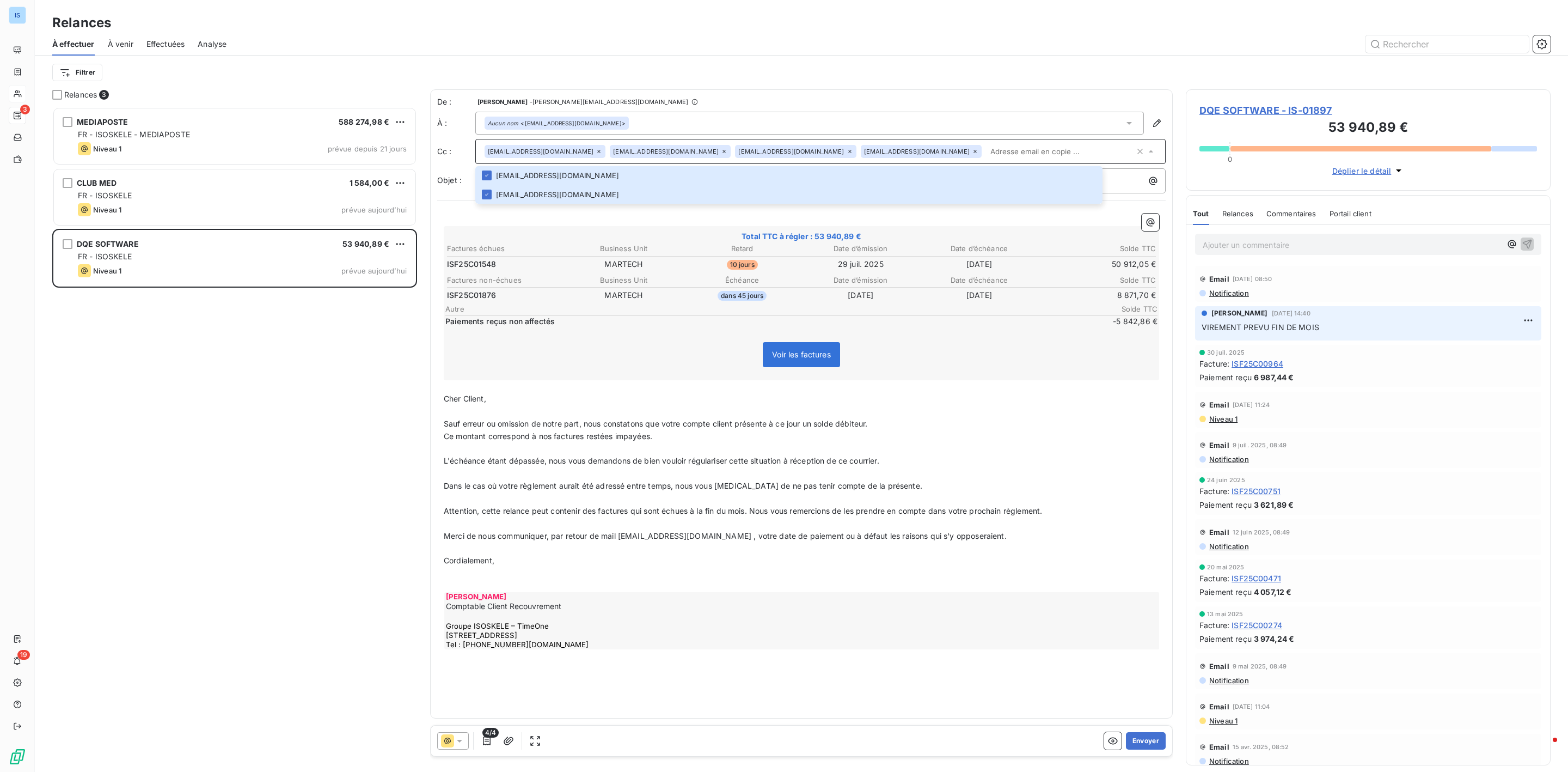
click at [986, 149] on input "text" at bounding box center [1060, 151] width 149 height 17
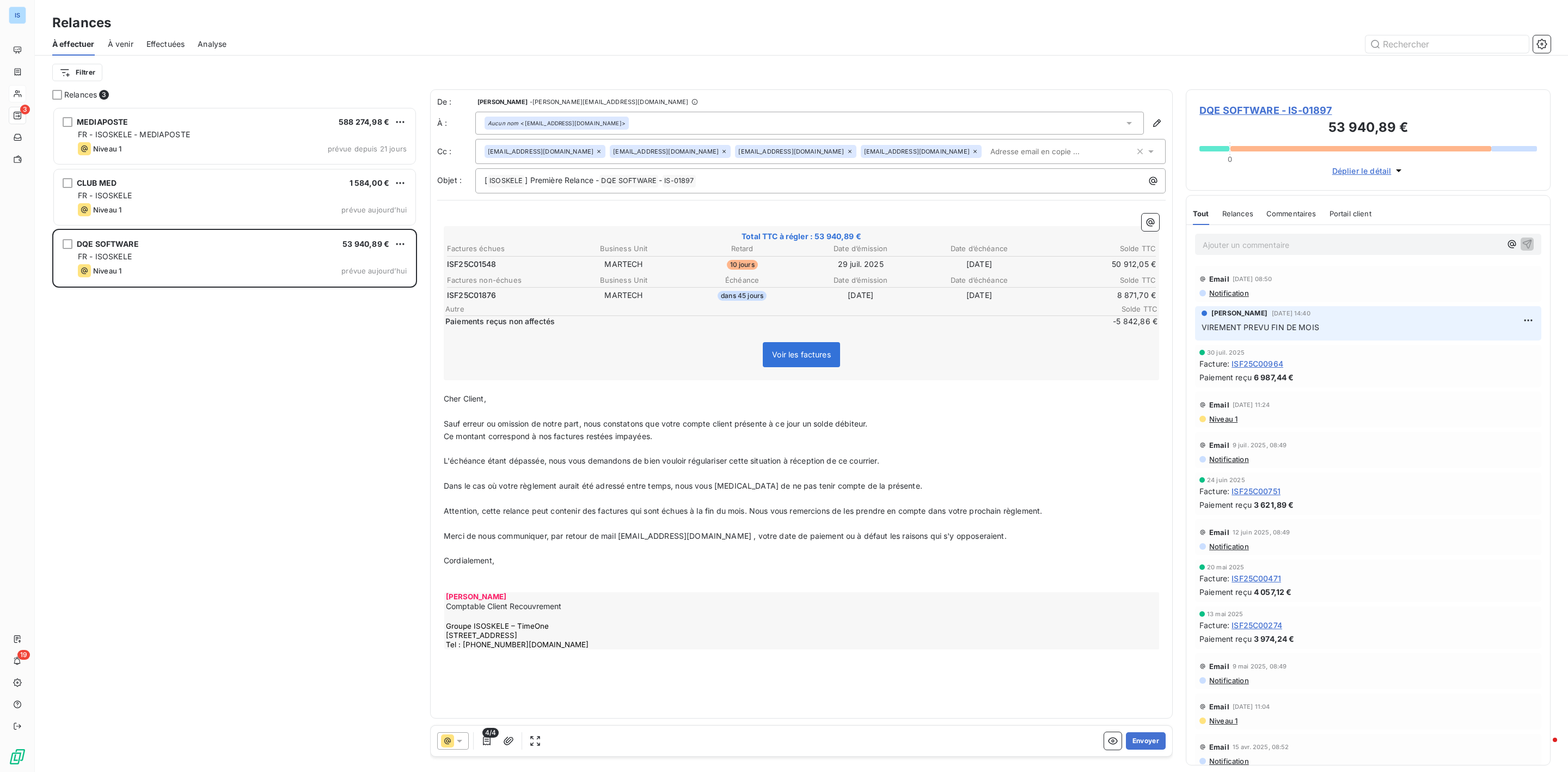
paste input "[EMAIL_ADDRESS][DOMAIN_NAME]"
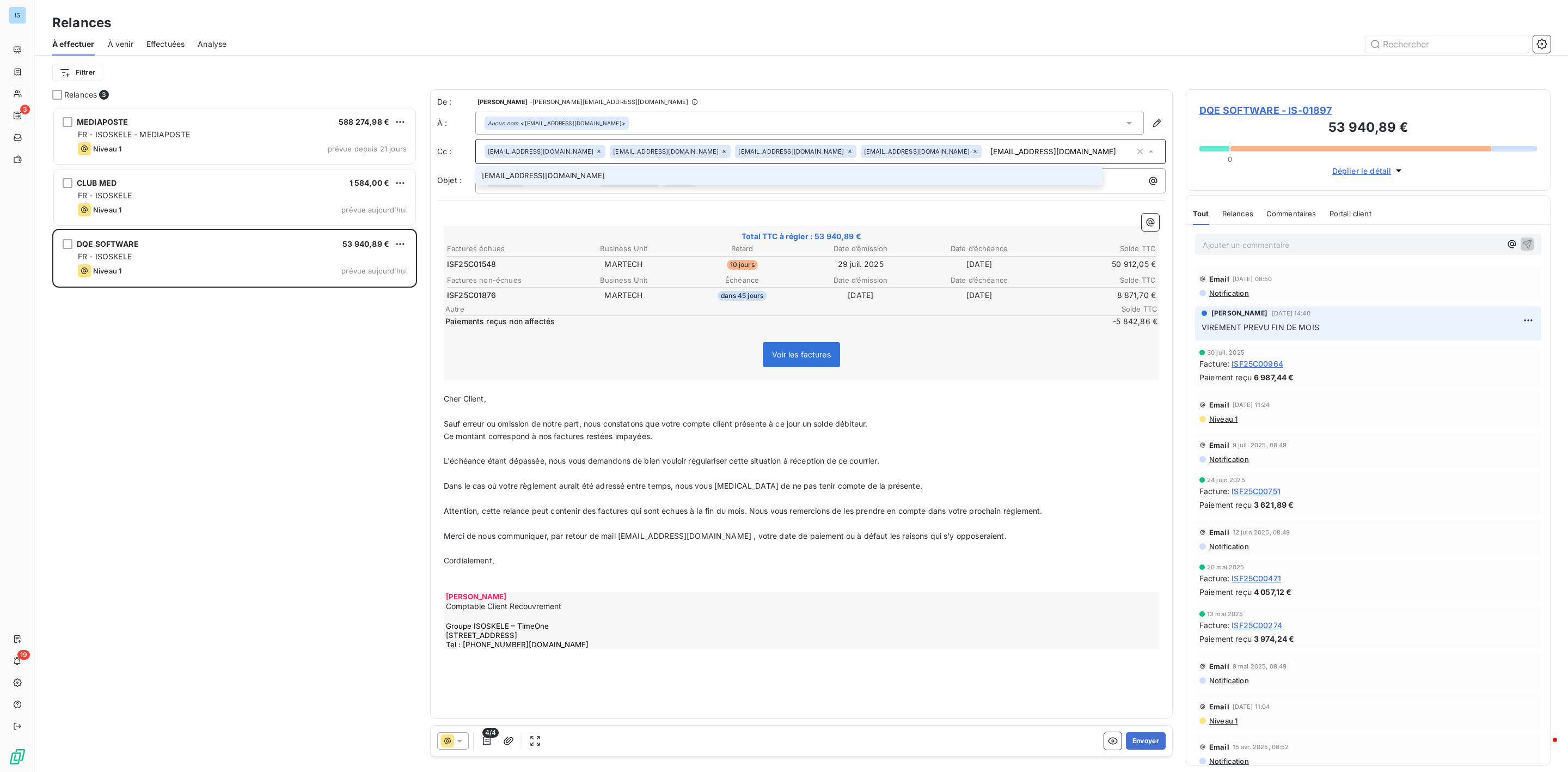
type input "[EMAIL_ADDRESS][DOMAIN_NAME]"
click at [557, 181] on li "[EMAIL_ADDRESS][DOMAIN_NAME]" at bounding box center [789, 175] width 627 height 19
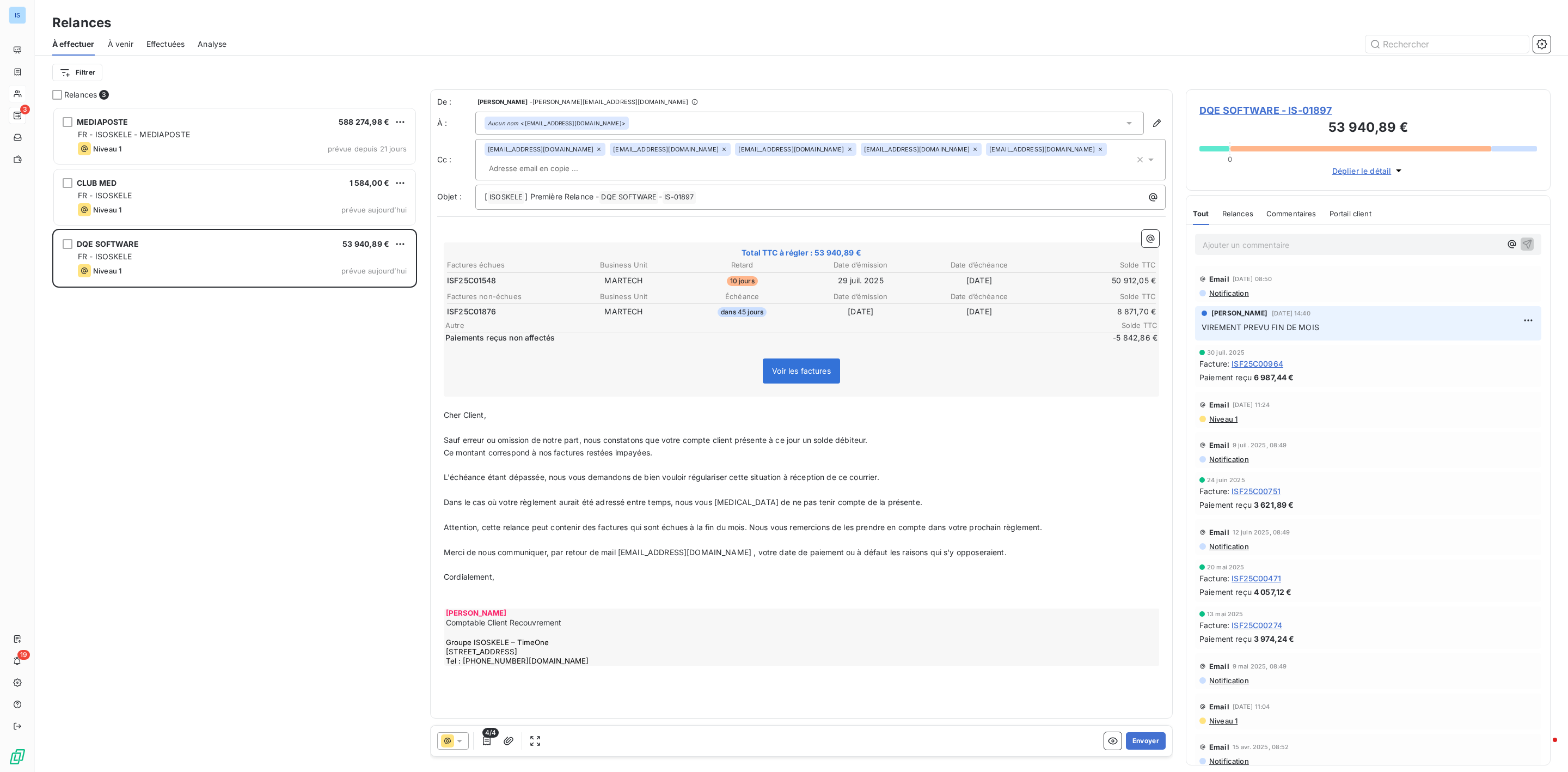
click at [175, 469] on div "MEDIAPOSTE 588 274,98 € FR - ISOSKELE - MEDIAPOSTE Niveau 1 prévue depuis 21 jo…" at bounding box center [234, 439] width 365 height 665
drag, startPoint x: 776, startPoint y: 401, endPoint x: 763, endPoint y: 441, distance: 42.1
click at [765, 440] on div "﻿ Total TTC à régler : 53 940,89 € Factures échues Business Unit Retard Date d’…" at bounding box center [801, 448] width 715 height 437
click at [200, 383] on div "MEDIAPOSTE 588 274,98 € FR - ISOSKELE - MEDIAPOSTE Niveau 1 prévue depuis 21 jo…" at bounding box center [234, 439] width 365 height 665
